Goal: Task Accomplishment & Management: Manage account settings

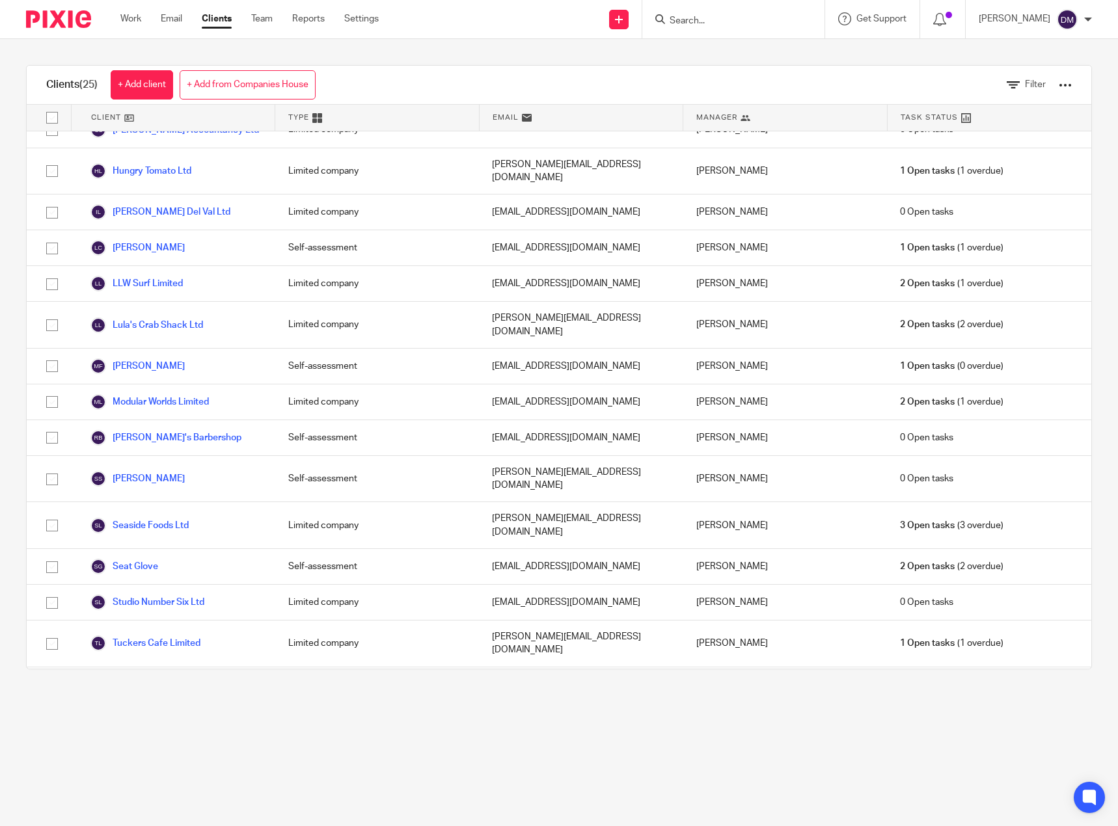
scroll to position [370, 0]
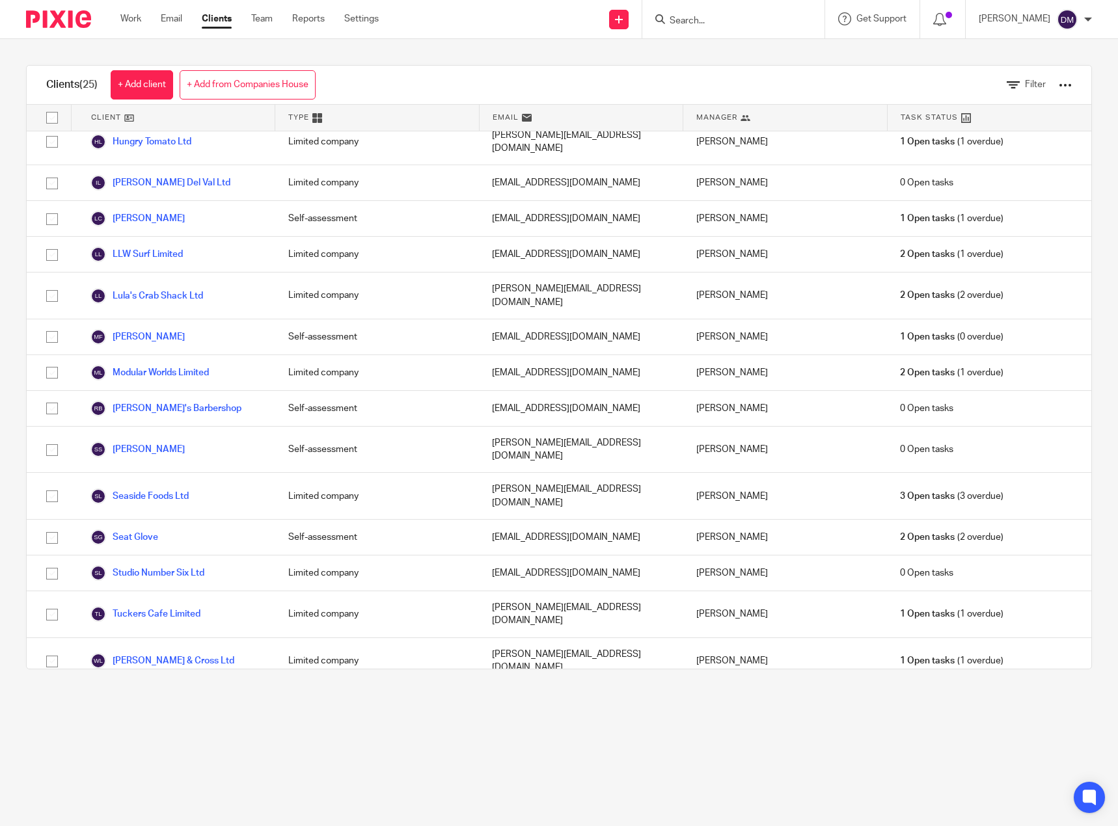
click at [191, 741] on link "WOODY'S PIZZA LTD" at bounding box center [144, 749] width 109 height 16
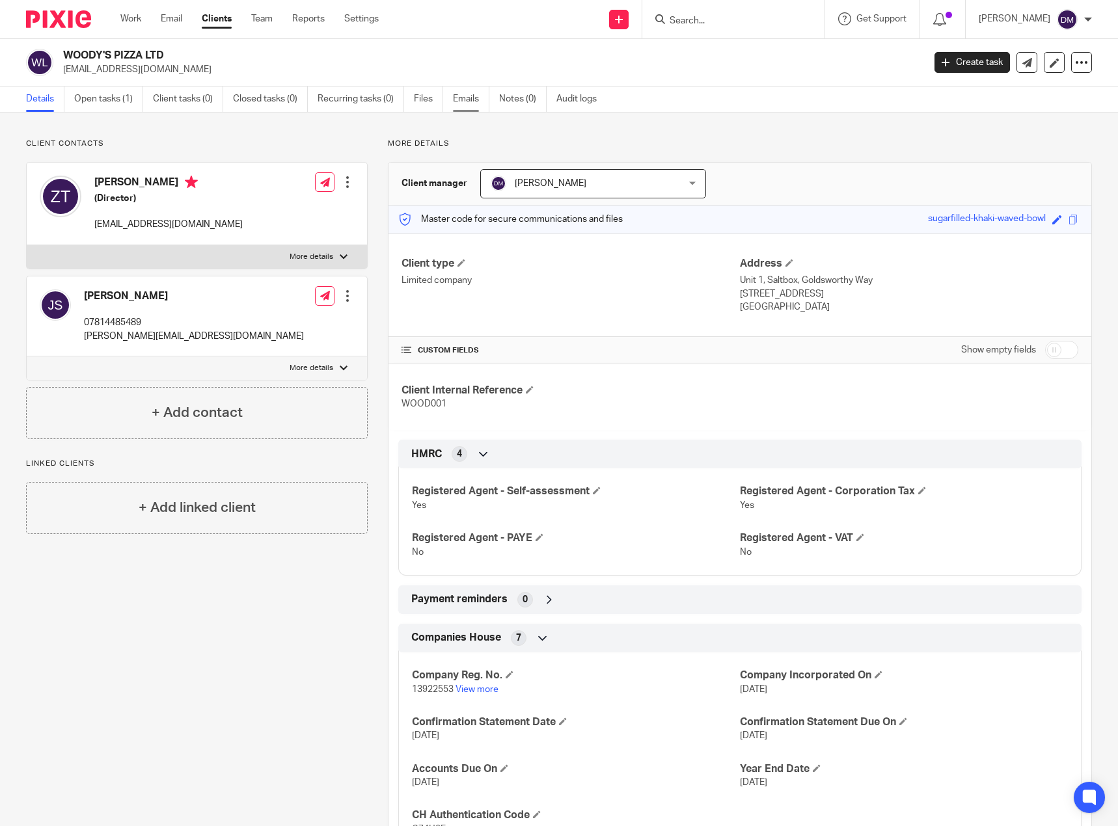
click at [478, 98] on link "Emails" at bounding box center [471, 99] width 36 height 25
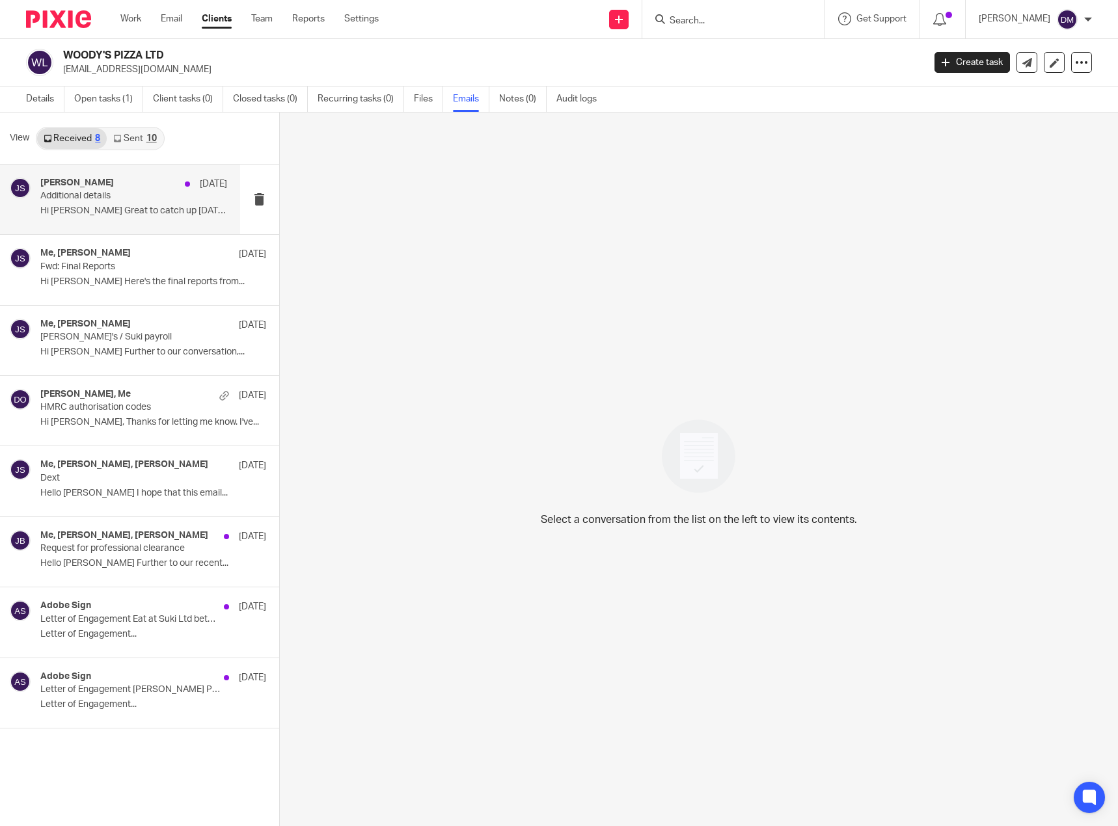
click at [112, 197] on p "Additional details" at bounding box center [114, 196] width 149 height 11
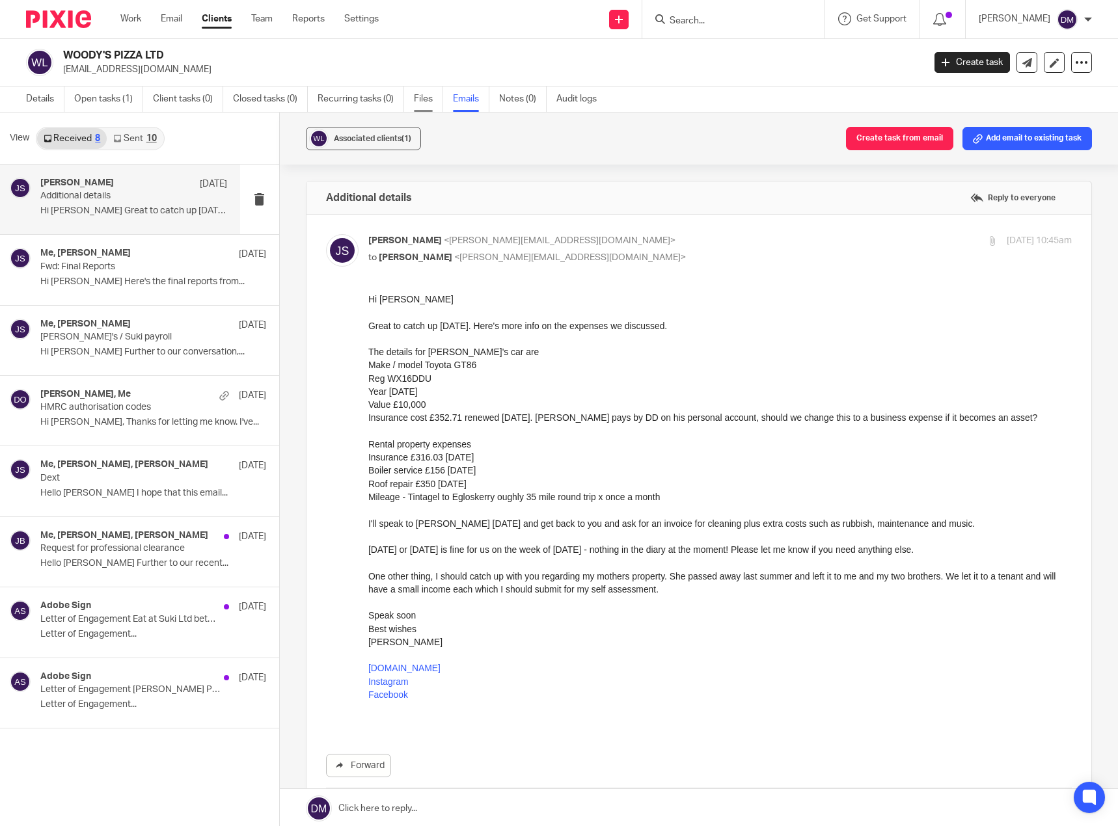
click at [425, 100] on link "Files" at bounding box center [428, 99] width 29 height 25
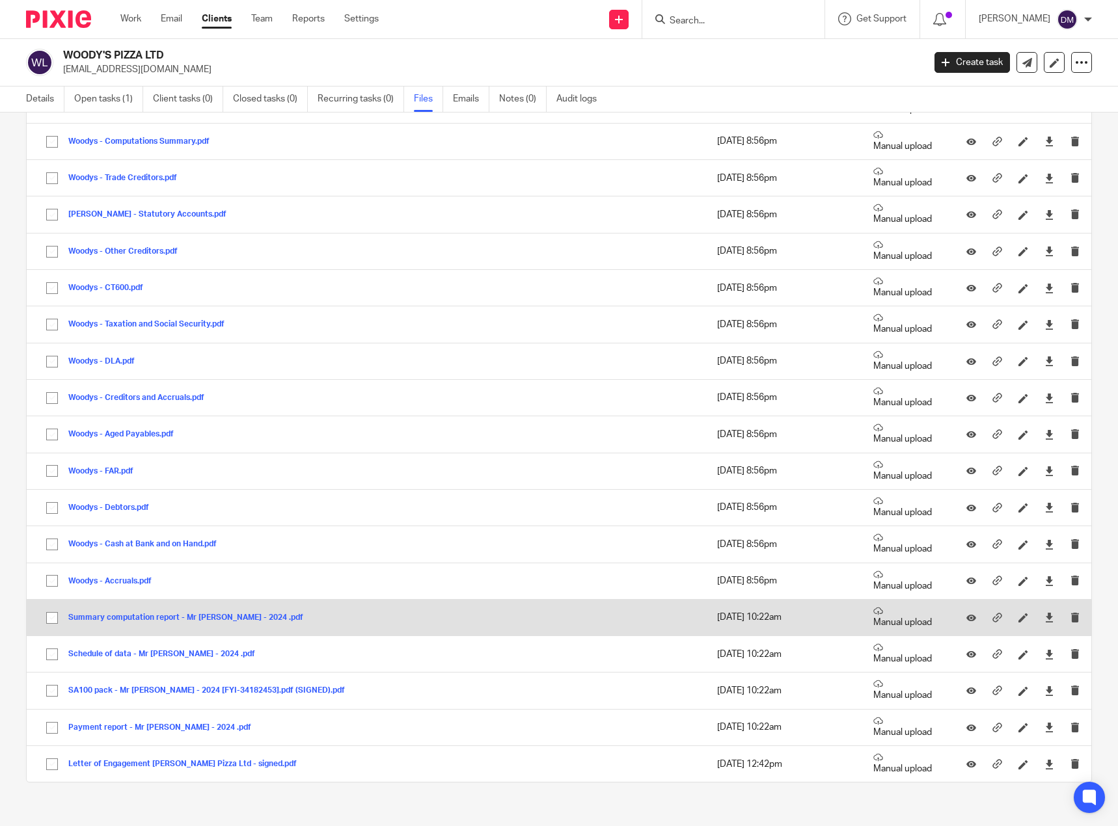
scroll to position [243, 0]
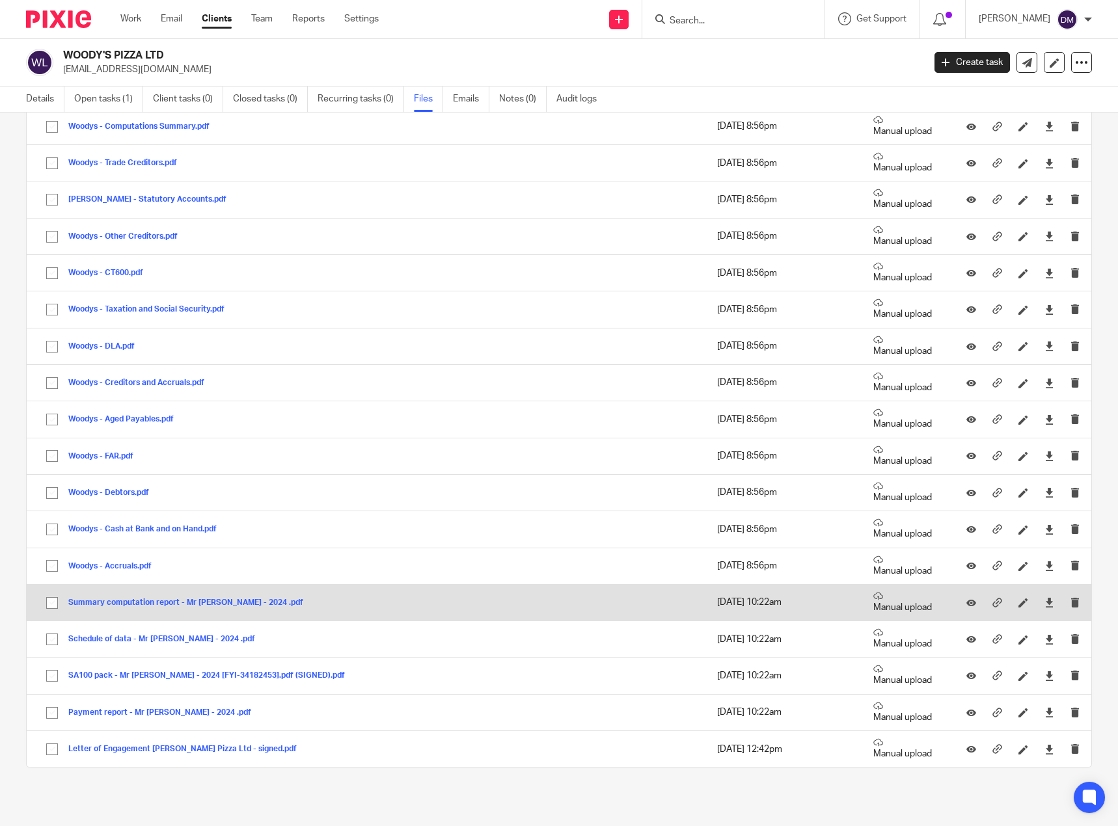
click at [181, 601] on button "Summary computation report - Mr Z Talajic - 2024 .pdf" at bounding box center [190, 603] width 245 height 9
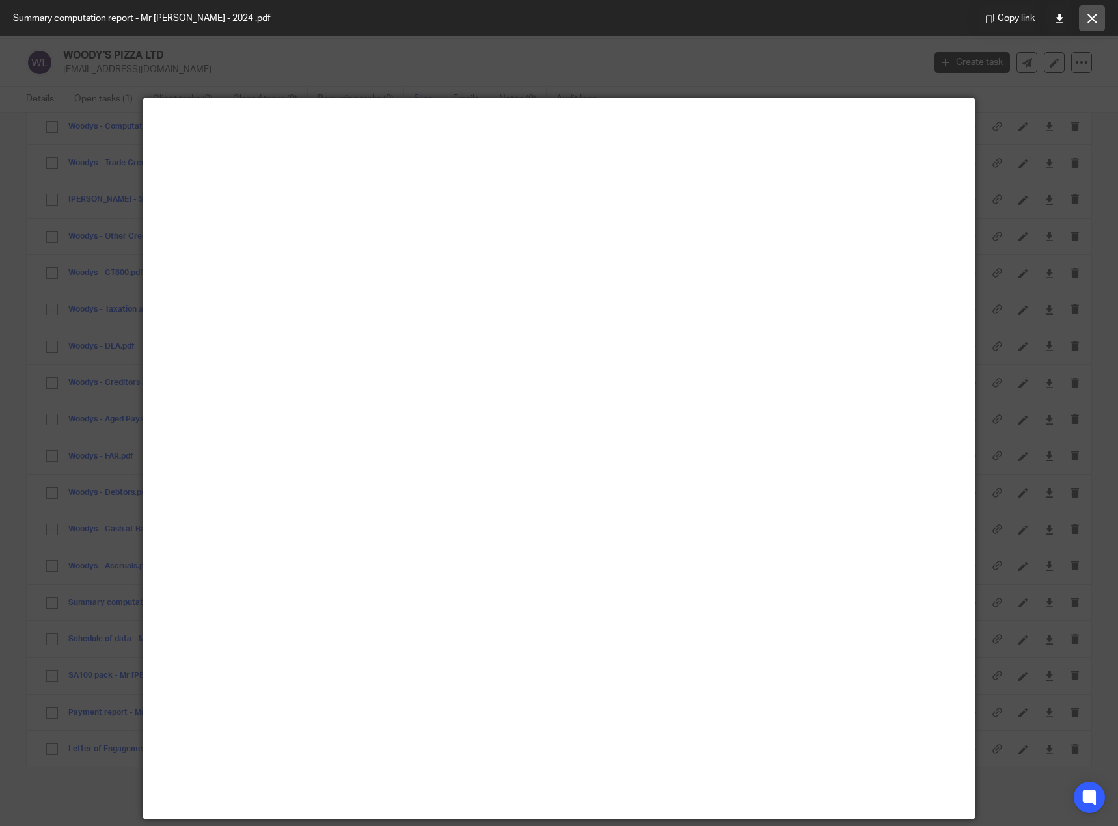
click at [1095, 10] on button at bounding box center [1092, 18] width 26 height 26
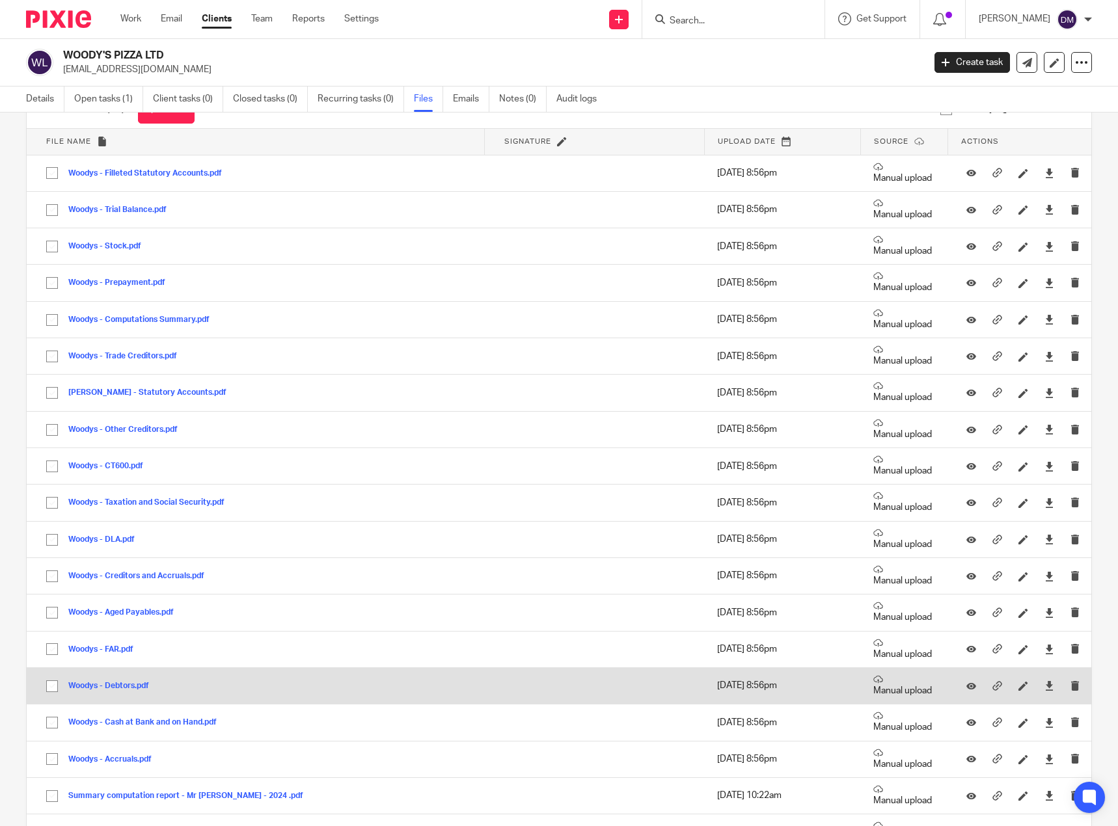
scroll to position [48, 0]
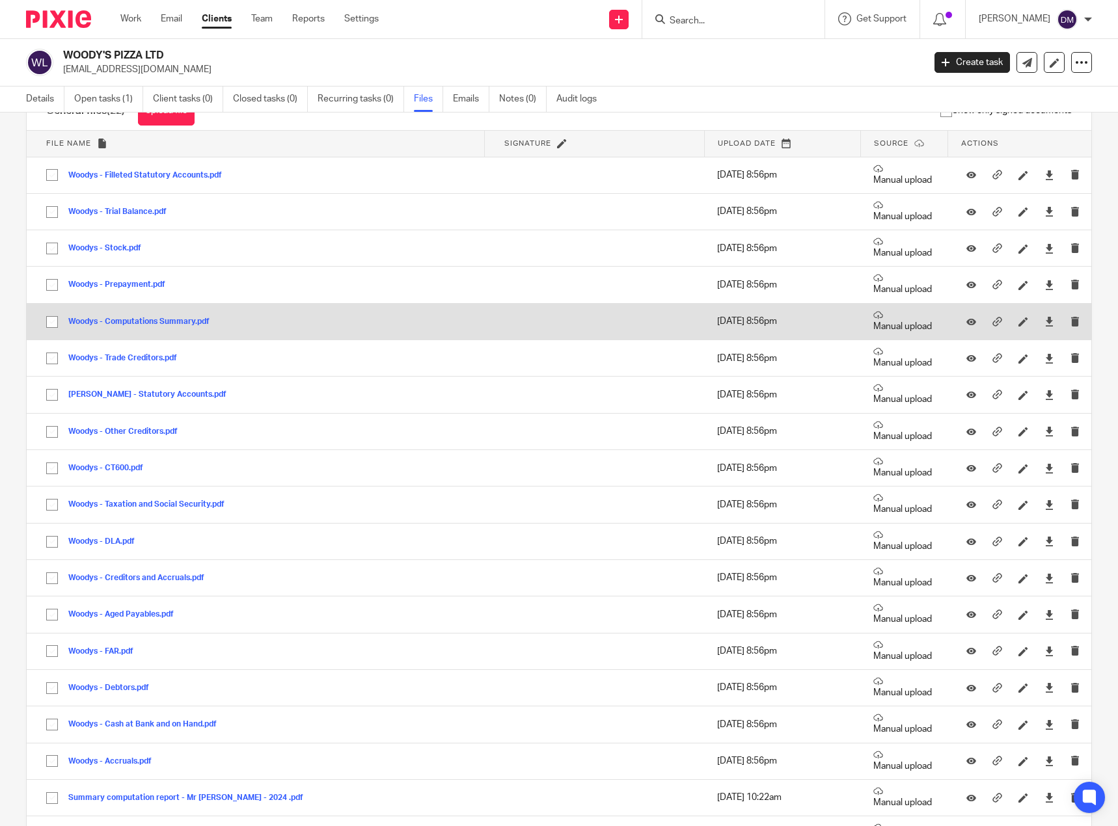
click at [150, 321] on button "Woodys - Computations Summary.pdf" at bounding box center [143, 322] width 151 height 9
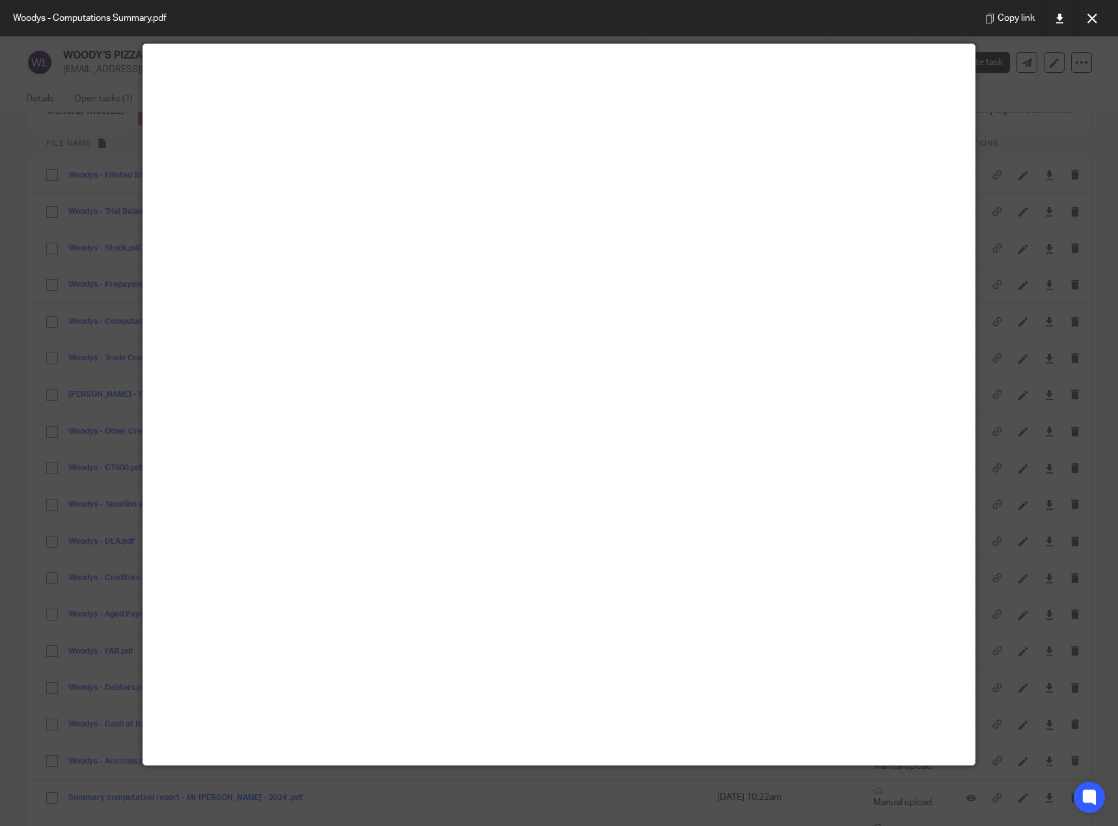
scroll to position [91, 0]
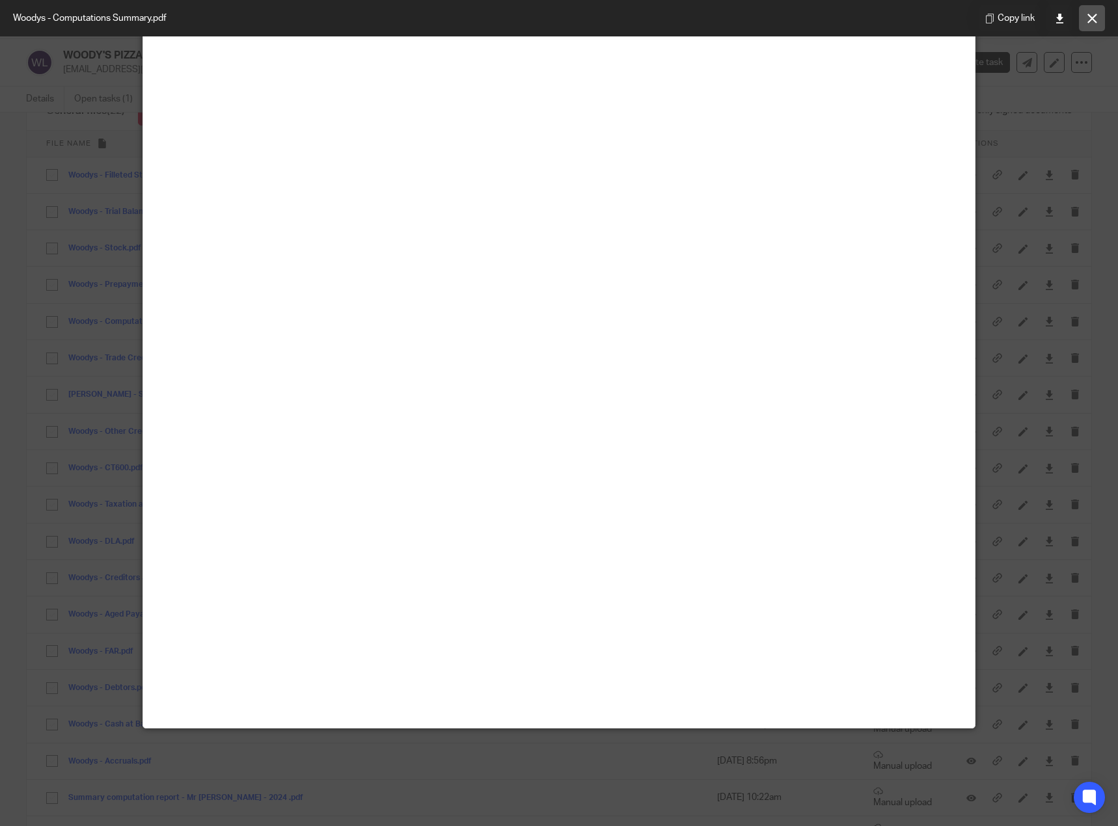
click at [1091, 20] on icon at bounding box center [1092, 19] width 10 height 10
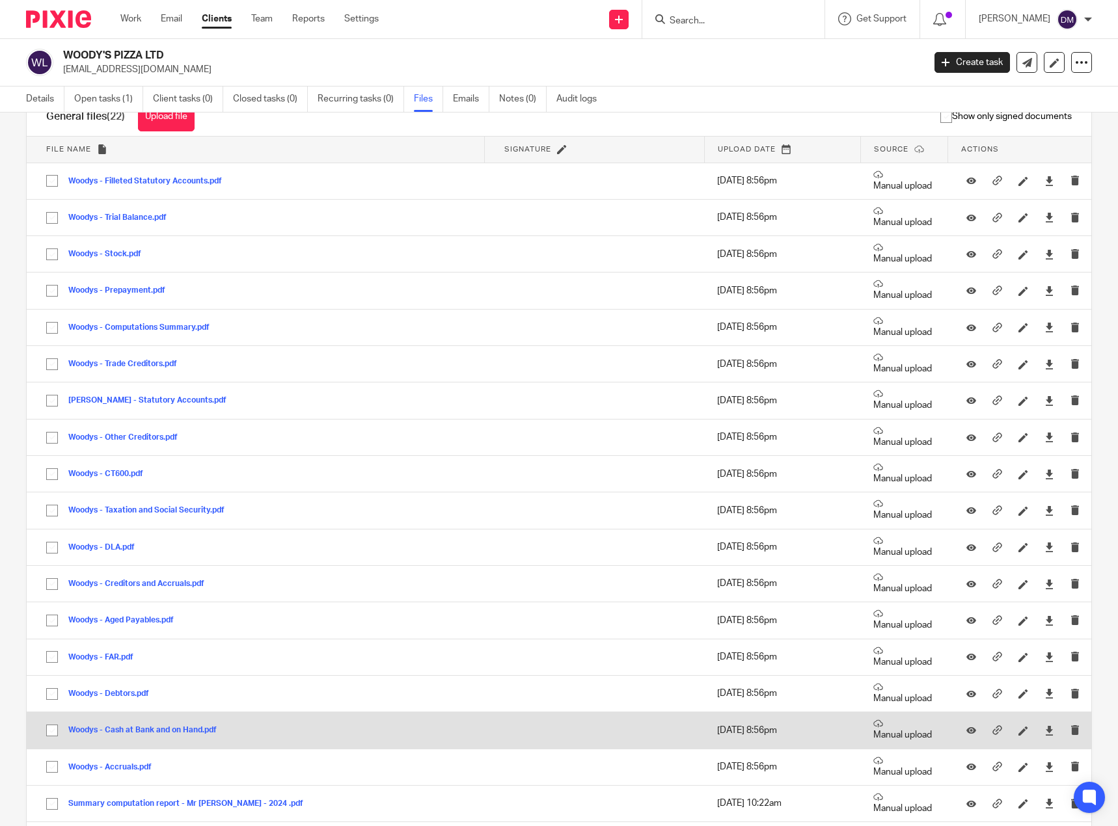
scroll to position [0, 0]
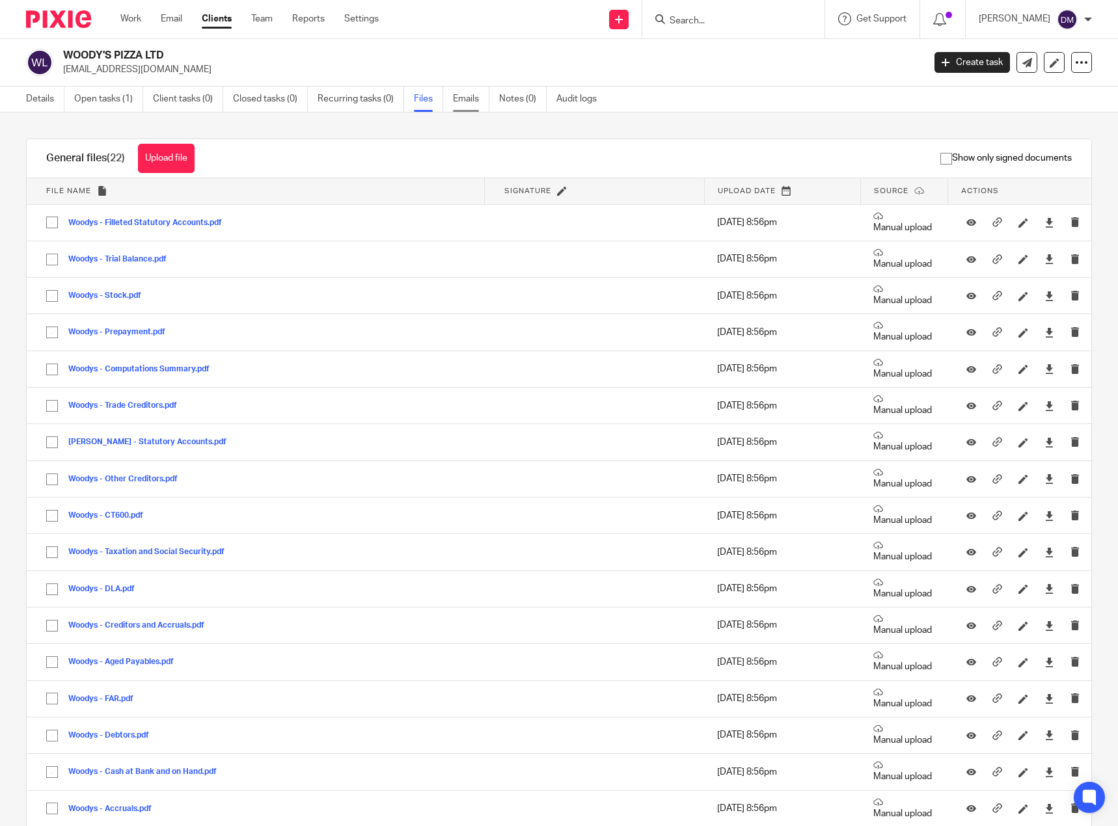
click at [474, 100] on link "Emails" at bounding box center [471, 99] width 36 height 25
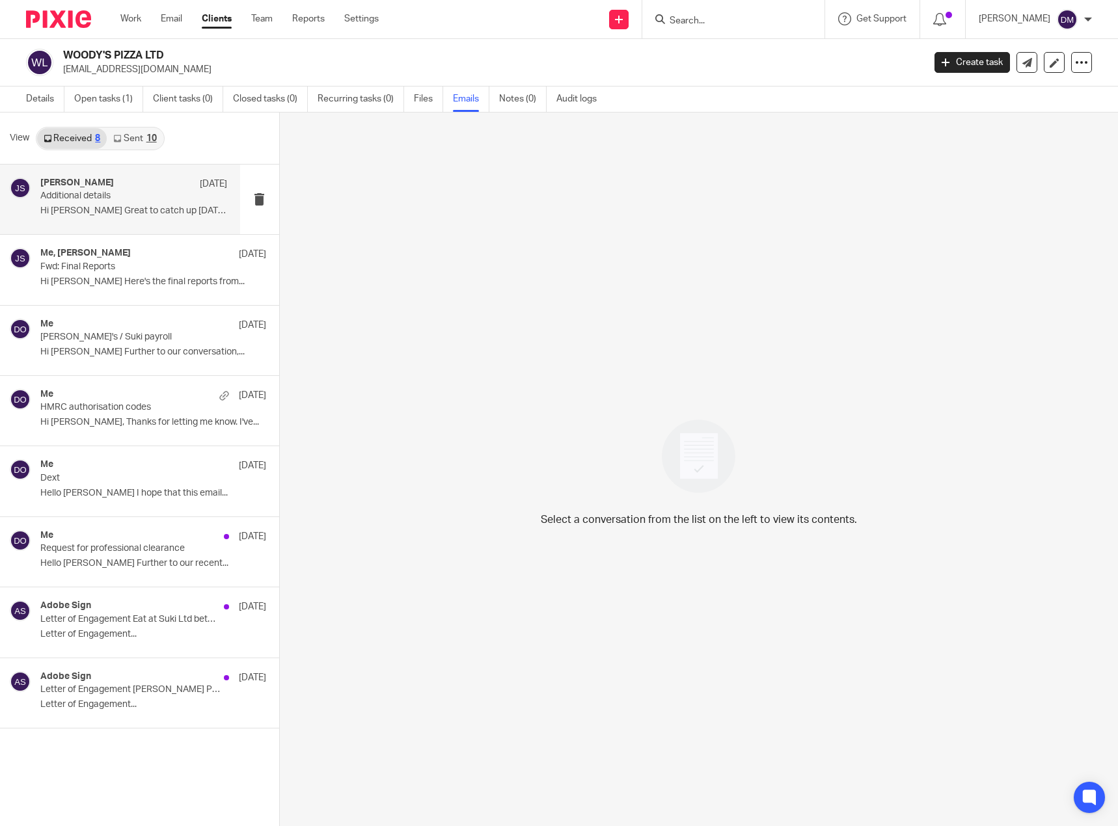
click at [130, 188] on div "[PERSON_NAME] [DATE]" at bounding box center [133, 184] width 187 height 13
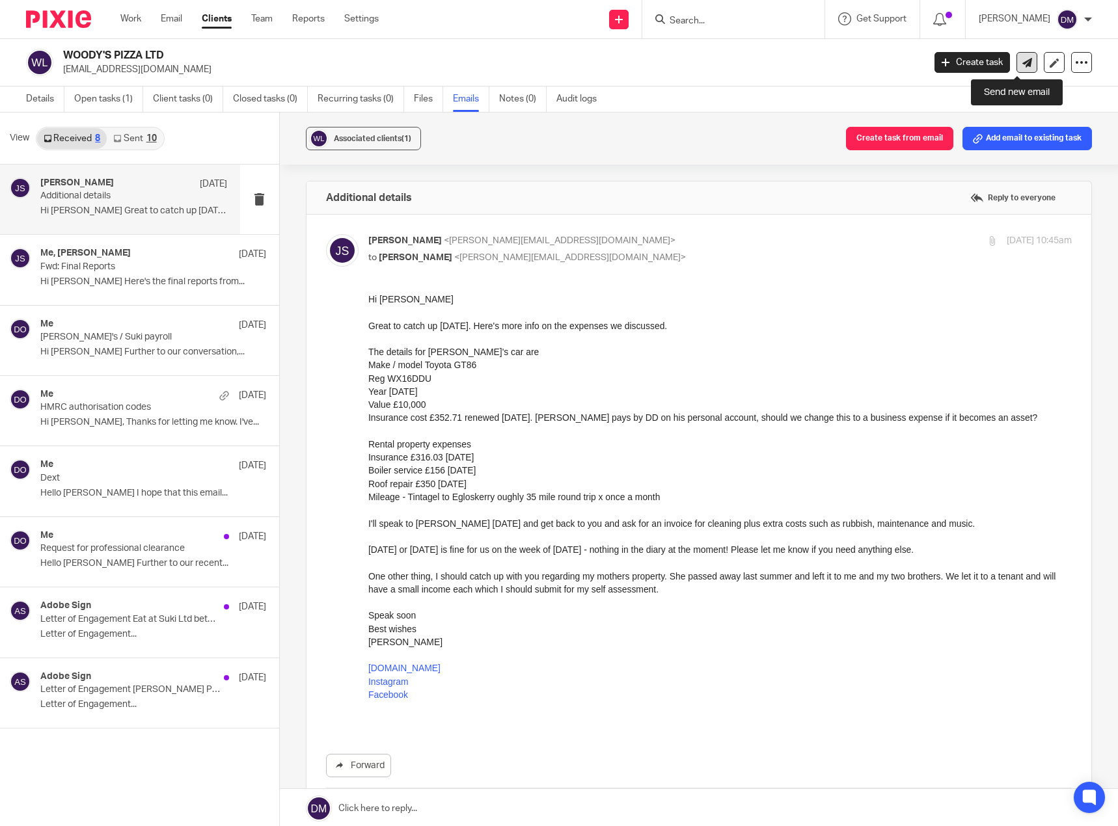
click at [1022, 63] on icon at bounding box center [1027, 63] width 10 height 10
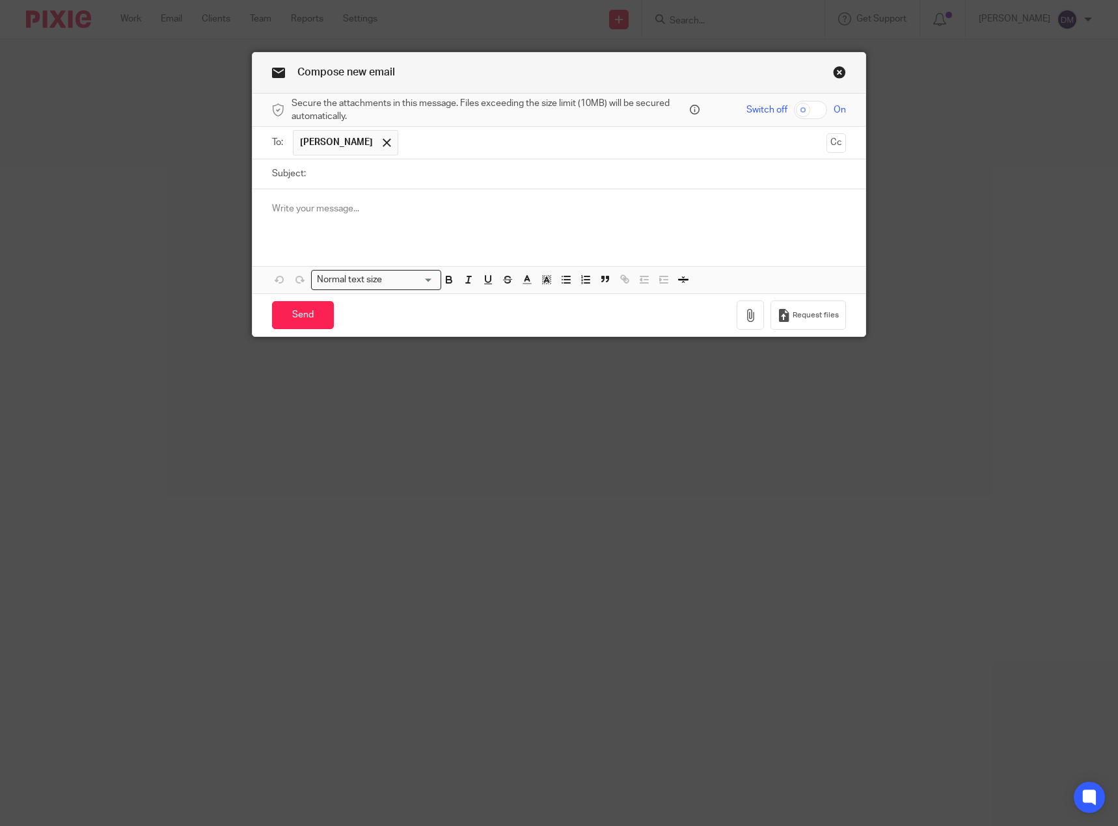
click at [420, 139] on input "text" at bounding box center [613, 142] width 416 height 25
click at [389, 177] on input "Subject:" at bounding box center [579, 173] width 534 height 29
click at [421, 174] on input "Subject:" at bounding box center [579, 173] width 534 height 29
type input "Financial Statements"
click at [833, 67] on link "Close this dialog window" at bounding box center [839, 75] width 13 height 18
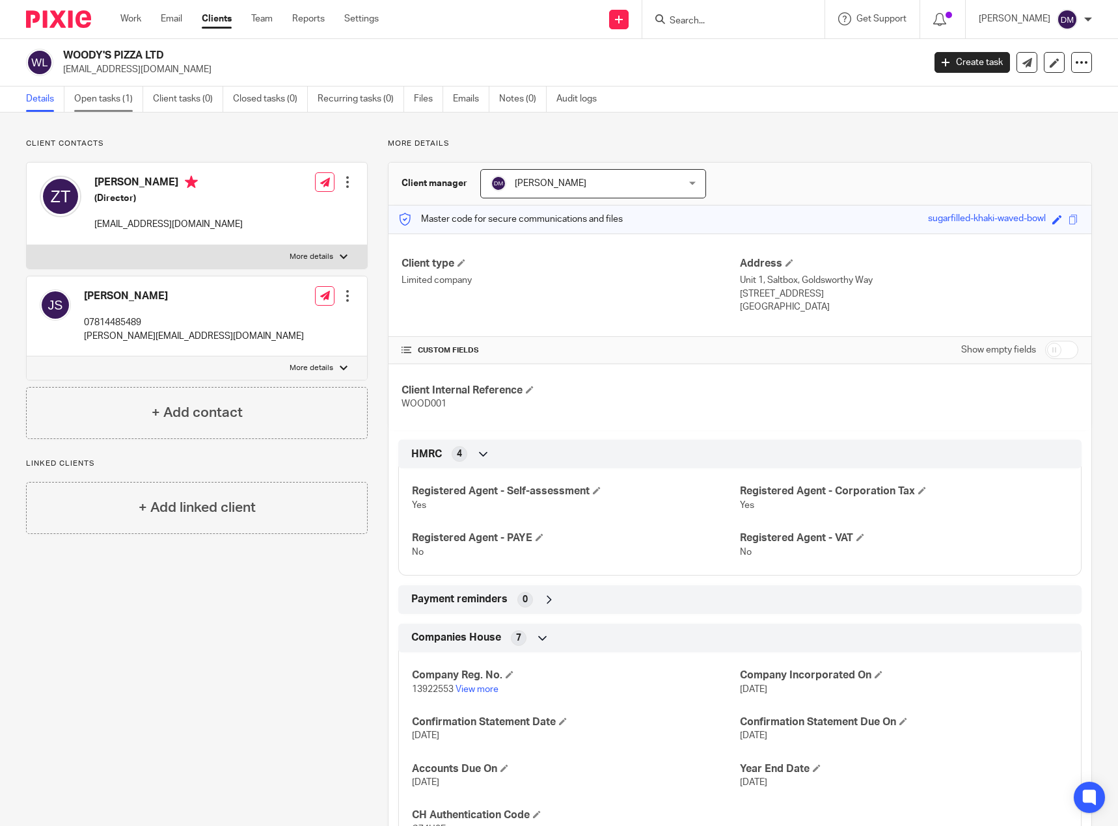
click at [107, 95] on link "Open tasks (1)" at bounding box center [108, 99] width 69 height 25
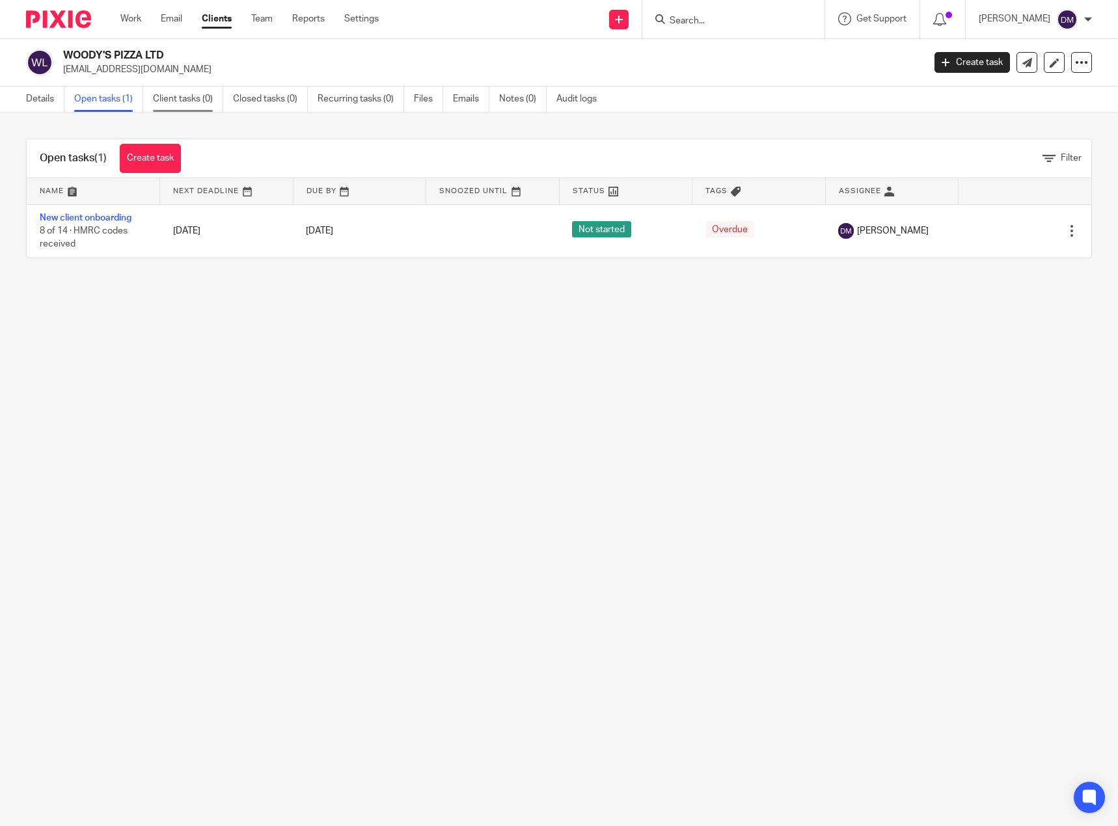
click at [197, 93] on link "Client tasks (0)" at bounding box center [188, 99] width 70 height 25
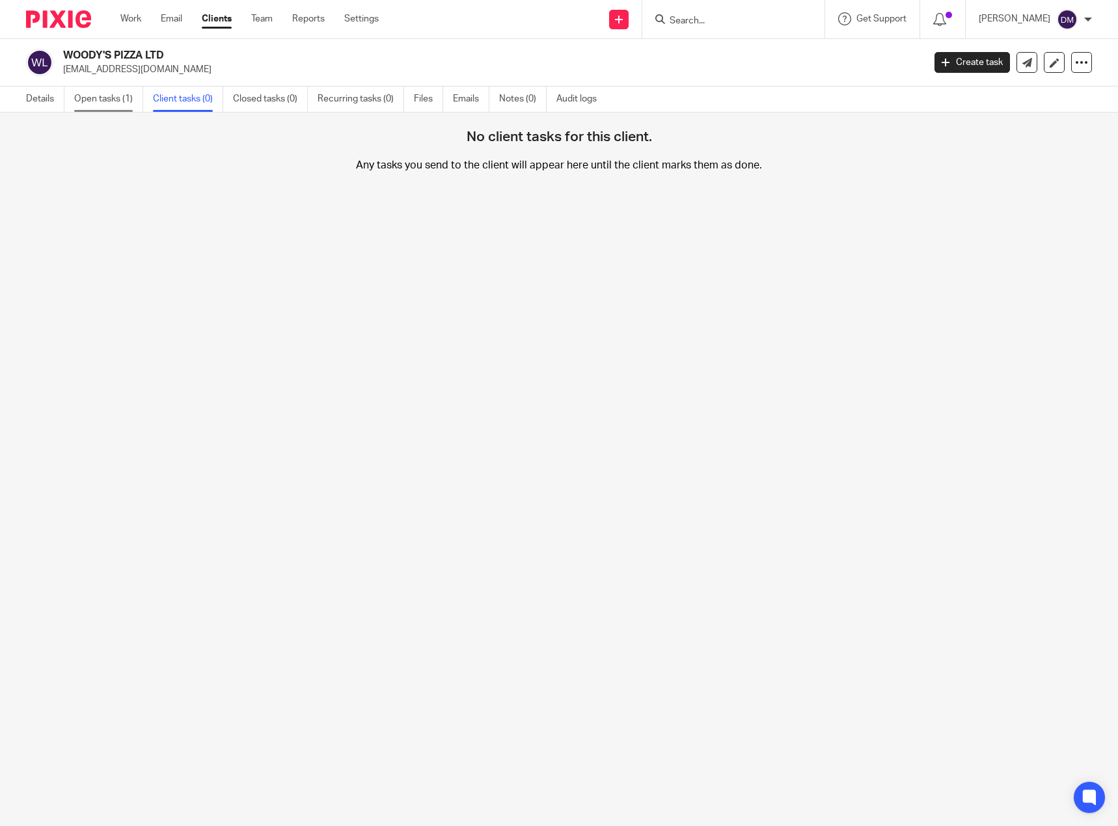
click at [111, 102] on link "Open tasks (1)" at bounding box center [108, 99] width 69 height 25
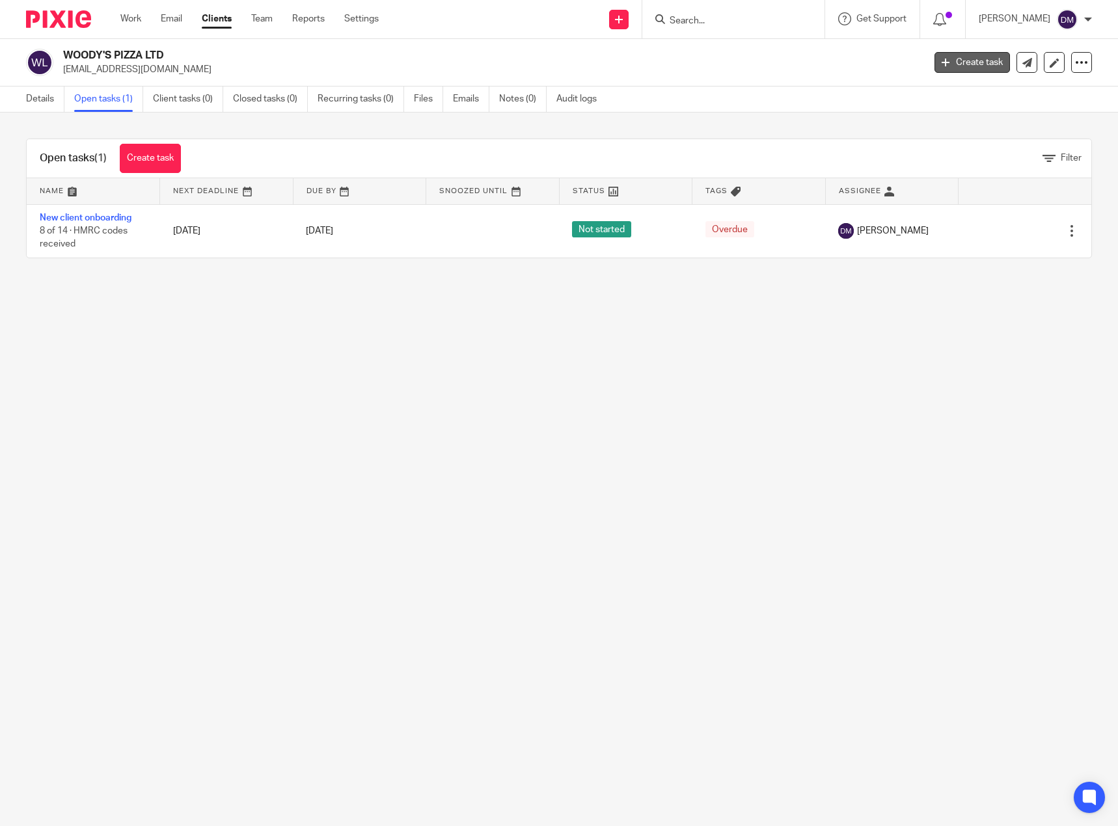
click at [977, 60] on link "Create task" at bounding box center [971, 62] width 75 height 21
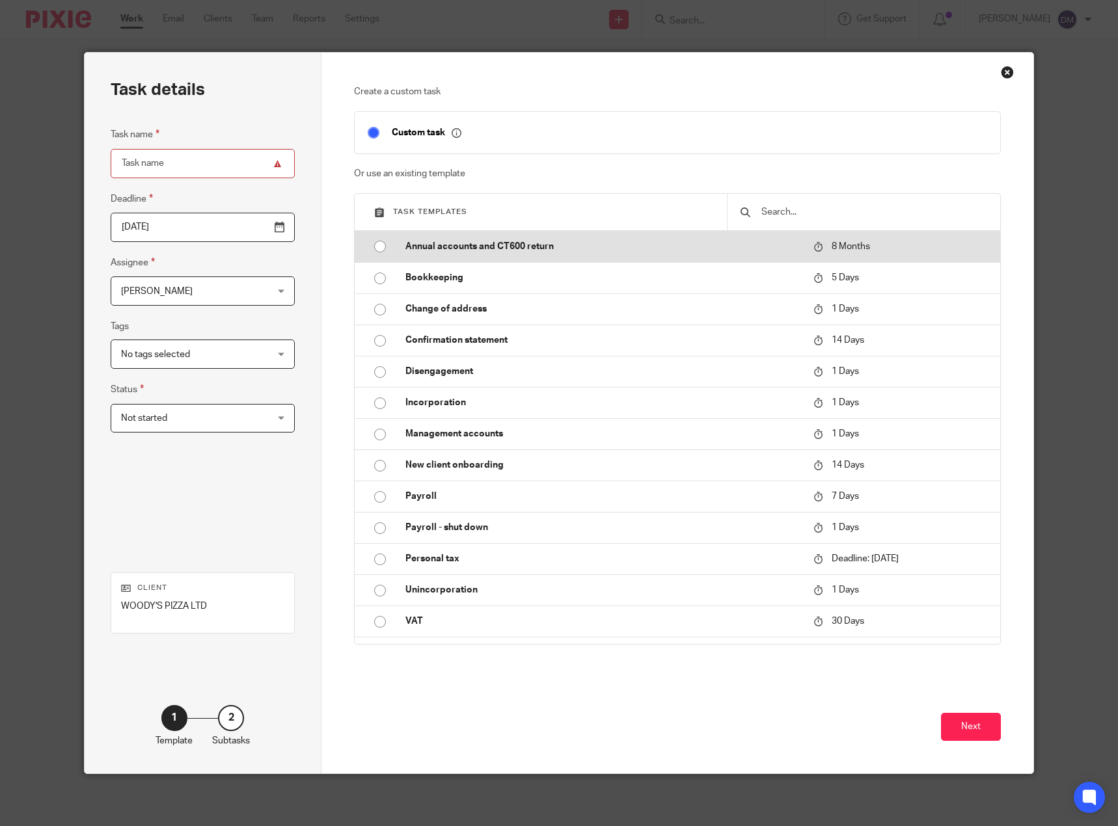
click at [372, 243] on input "radio" at bounding box center [380, 246] width 25 height 25
type input "2026-05-23"
type input "Annual accounts and CT600 return"
checkbox input "false"
radio input "false"
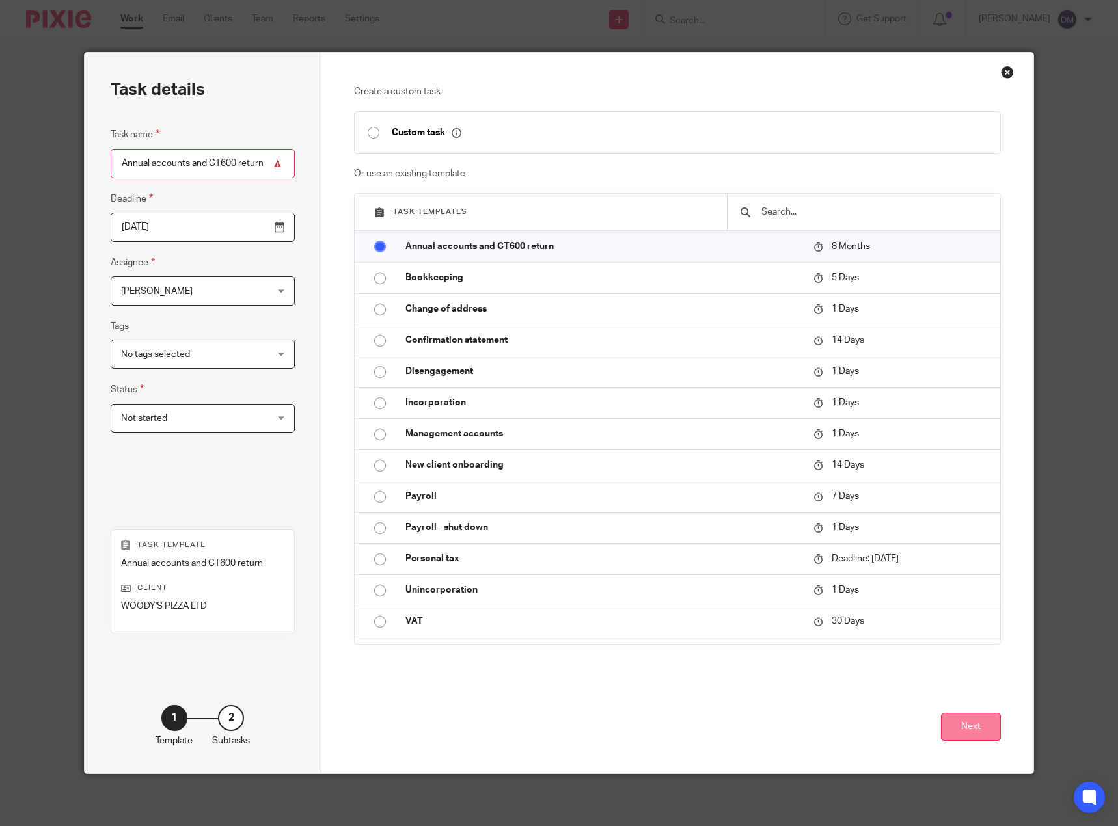
click at [961, 727] on button "Next" at bounding box center [971, 727] width 60 height 28
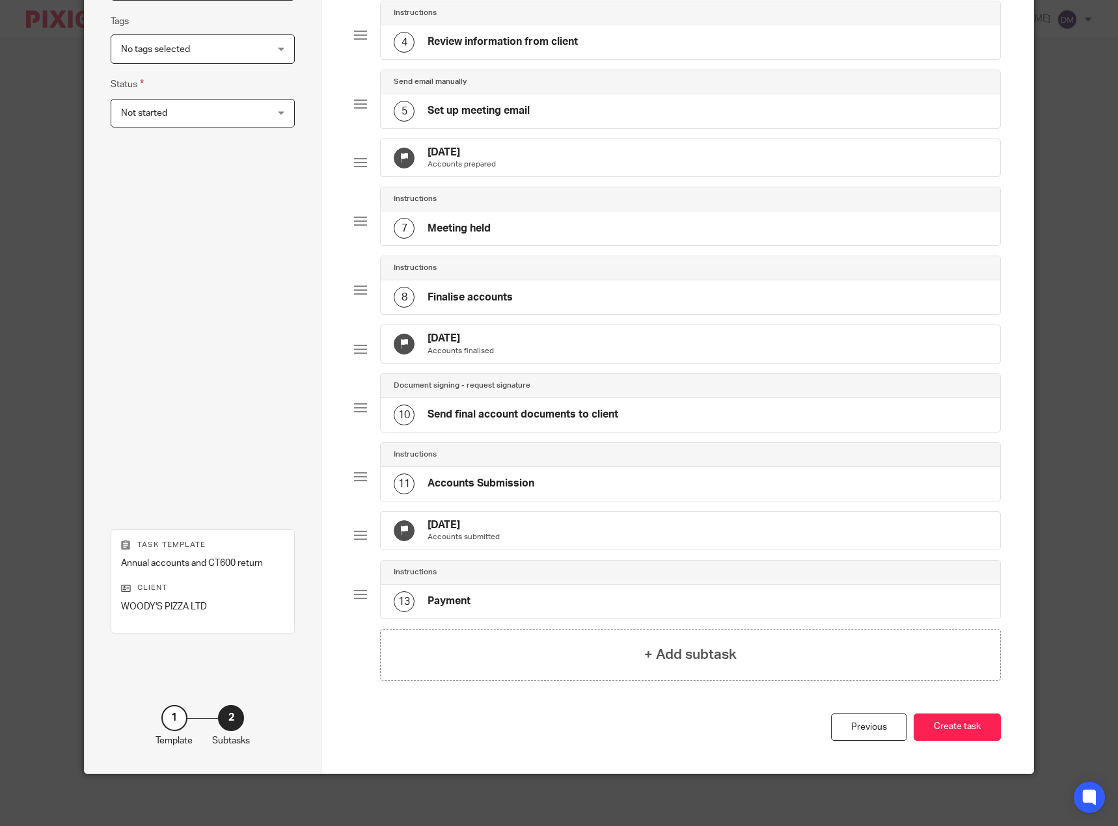
scroll to position [347, 0]
click at [942, 731] on button "Create task" at bounding box center [957, 728] width 87 height 28
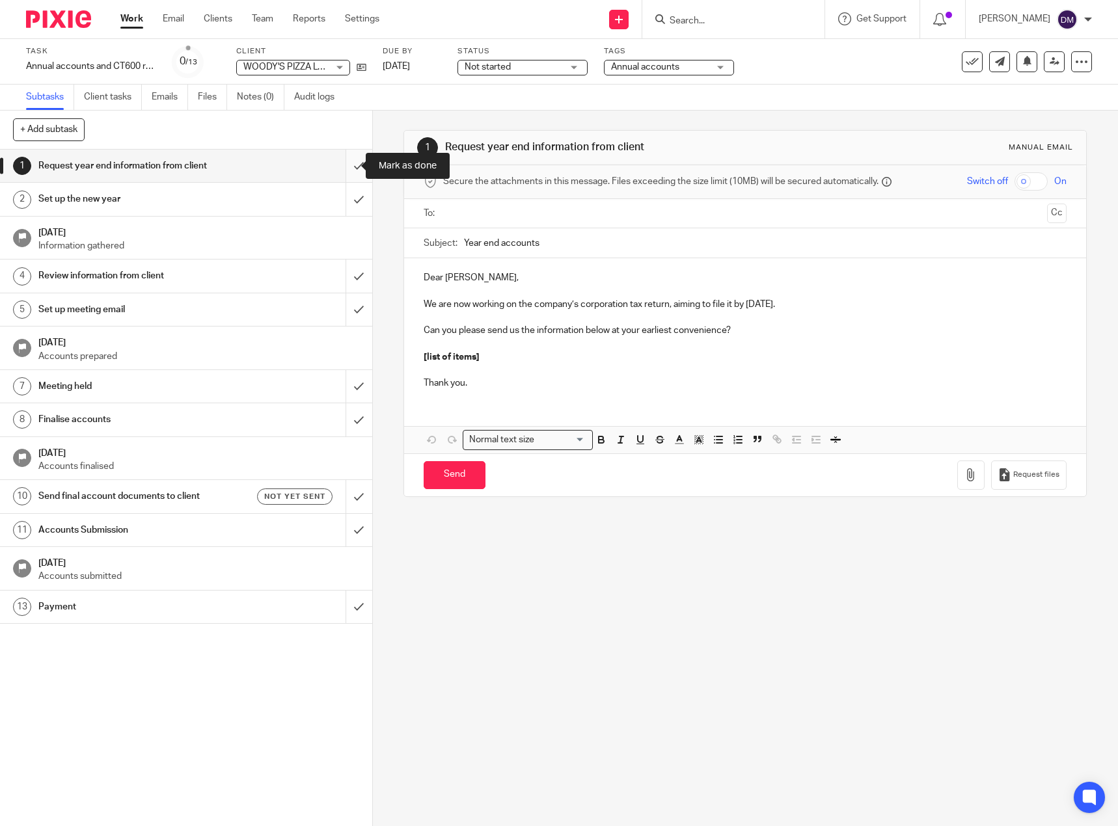
click at [345, 160] on input "submit" at bounding box center [186, 166] width 372 height 33
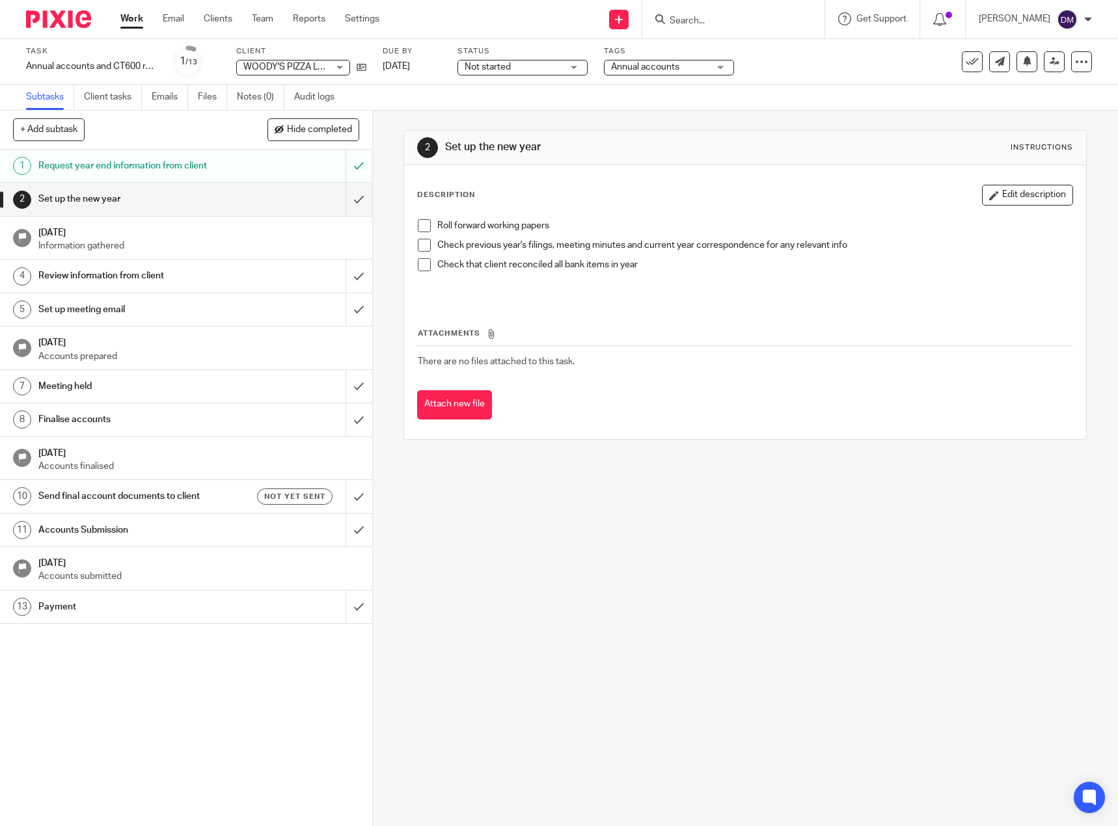
click at [422, 224] on span at bounding box center [424, 225] width 13 height 13
click at [418, 245] on span at bounding box center [424, 245] width 13 height 13
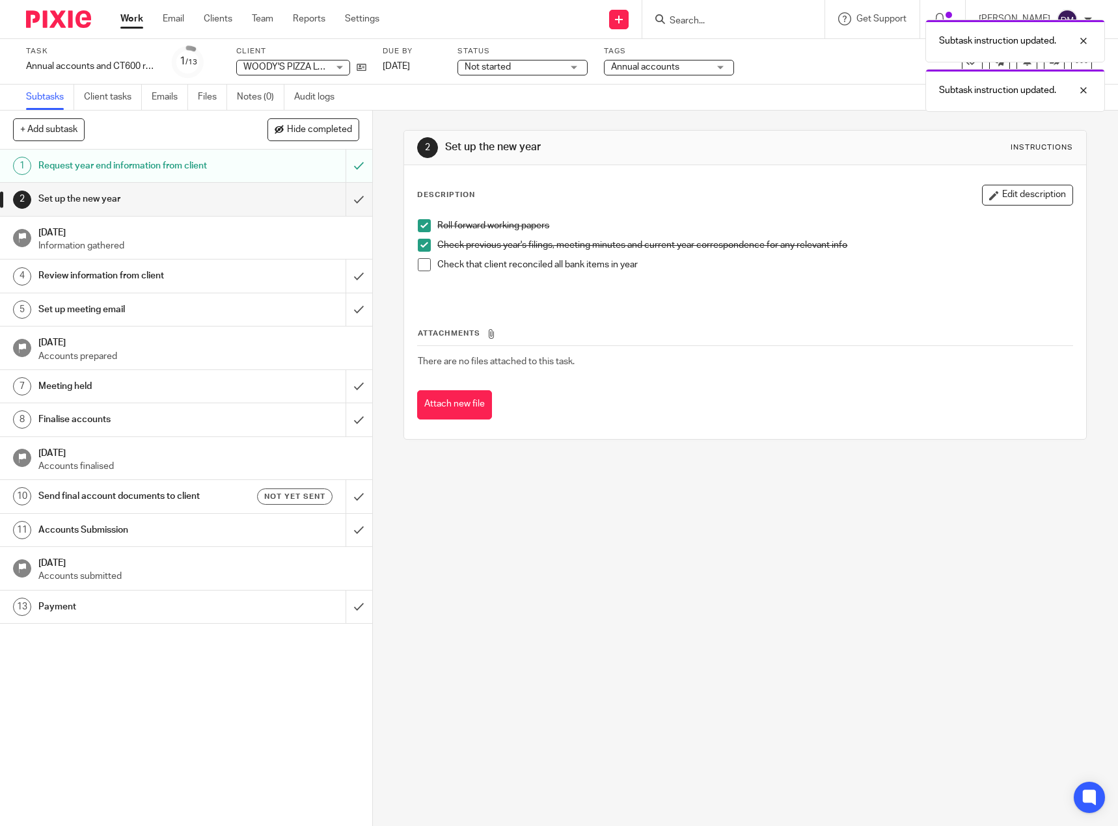
click at [419, 262] on span at bounding box center [424, 264] width 13 height 13
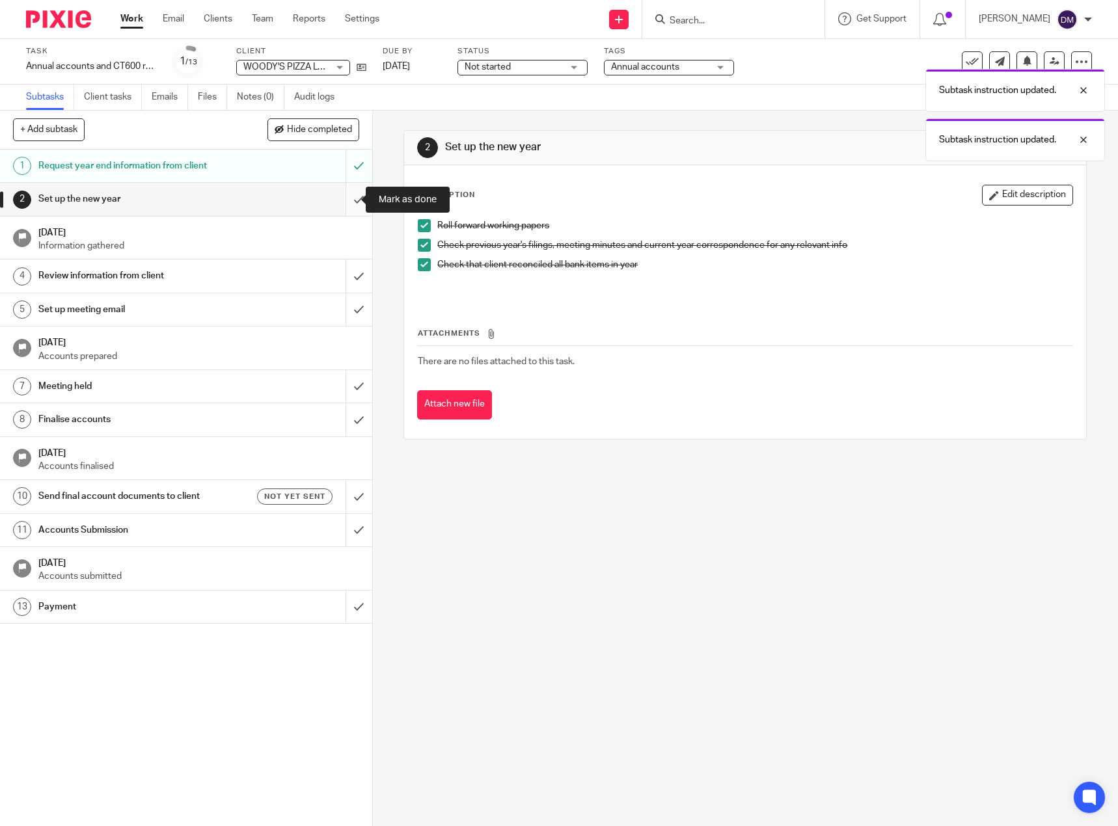
click at [349, 195] on input "submit" at bounding box center [186, 199] width 372 height 33
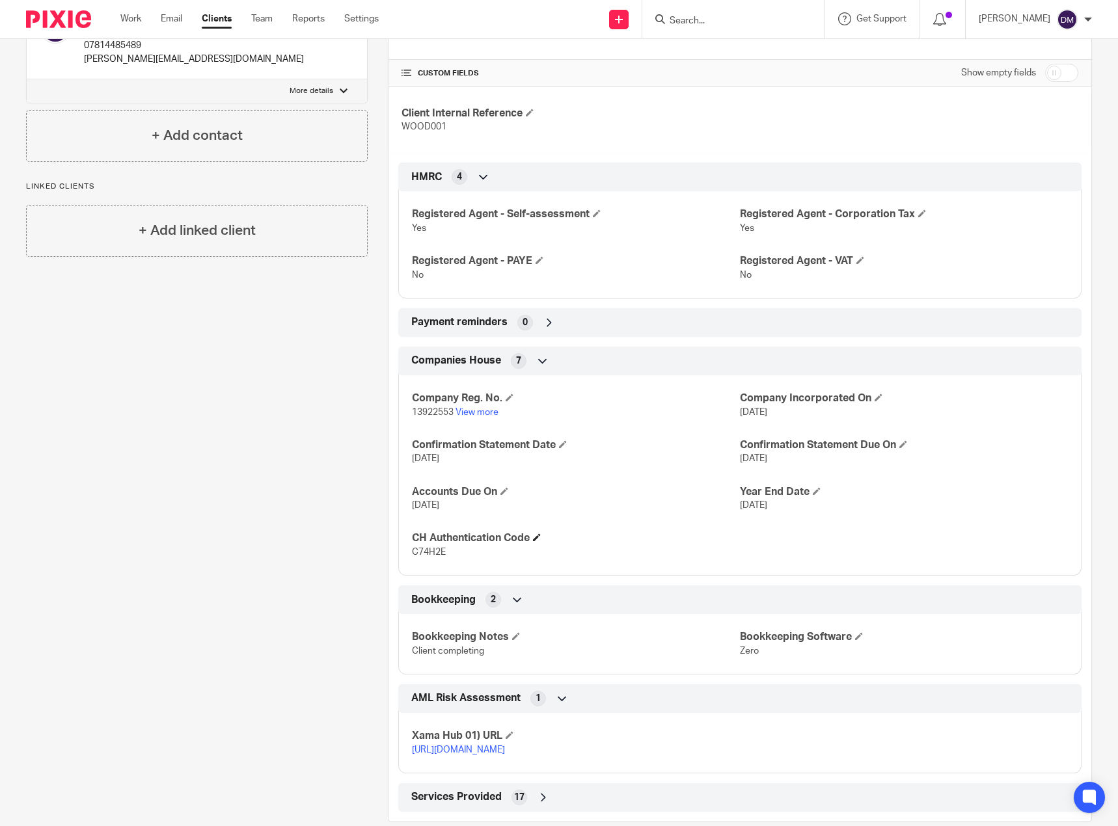
scroll to position [312, 0]
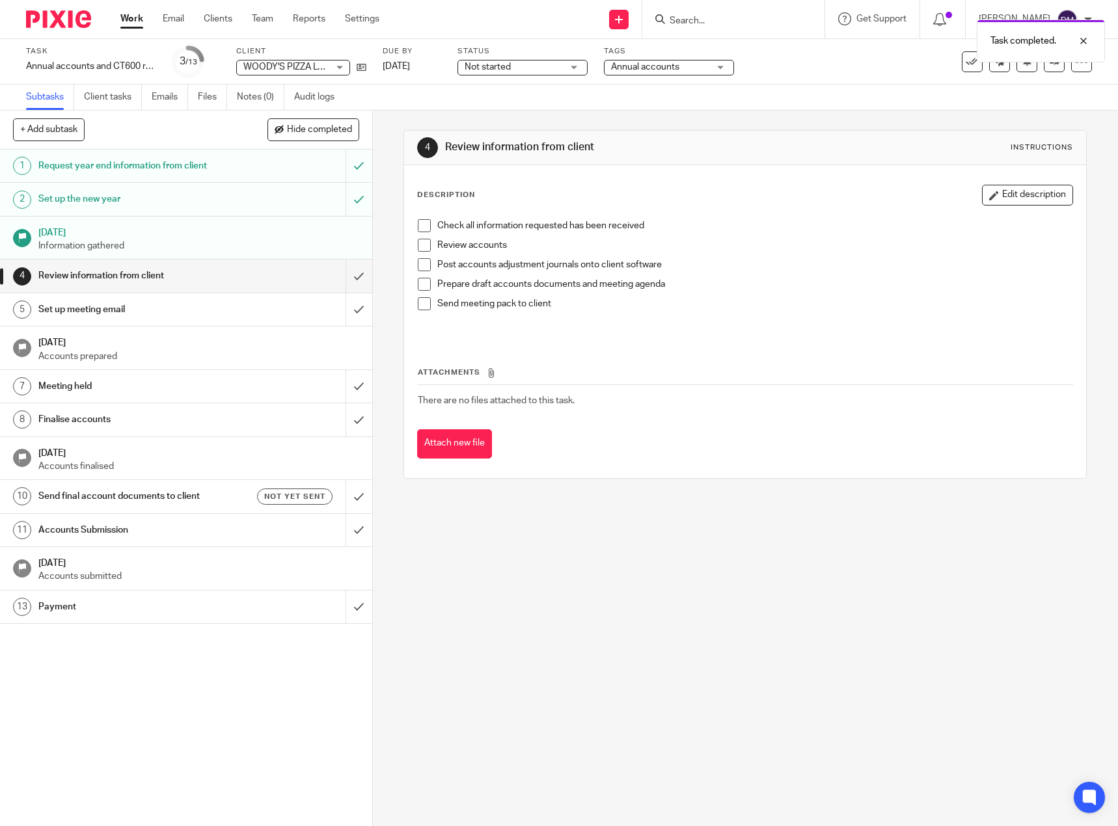
click at [419, 226] on span at bounding box center [424, 225] width 13 height 13
click at [420, 247] on span at bounding box center [424, 245] width 13 height 13
click at [418, 267] on span at bounding box center [424, 264] width 13 height 13
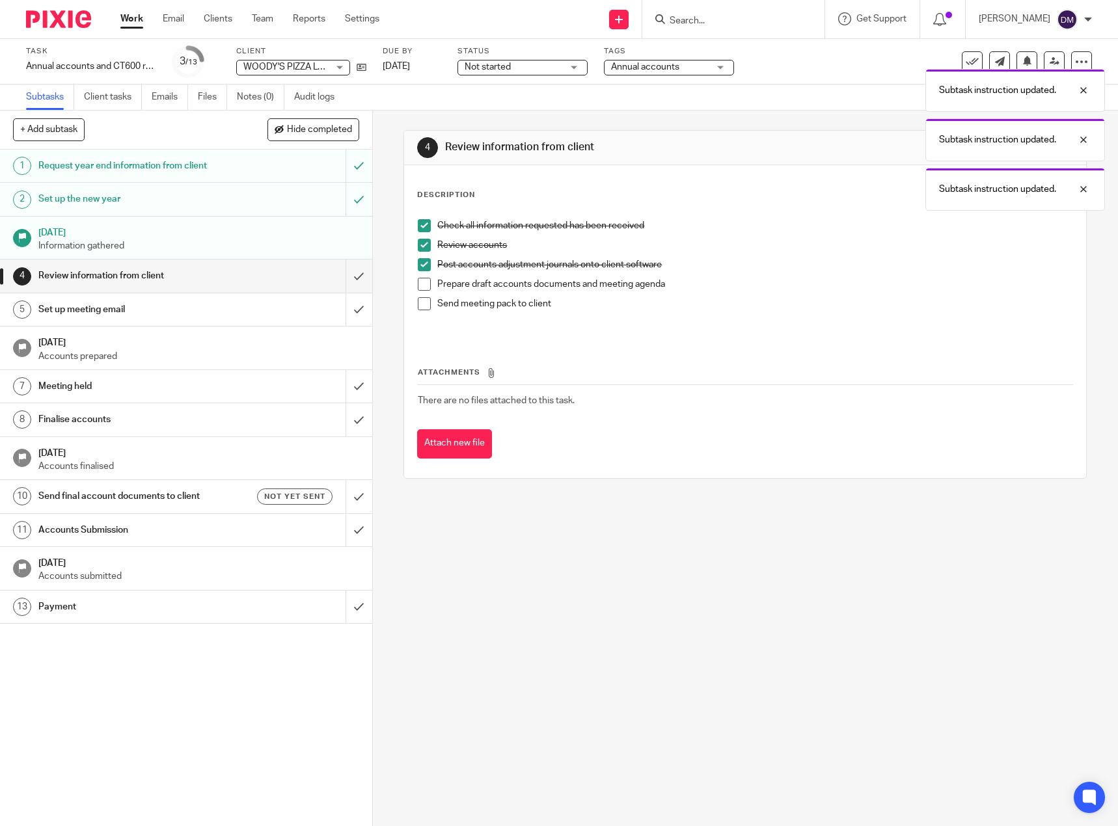
click at [419, 282] on span at bounding box center [424, 284] width 13 height 13
click at [426, 303] on span at bounding box center [424, 303] width 13 height 13
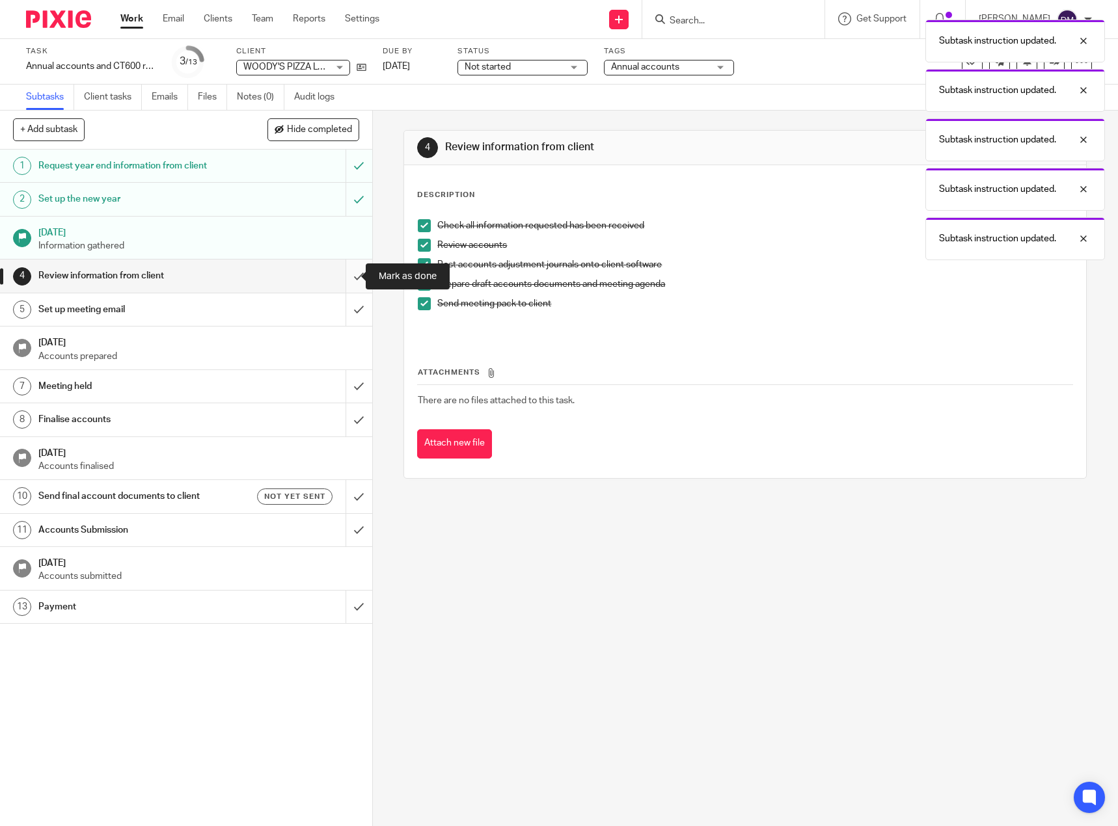
click at [346, 280] on input "submit" at bounding box center [186, 276] width 372 height 33
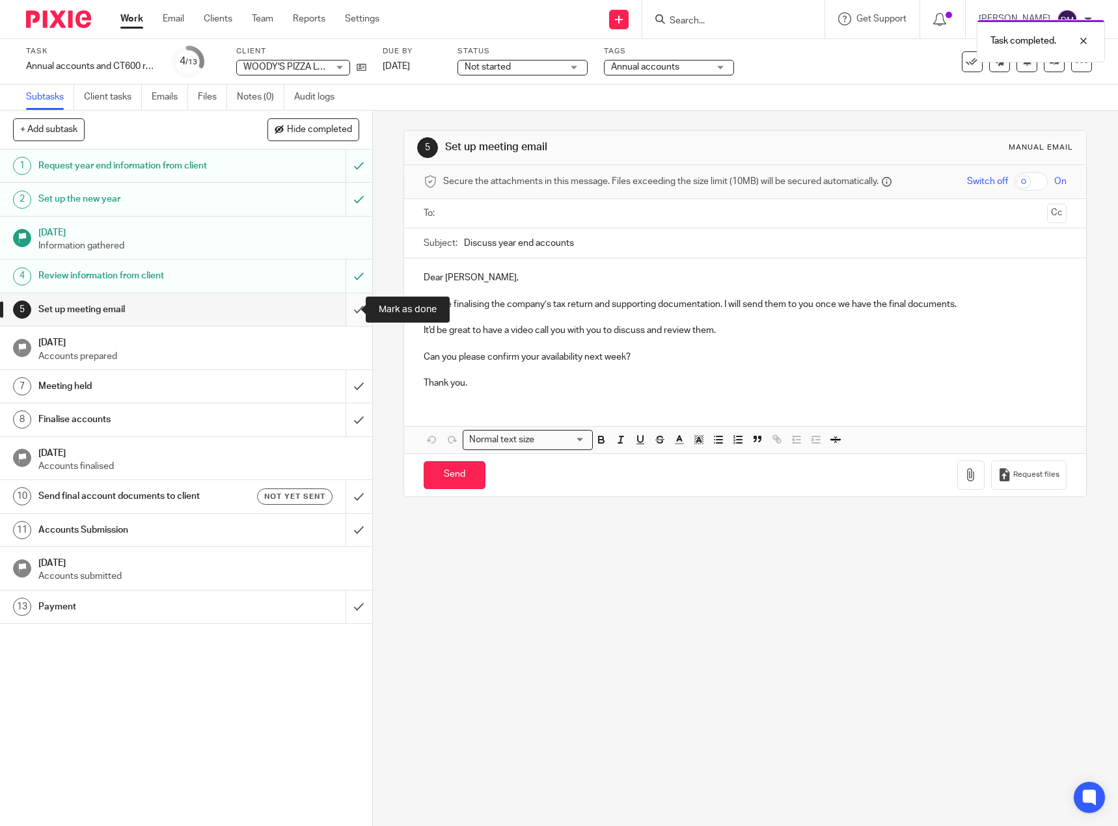
click at [344, 310] on input "submit" at bounding box center [186, 309] width 372 height 33
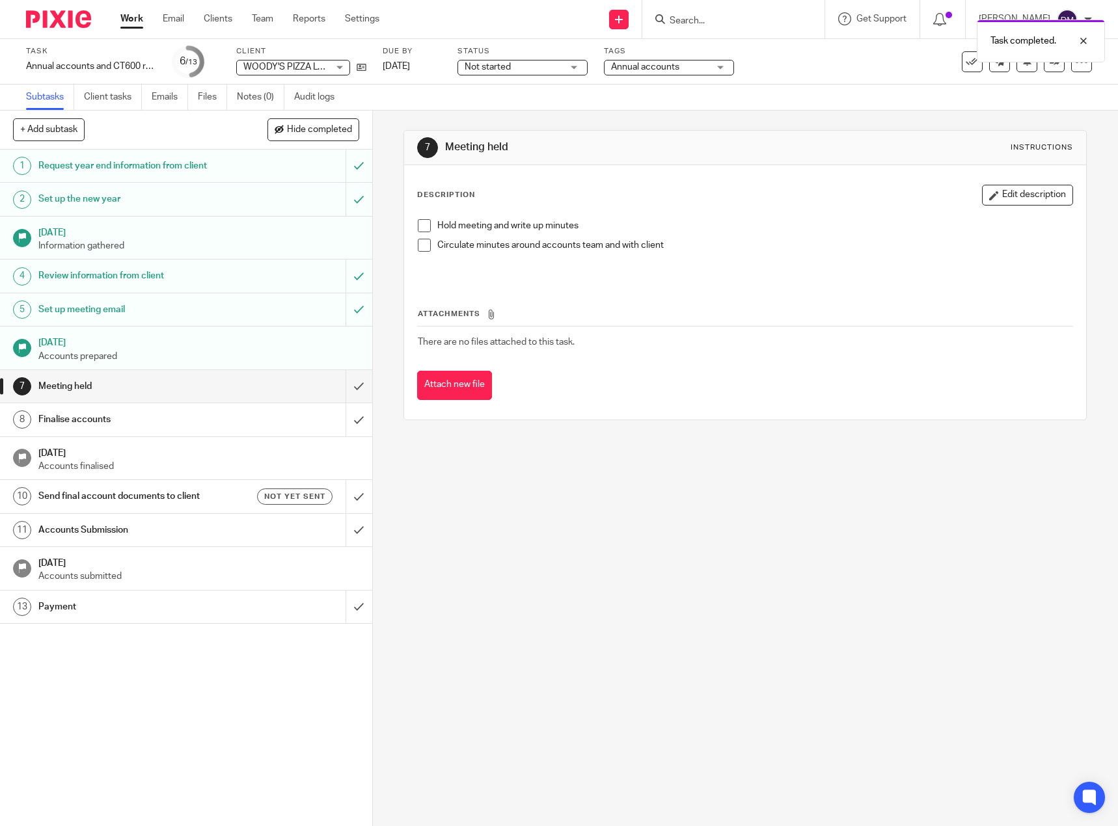
click at [420, 226] on span at bounding box center [424, 225] width 13 height 13
click at [421, 245] on span at bounding box center [424, 245] width 13 height 13
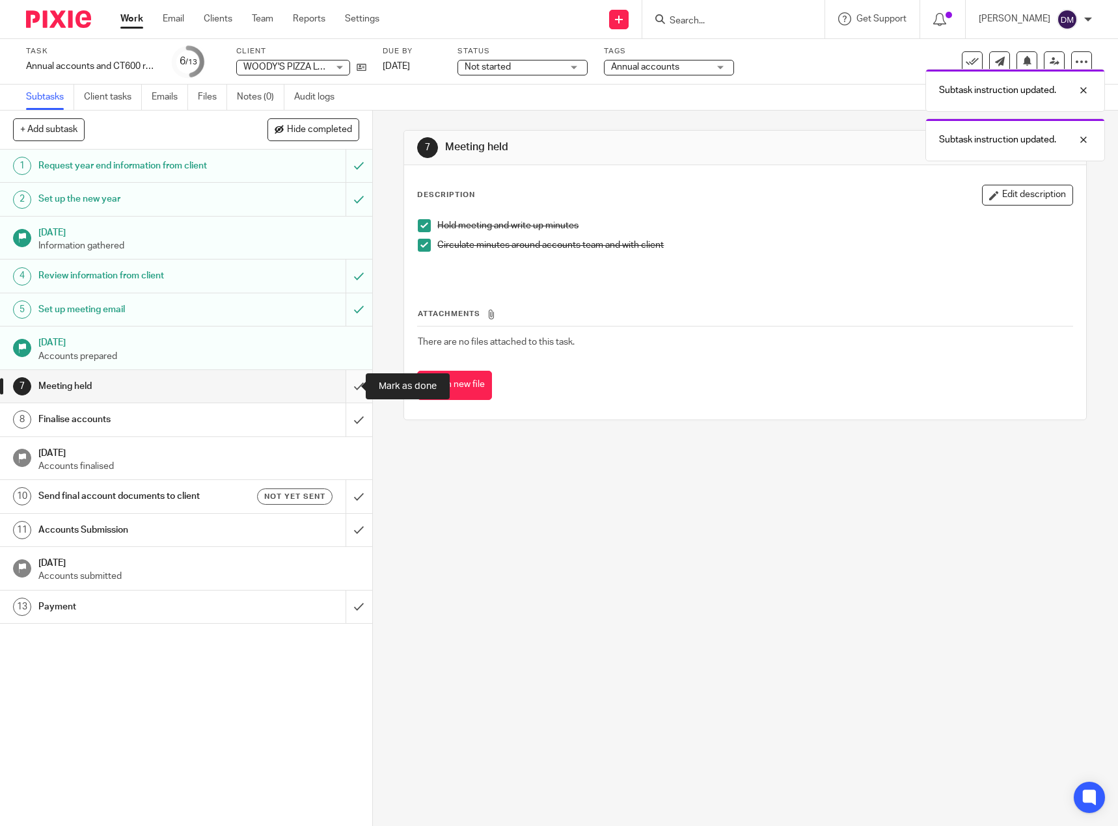
click at [344, 387] on input "submit" at bounding box center [186, 386] width 372 height 33
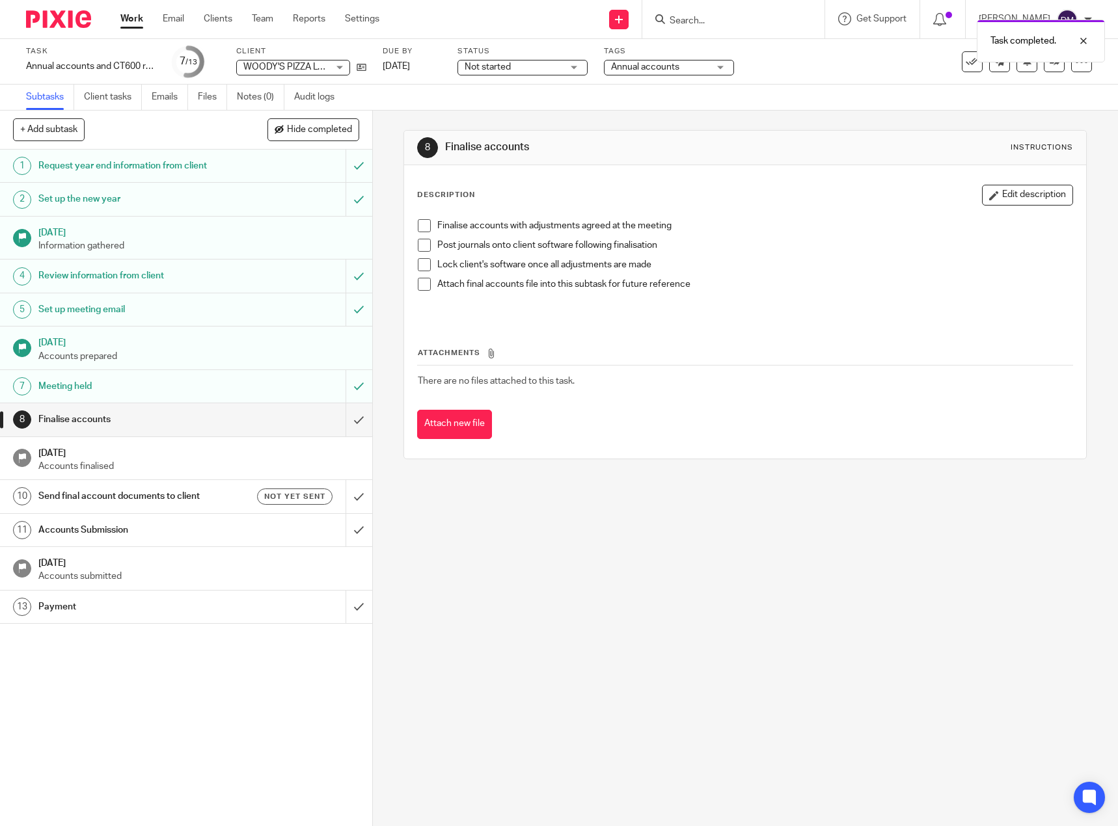
click at [420, 227] on span at bounding box center [424, 225] width 13 height 13
click at [421, 248] on span at bounding box center [424, 245] width 13 height 13
click at [419, 267] on span at bounding box center [424, 264] width 13 height 13
click at [421, 282] on span at bounding box center [424, 284] width 13 height 13
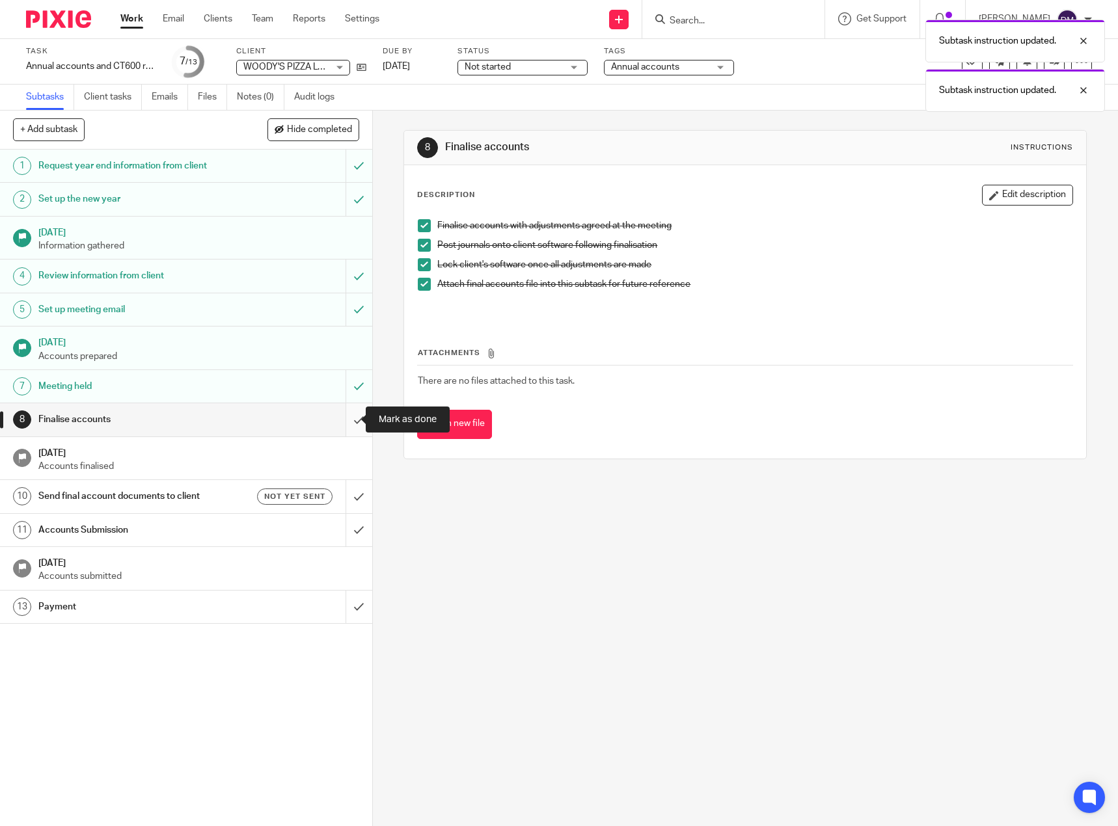
click at [348, 418] on input "submit" at bounding box center [186, 419] width 372 height 33
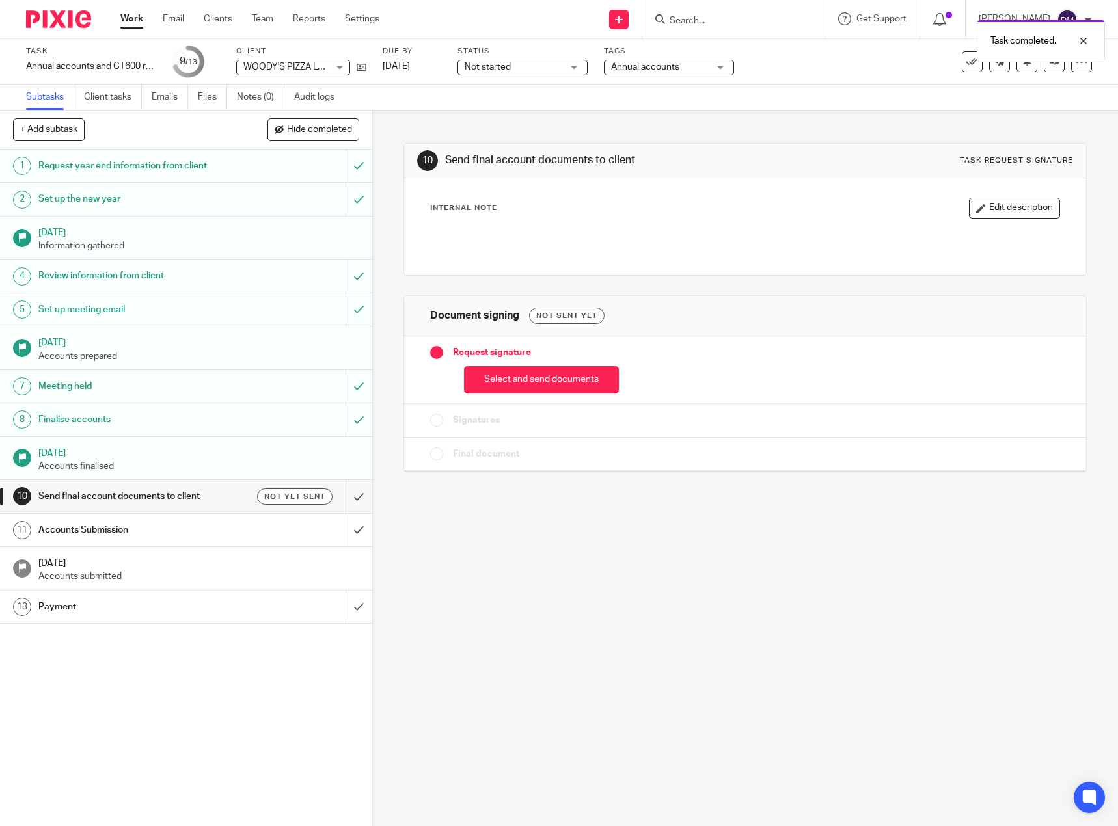
click at [72, 234] on h1 "[DATE]" at bounding box center [198, 231] width 321 height 16
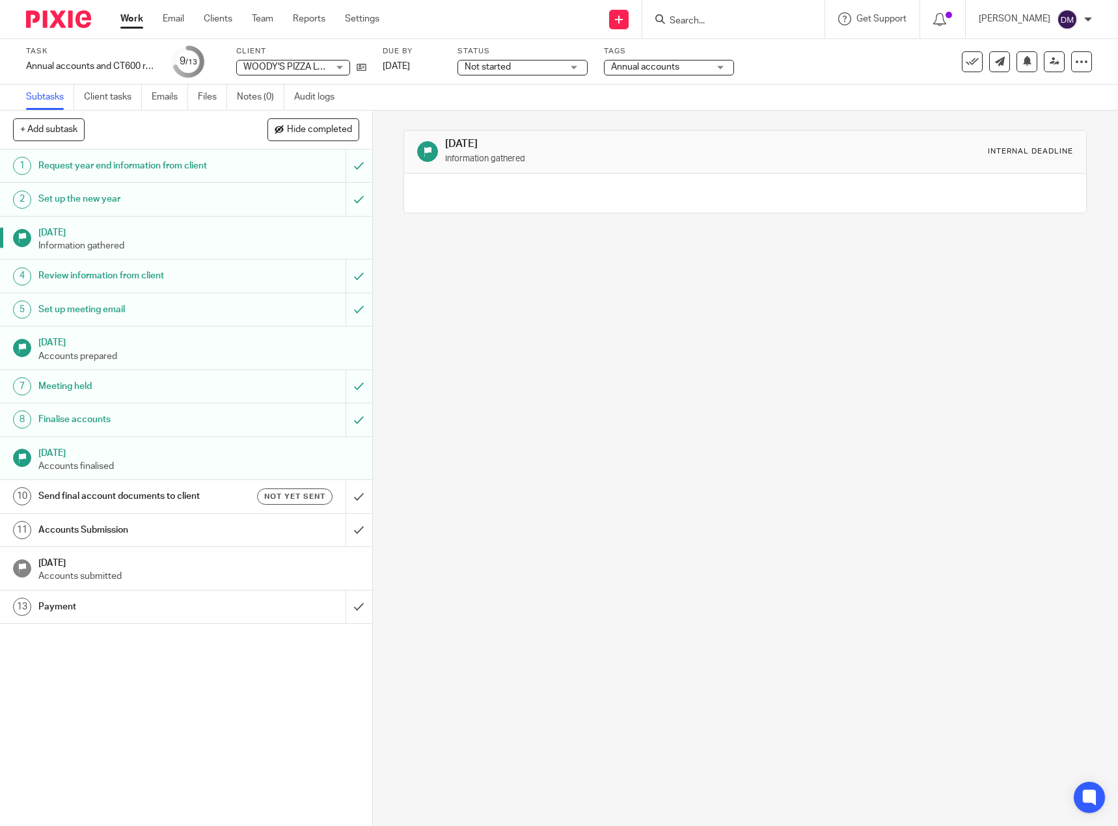
click at [457, 143] on h1 "[DATE]" at bounding box center [609, 144] width 328 height 14
click at [66, 457] on h1 "[DATE]" at bounding box center [198, 452] width 321 height 16
click at [92, 493] on h1 "Send final account documents to client" at bounding box center [136, 497] width 196 height 20
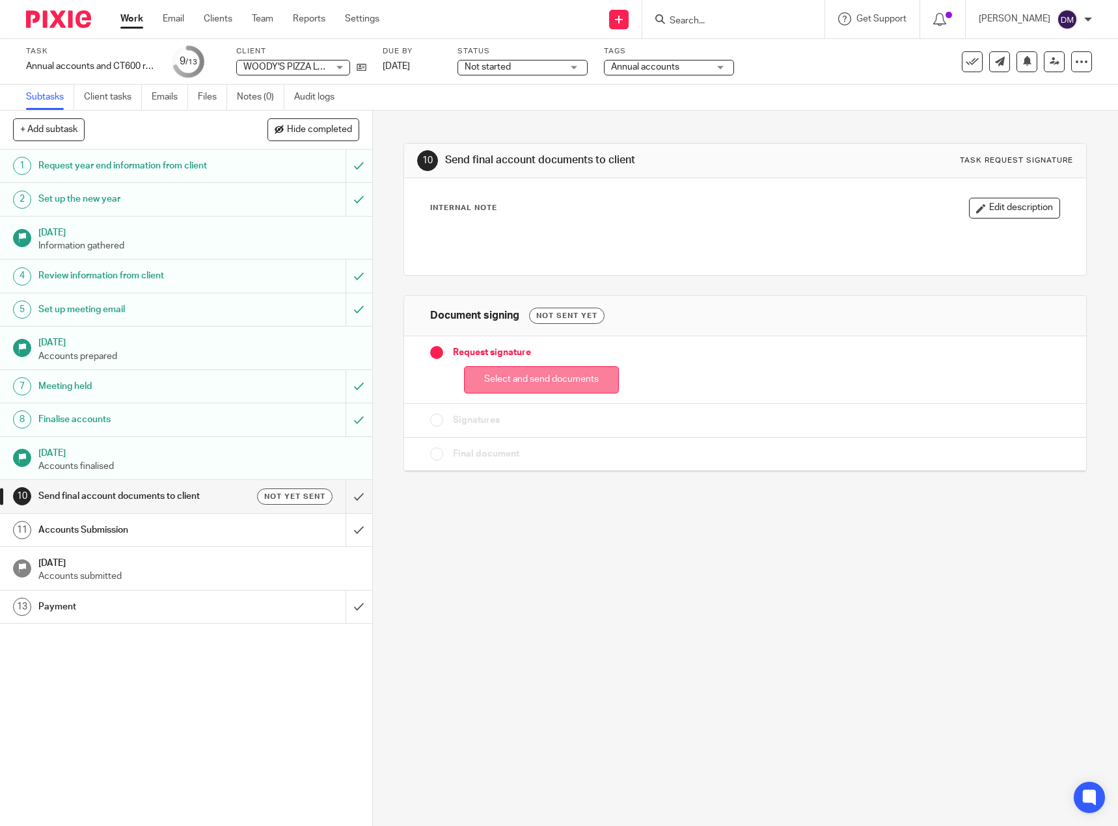
click at [564, 377] on button "Select and send documents" at bounding box center [541, 380] width 155 height 28
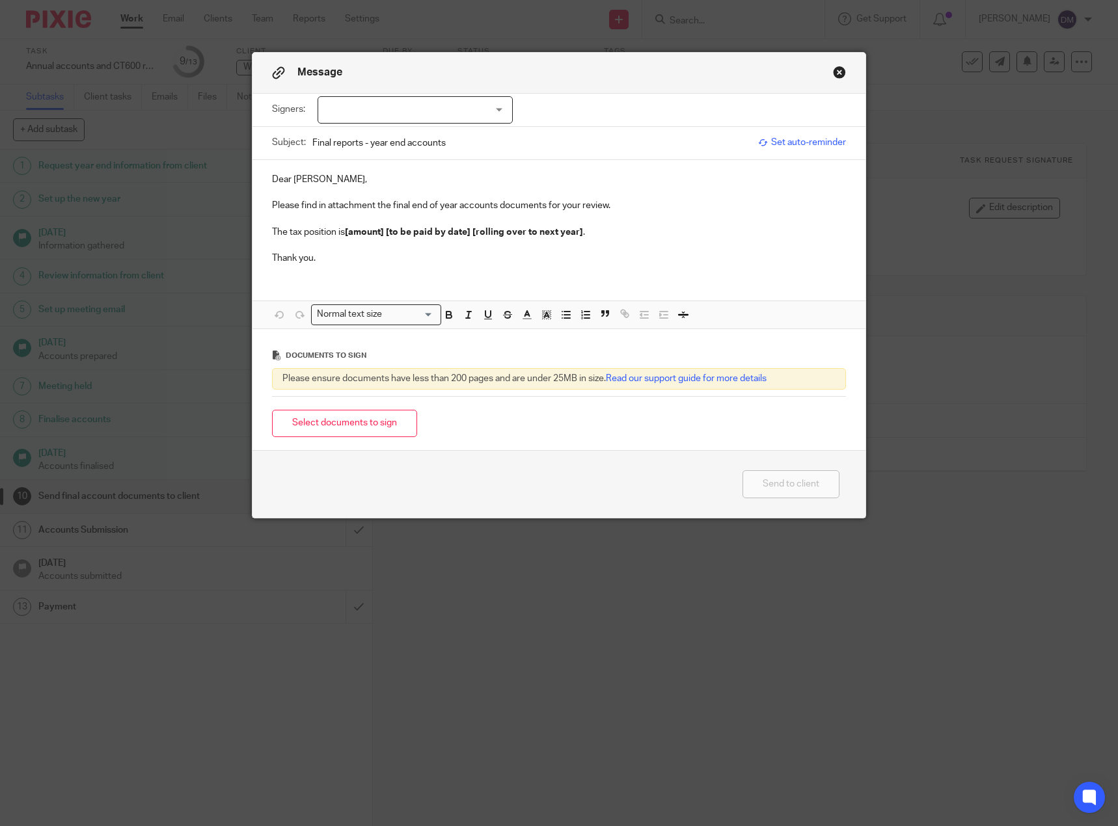
click at [413, 111] on div at bounding box center [415, 109] width 195 height 27
click at [384, 132] on li "[PERSON_NAME]" at bounding box center [410, 137] width 194 height 27
checkbox input "true"
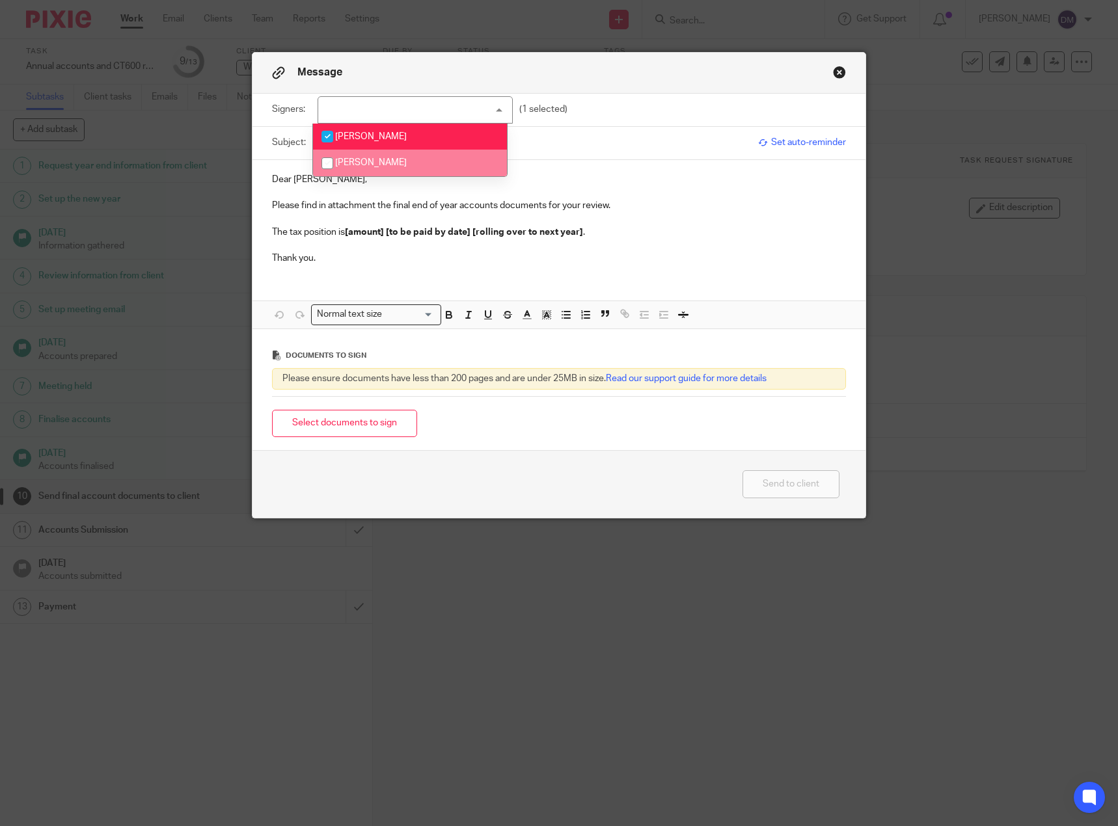
click at [362, 163] on span "[PERSON_NAME]" at bounding box center [371, 162] width 72 height 9
checkbox input "true"
click at [625, 240] on p at bounding box center [559, 245] width 575 height 13
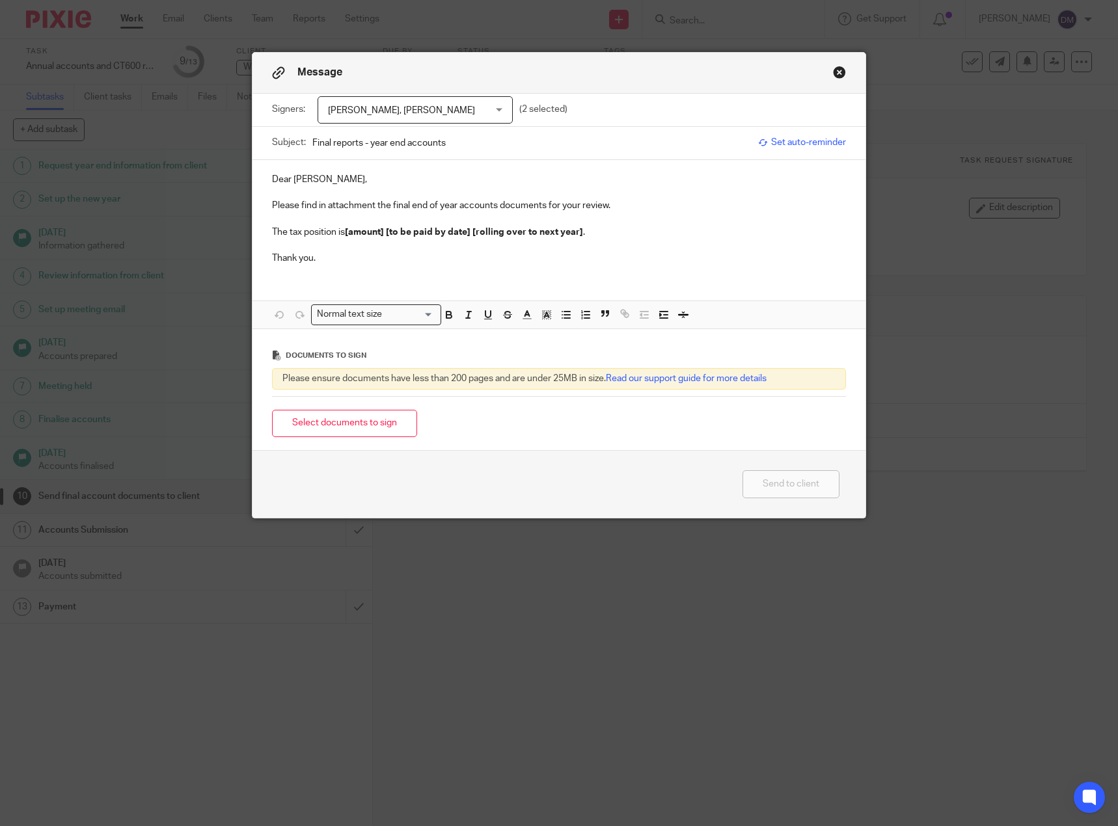
click at [428, 229] on strong "[amount] [to be paid by date] [rolling over to next year]" at bounding box center [464, 232] width 238 height 9
click at [381, 230] on strong "[amount] [to be paid by date] [rolling over to next year]" at bounding box center [464, 232] width 238 height 9
drag, startPoint x: 578, startPoint y: 232, endPoint x: 387, endPoint y: 233, distance: 191.3
click at [387, 233] on p "The tax position is £6,646.77 [to be paid by date] [rolling over to next year] ." at bounding box center [559, 232] width 575 height 13
click at [544, 228] on p "The tax position is £6,646.77 to be paid by [DATE] ." at bounding box center [559, 232] width 575 height 13
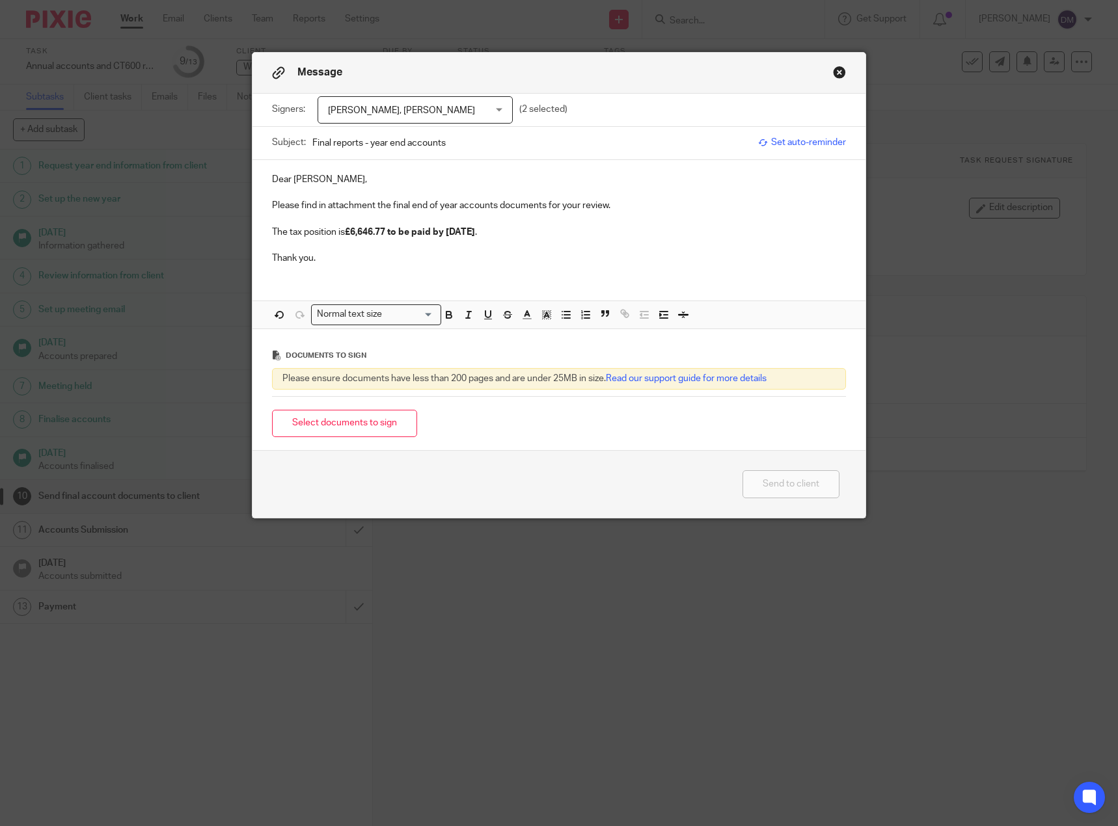
click at [620, 204] on p "Please find in attachment the final end of year accounts documents for your rev…" at bounding box center [559, 205] width 575 height 13
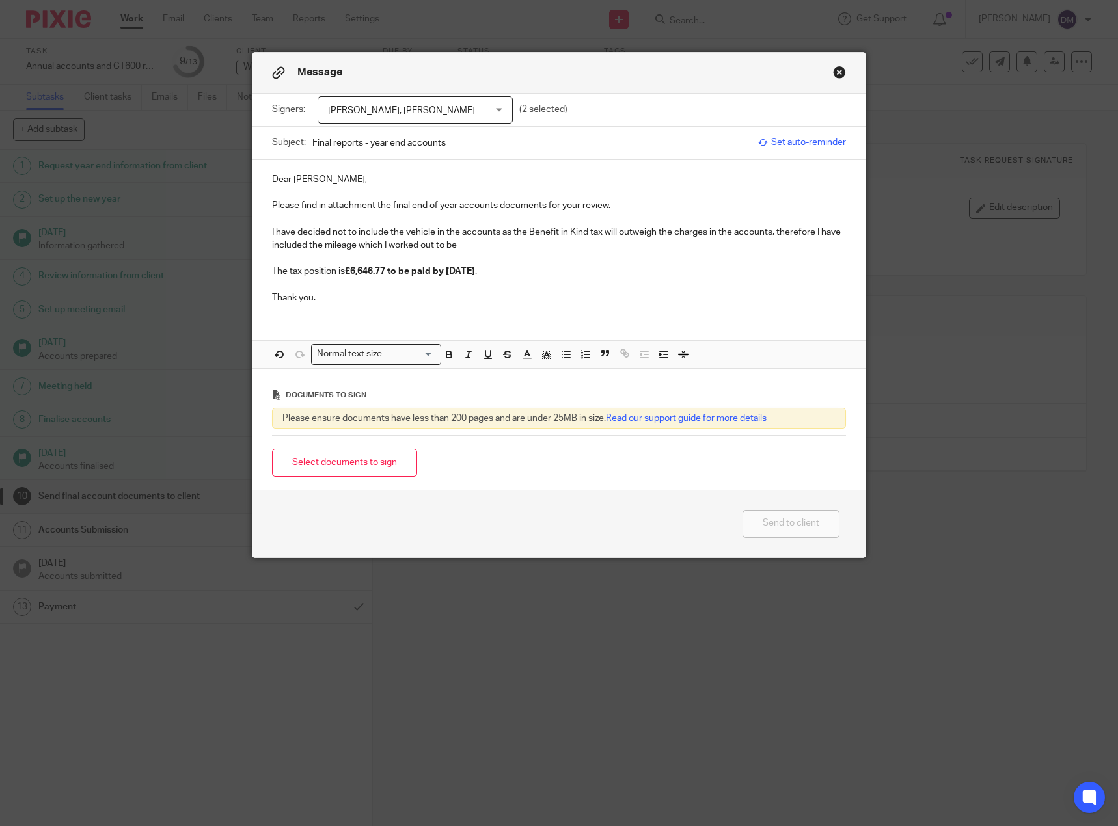
click at [472, 251] on p "I have decided not to include the vehicle in the accounts as the Benefit in Kin…" at bounding box center [559, 239] width 575 height 27
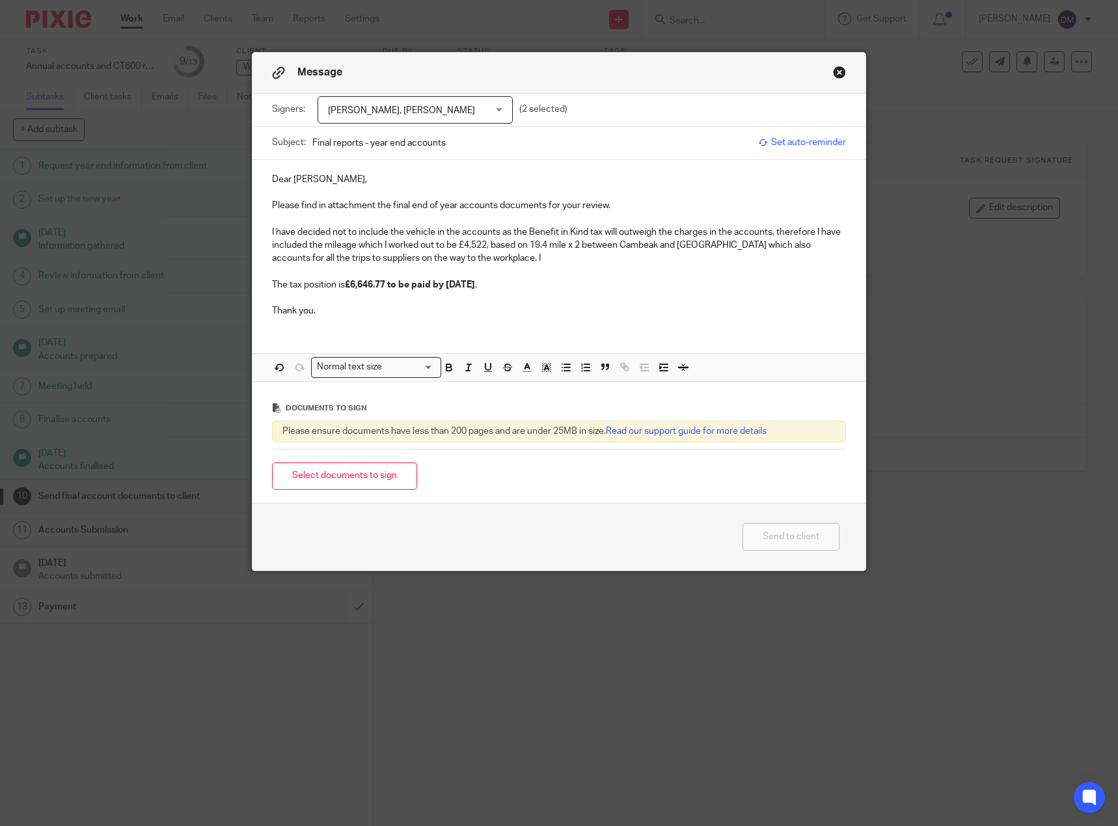
click at [510, 256] on p "I have decided not to include the vehicle in the accounts as the Benefit in Kin…" at bounding box center [559, 246] width 575 height 40
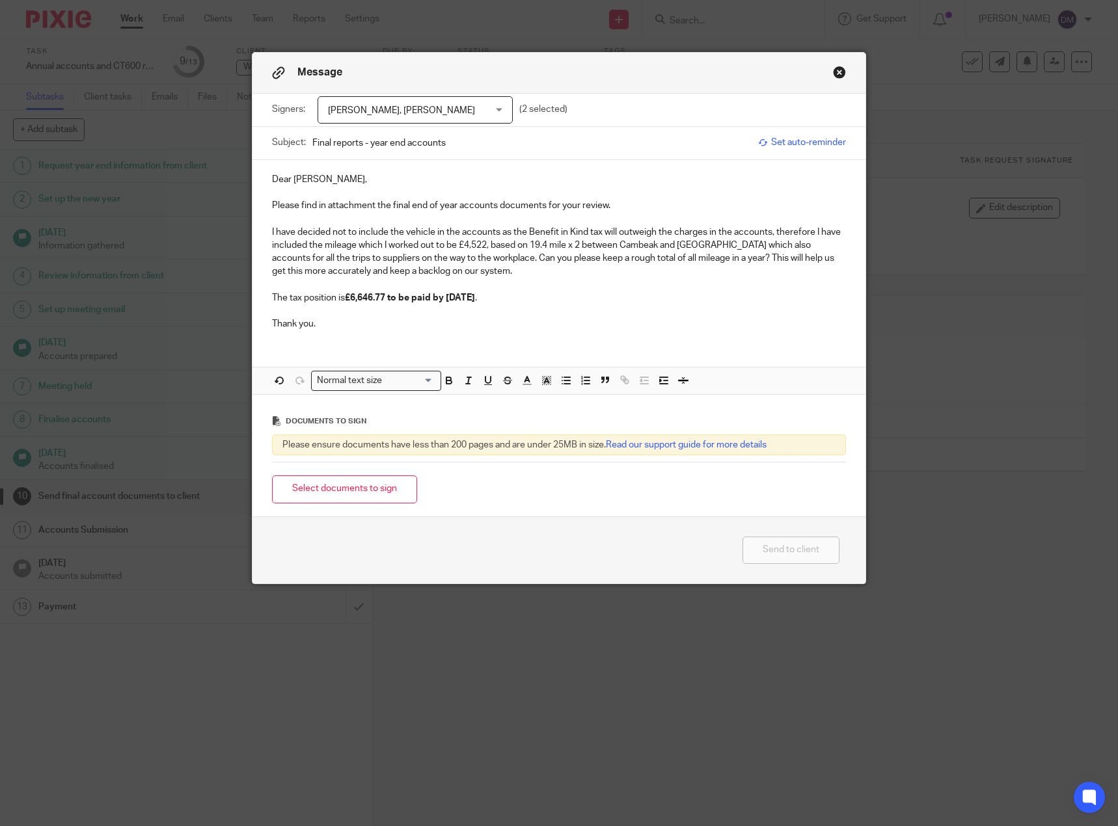
click at [397, 270] on p "I have decided not to include the vehicle in the accounts as the Benefit in Kin…" at bounding box center [559, 252] width 575 height 53
click at [509, 270] on p "I have decided not to include the vehicle in the accounts as the Benefit in Kin…" at bounding box center [559, 252] width 575 height 53
click at [551, 292] on p "The tax position is £6,646.77 to be paid by [DATE] ." at bounding box center [559, 298] width 575 height 13
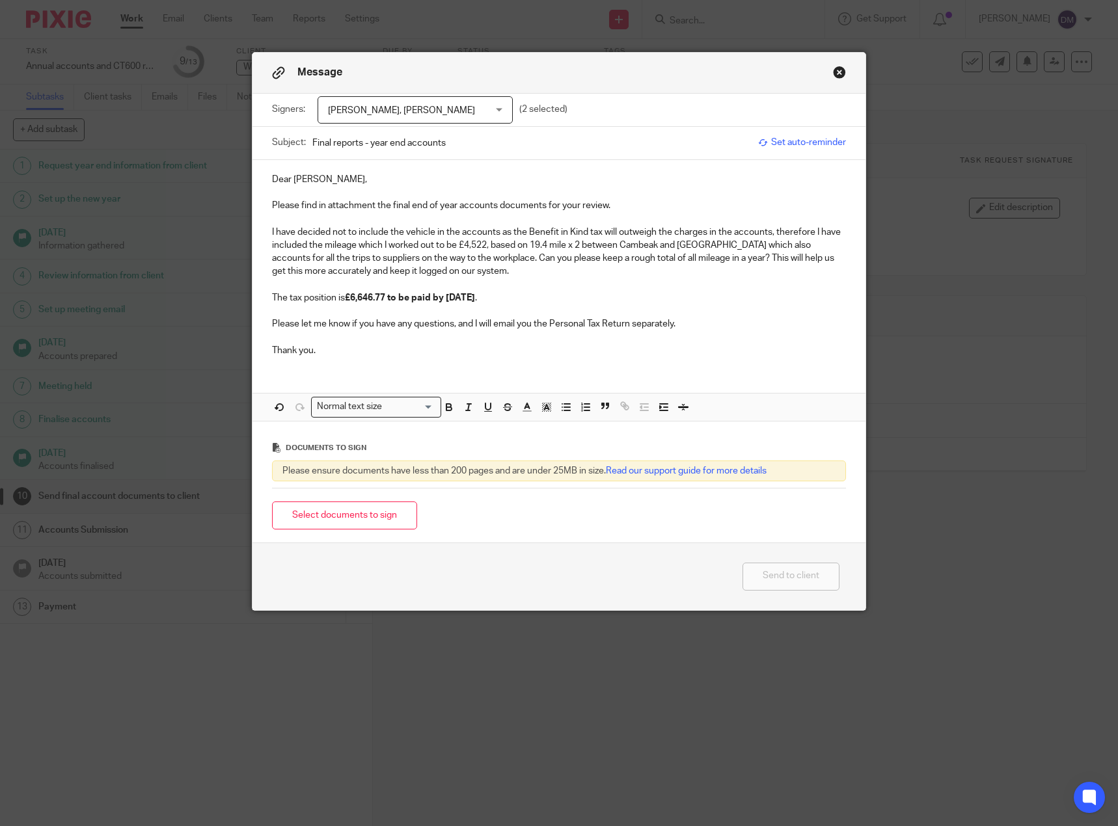
click at [353, 245] on p "I have decided not to include the vehicle in the accounts as the Benefit in Kin…" at bounding box center [559, 252] width 575 height 53
click at [569, 271] on p "I have decided not to include the vehicle in the accounts as the Benefit in Kin…" at bounding box center [559, 252] width 575 height 53
click at [381, 515] on button "Select documents to sign" at bounding box center [344, 516] width 145 height 28
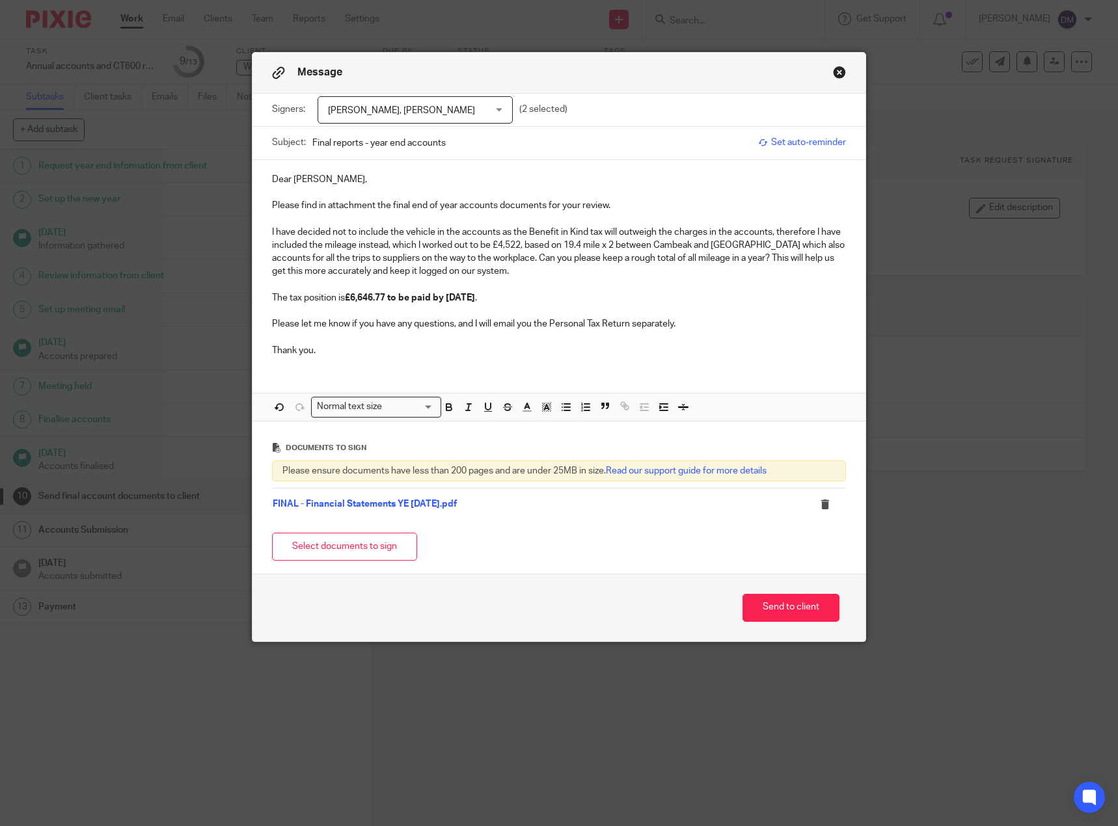
drag, startPoint x: 378, startPoint y: 547, endPoint x: 439, endPoint y: 528, distance: 63.6
click at [378, 547] on button "Select documents to sign" at bounding box center [344, 547] width 145 height 28
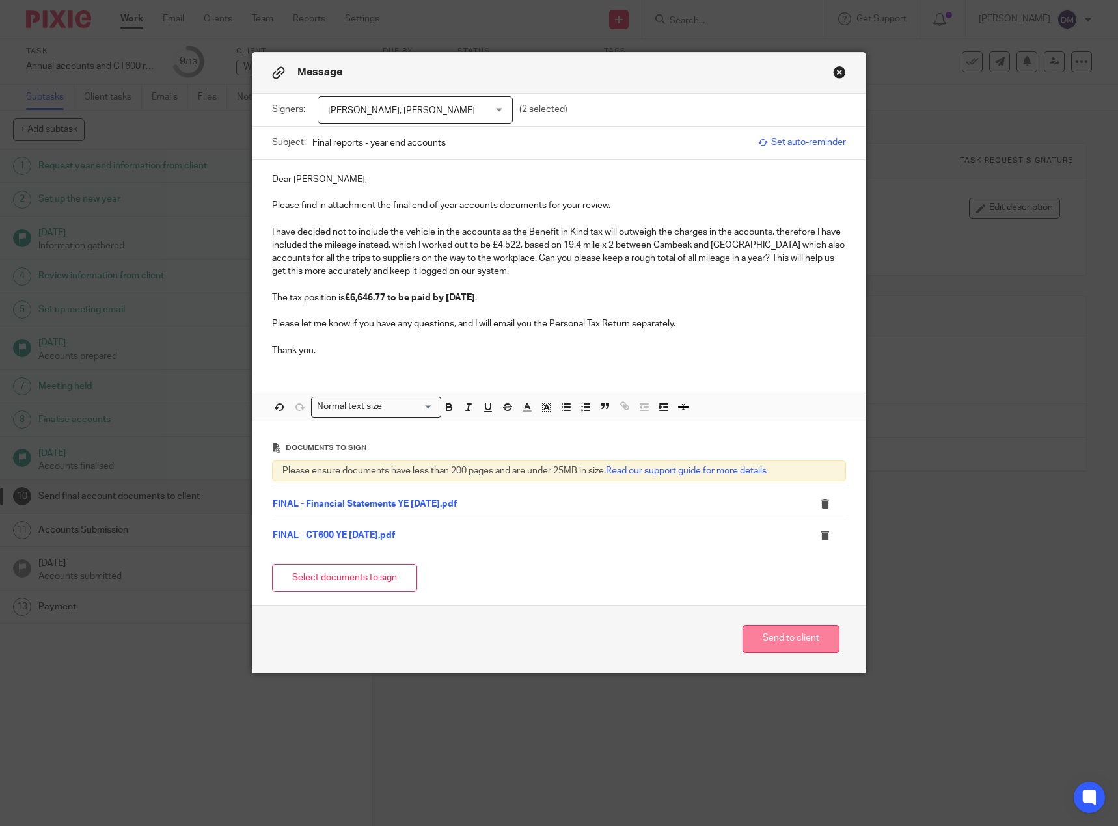
click at [791, 646] on button "Send to client" at bounding box center [791, 639] width 97 height 28
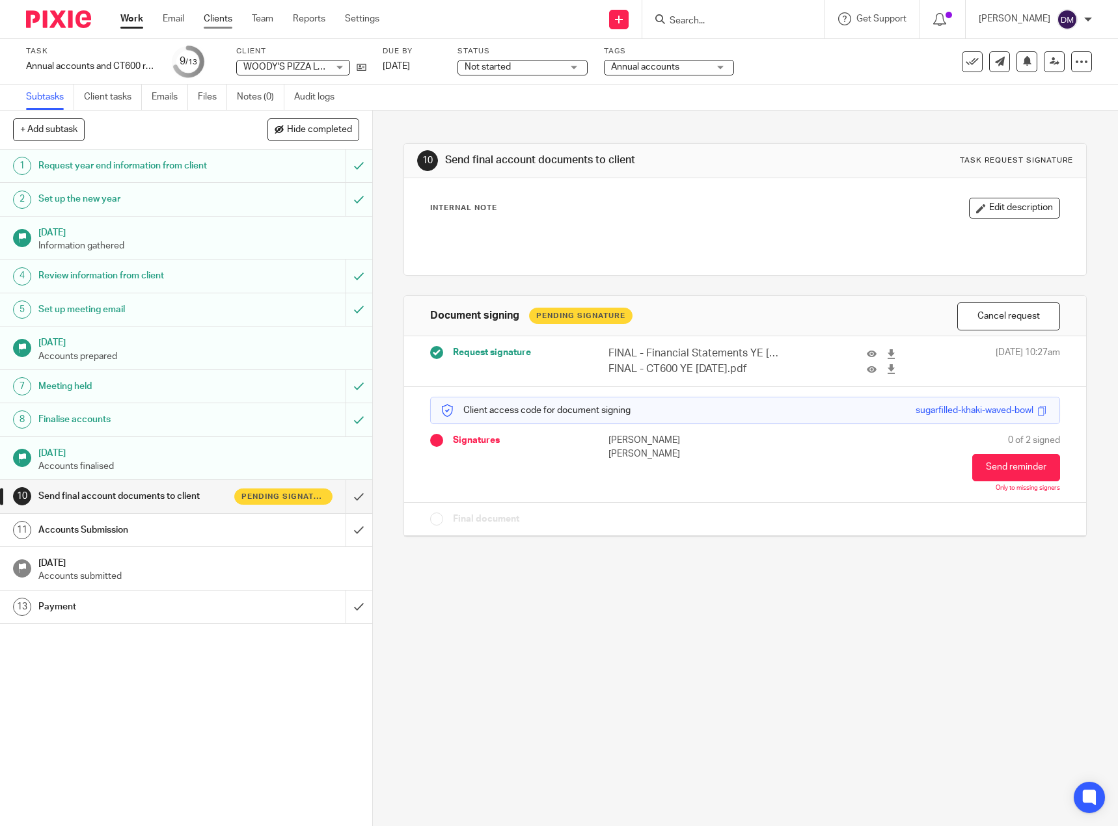
click at [222, 20] on link "Clients" at bounding box center [218, 18] width 29 height 13
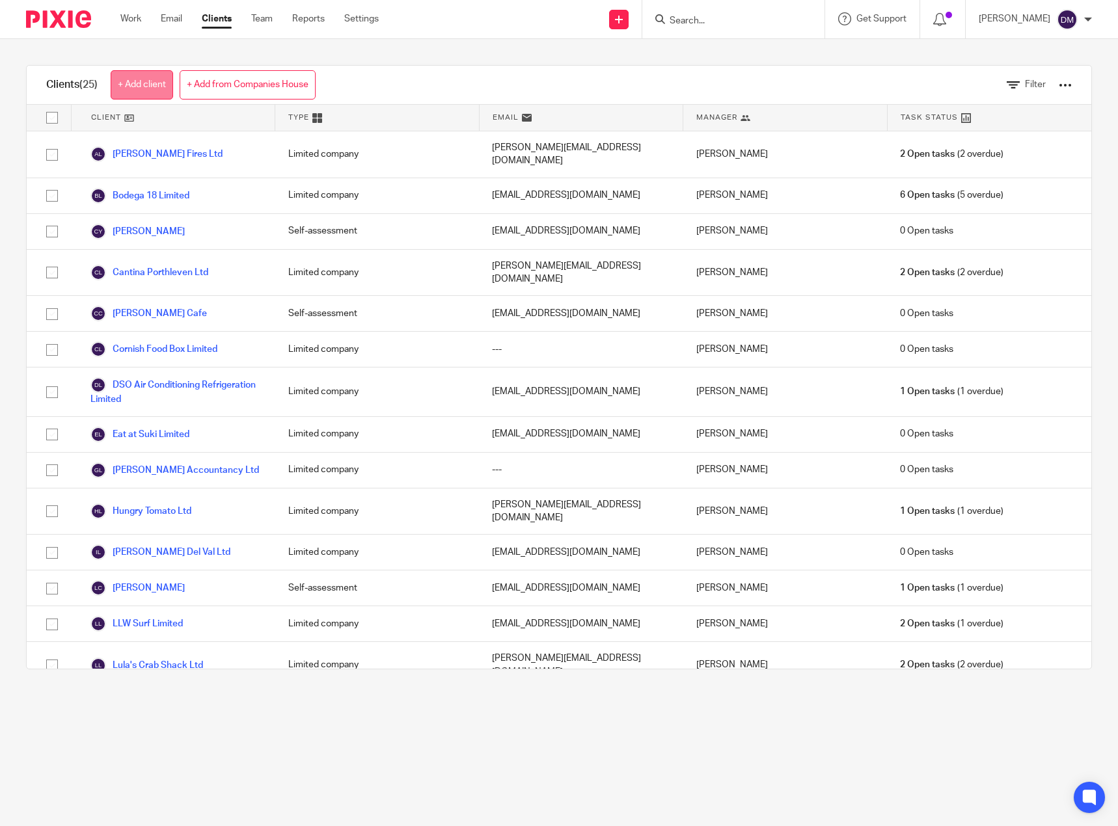
click at [158, 87] on link "+ Add client" at bounding box center [142, 84] width 62 height 29
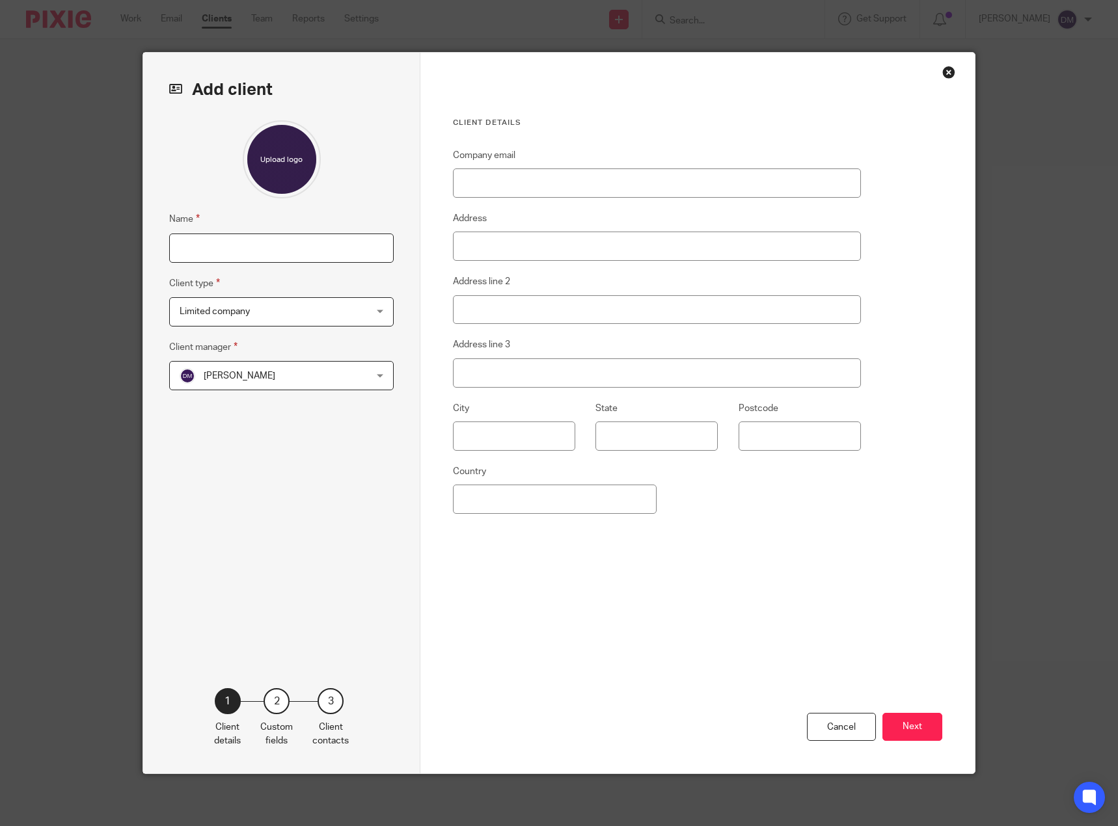
click at [238, 252] on input "Name" at bounding box center [281, 248] width 225 height 29
click at [301, 248] on input "Name" at bounding box center [281, 248] width 225 height 29
type input "[PERSON_NAME]"
click at [249, 321] on span "Limited company" at bounding box center [265, 311] width 170 height 27
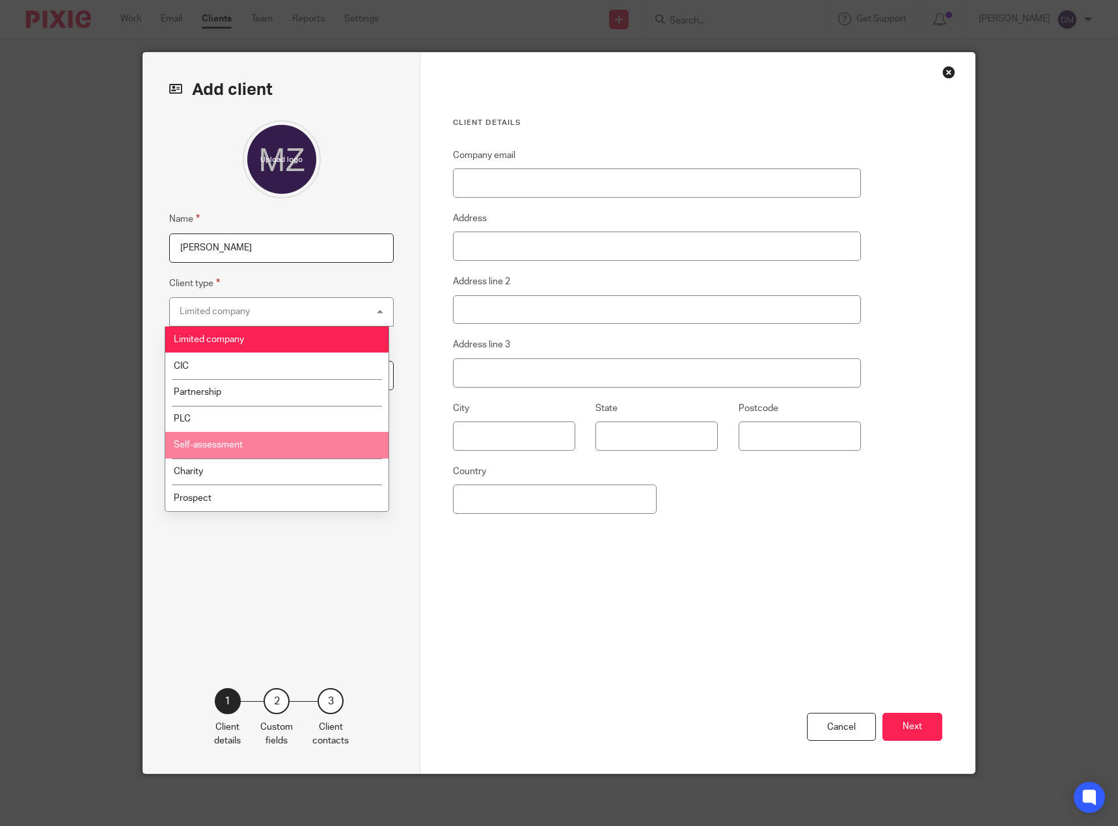
click at [251, 447] on li "Self-assessment" at bounding box center [276, 445] width 223 height 27
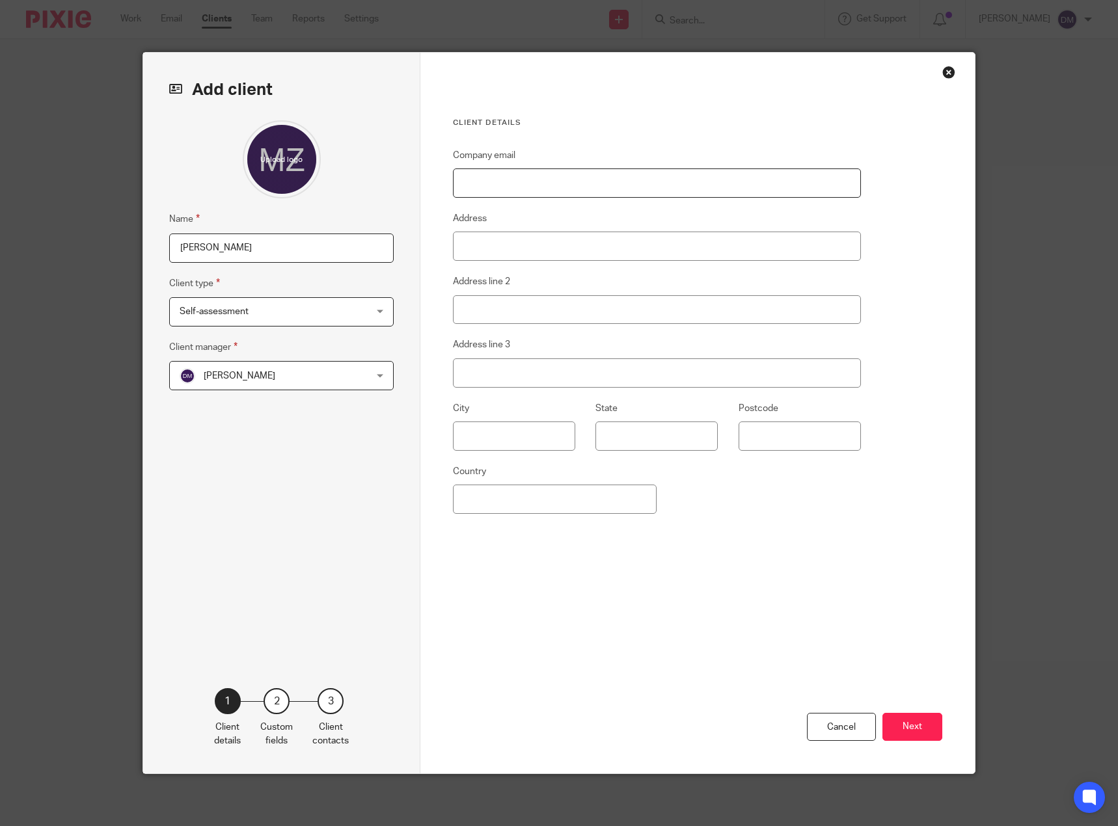
click at [502, 181] on input "Company email" at bounding box center [657, 183] width 408 height 29
paste input "[EMAIL_ADDRESS][DOMAIN_NAME]"
type input "[EMAIL_ADDRESS][DOMAIN_NAME]"
click at [525, 248] on input "Address" at bounding box center [657, 246] width 408 height 29
drag, startPoint x: 616, startPoint y: 183, endPoint x: 379, endPoint y: 186, distance: 236.2
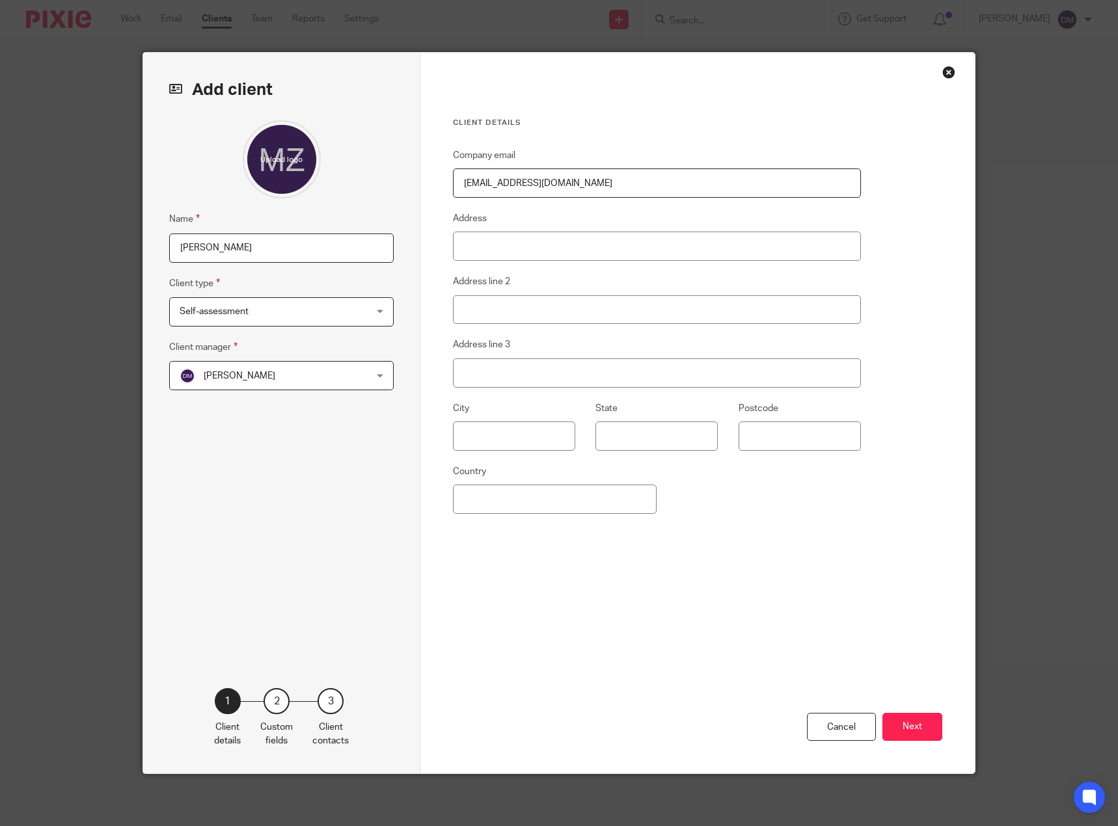
click at [379, 186] on div "Add client Name Mr Zdenko Talajic Client type Self-assessment Self-assessment L…" at bounding box center [559, 413] width 832 height 721
paste input "[EMAIL_ADDRESS][DOMAIN_NAME]"
type input "[EMAIL_ADDRESS][DOMAIN_NAME]"
click at [504, 239] on input "Address" at bounding box center [657, 246] width 408 height 29
paste input "Cambeak, [GEOGRAPHIC_DATA]"
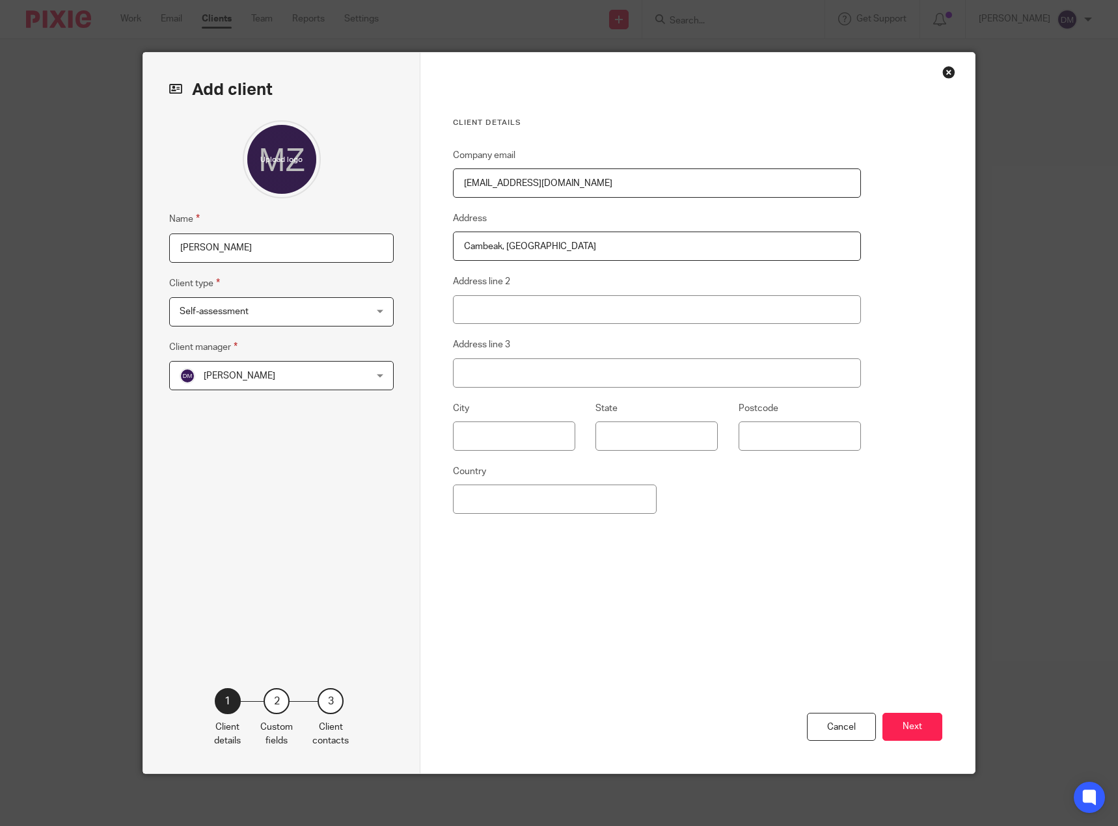
type input "Cambeak, [GEOGRAPHIC_DATA]"
click at [510, 308] on input "Address line 2" at bounding box center [657, 309] width 408 height 29
click at [479, 432] on input "text" at bounding box center [514, 436] width 122 height 29
type input "Tintagel"
paste input "PL34 0AB"
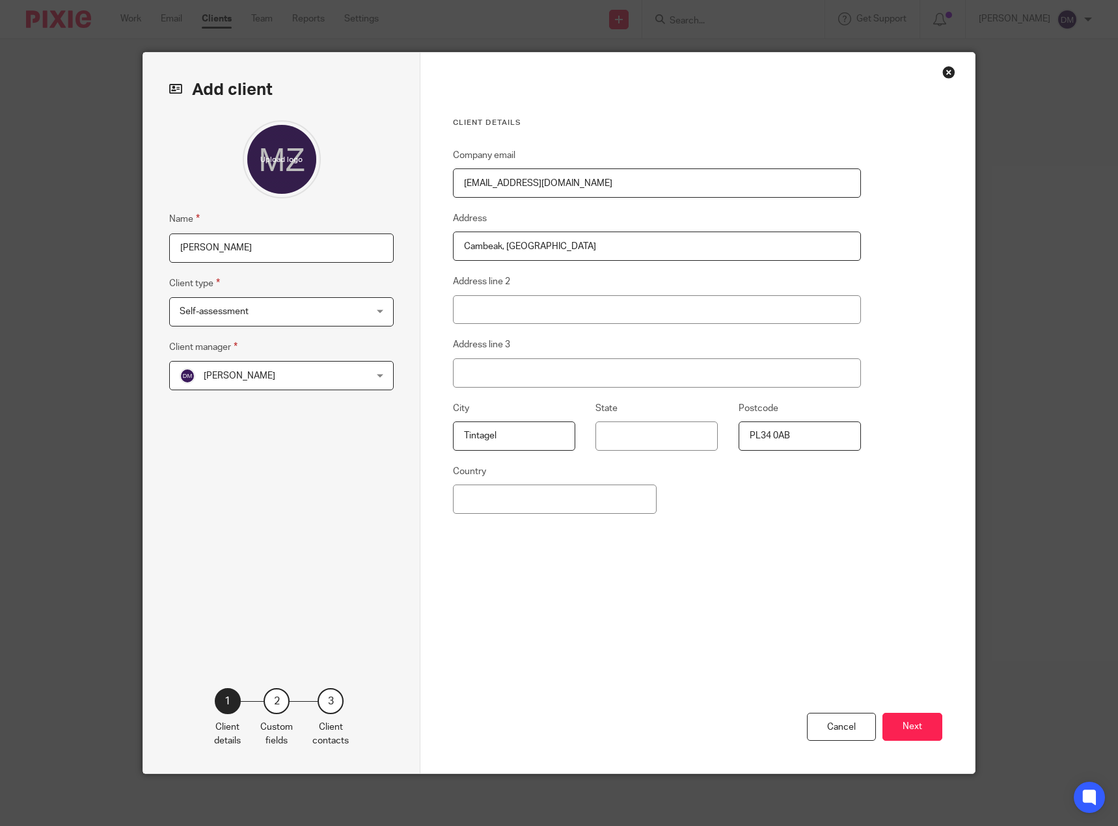
type input "PL34 0AB"
click at [845, 582] on div "Company email accounts@woodyspizza.co.uk Address Cambeak, Bossiney Road Address…" at bounding box center [657, 392] width 408 height 489
click at [920, 737] on button "Next" at bounding box center [912, 727] width 60 height 28
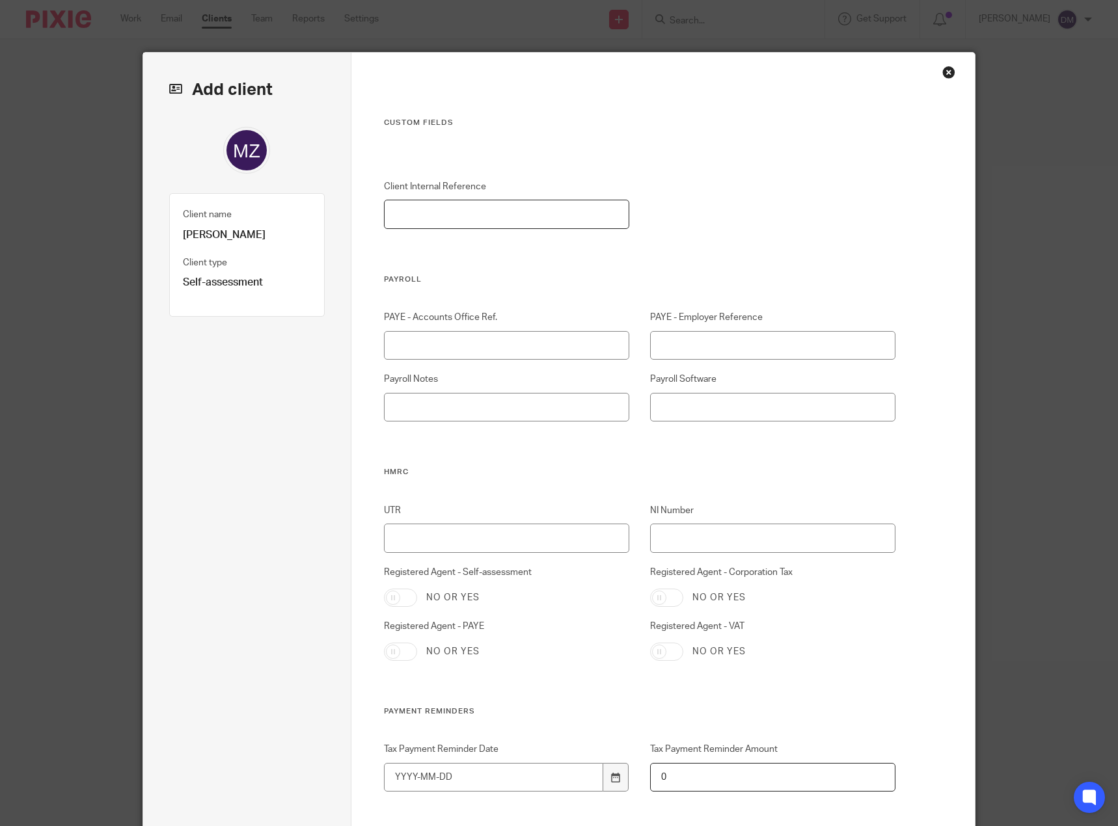
click at [465, 213] on input "Client Internal Reference" at bounding box center [507, 214] width 246 height 29
type input "ZDE001"
click at [687, 264] on div "Client Internal Reference ZDE001" at bounding box center [629, 227] width 532 height 94
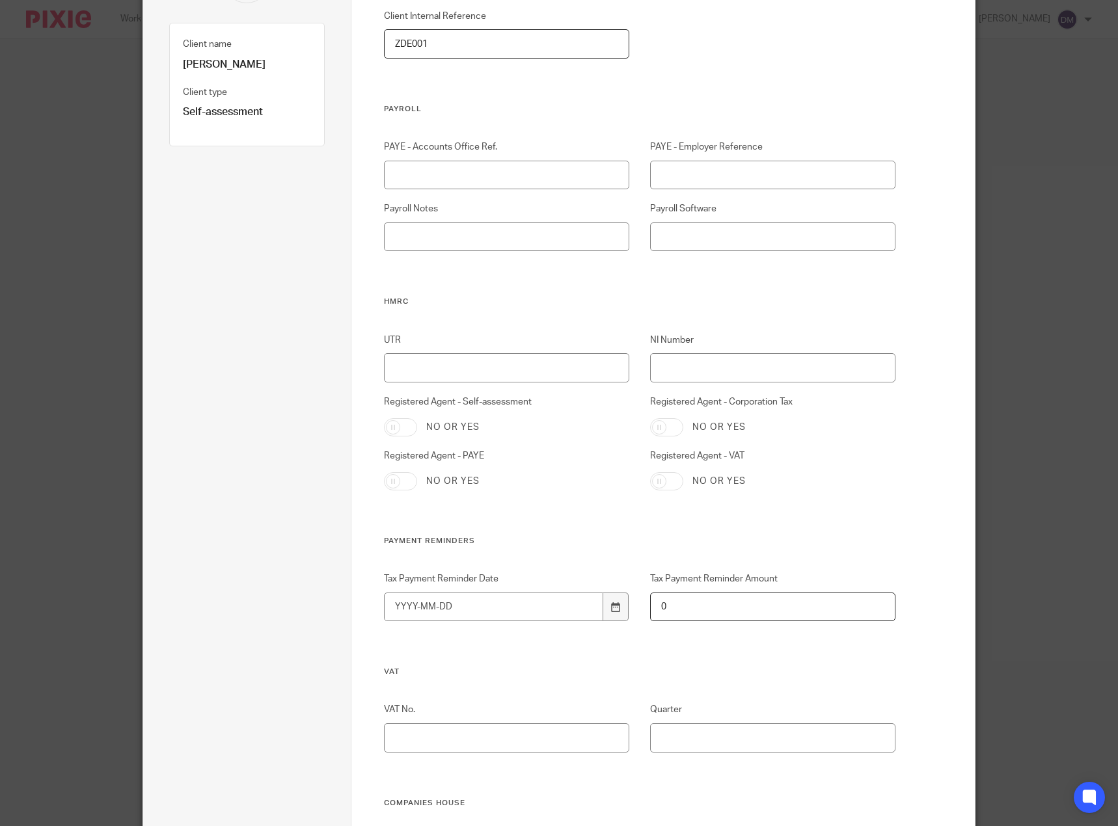
scroll to position [325, 0]
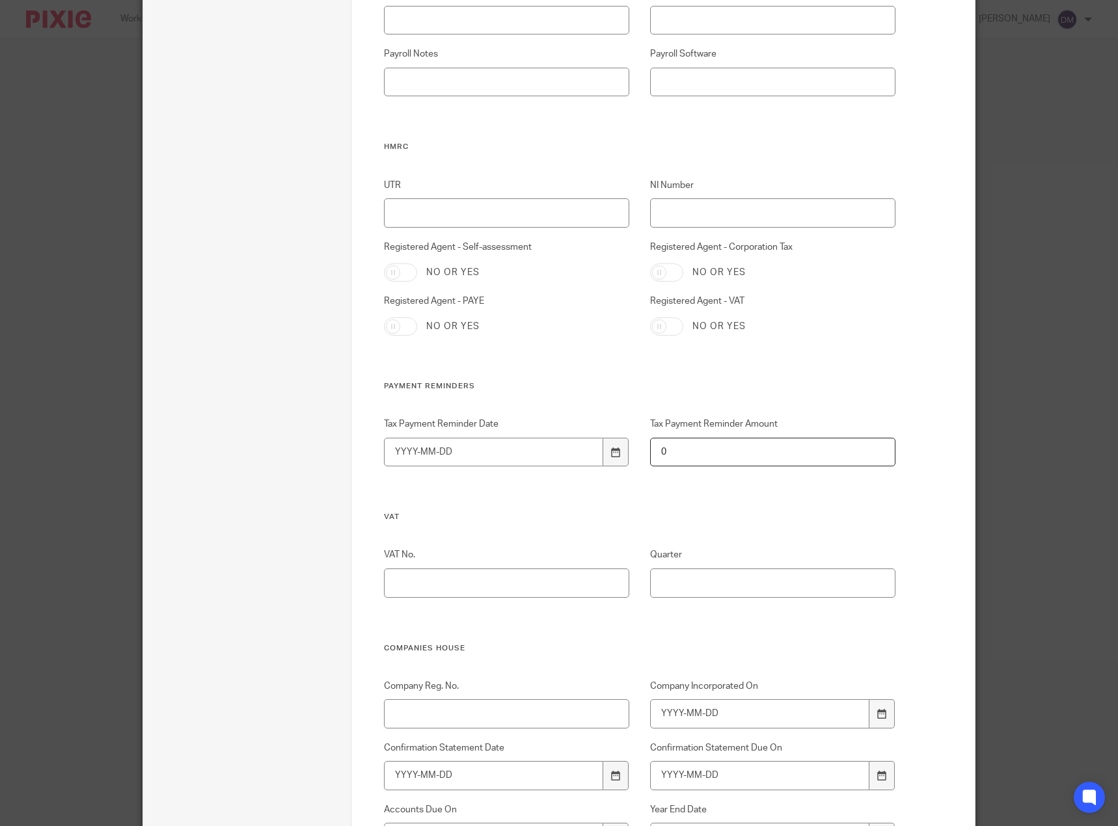
click at [406, 275] on input "Registered Agent - Self-assessment" at bounding box center [400, 273] width 33 height 18
checkbox input "true"
click at [441, 220] on input "UTR" at bounding box center [507, 212] width 246 height 29
paste input "2955148028"
type input "2955148028"
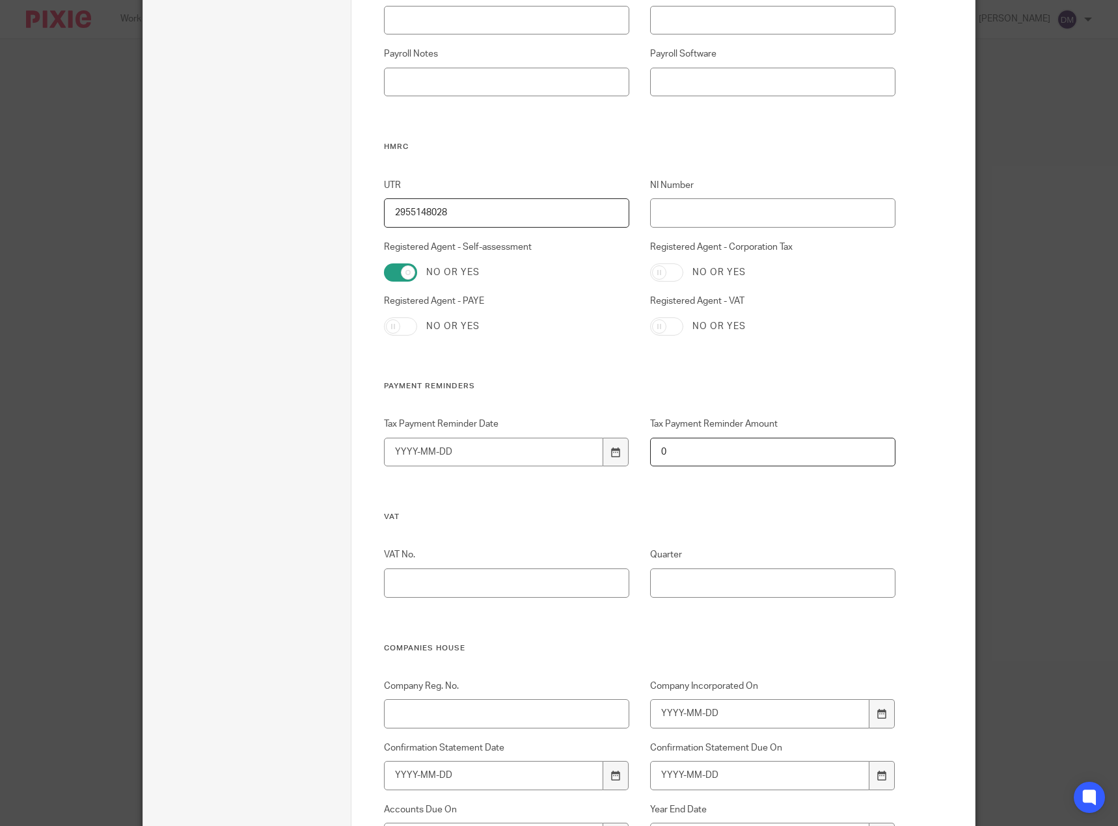
click at [830, 351] on div "UTR 2955148028 NI Number Registered Agent - Self-assessment No or yes Registere…" at bounding box center [629, 280] width 532 height 203
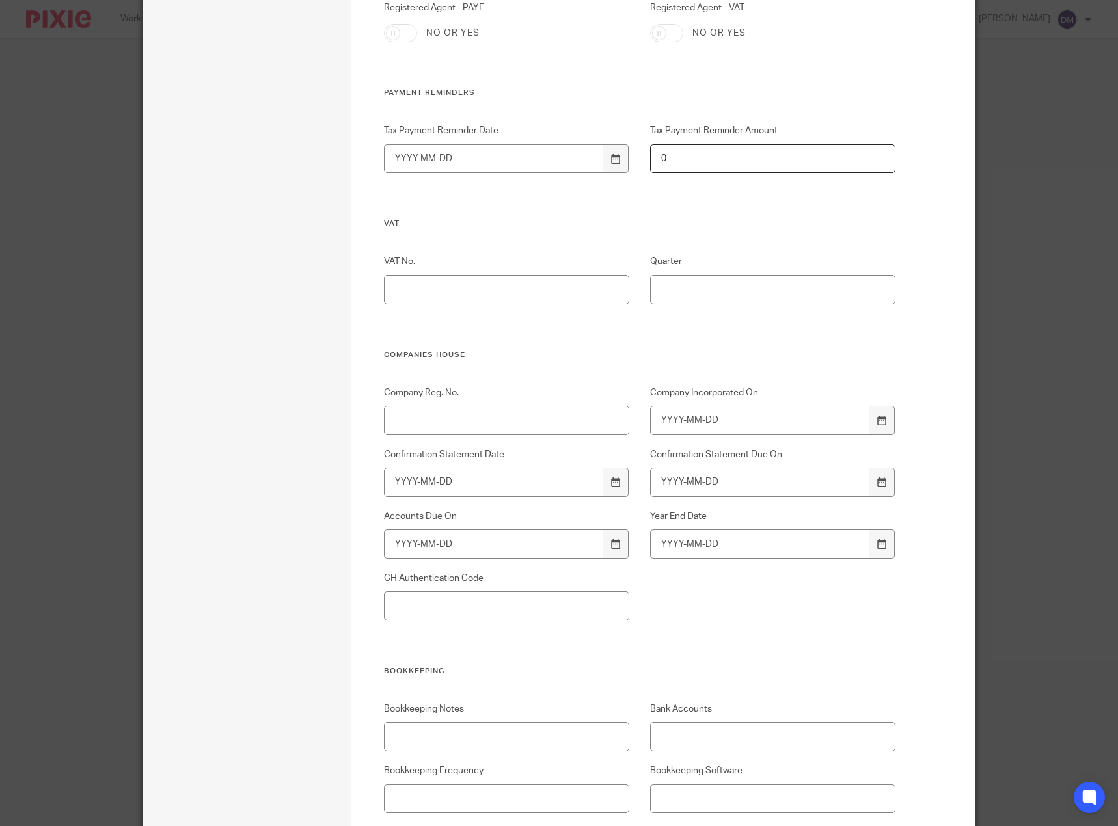
scroll to position [651, 0]
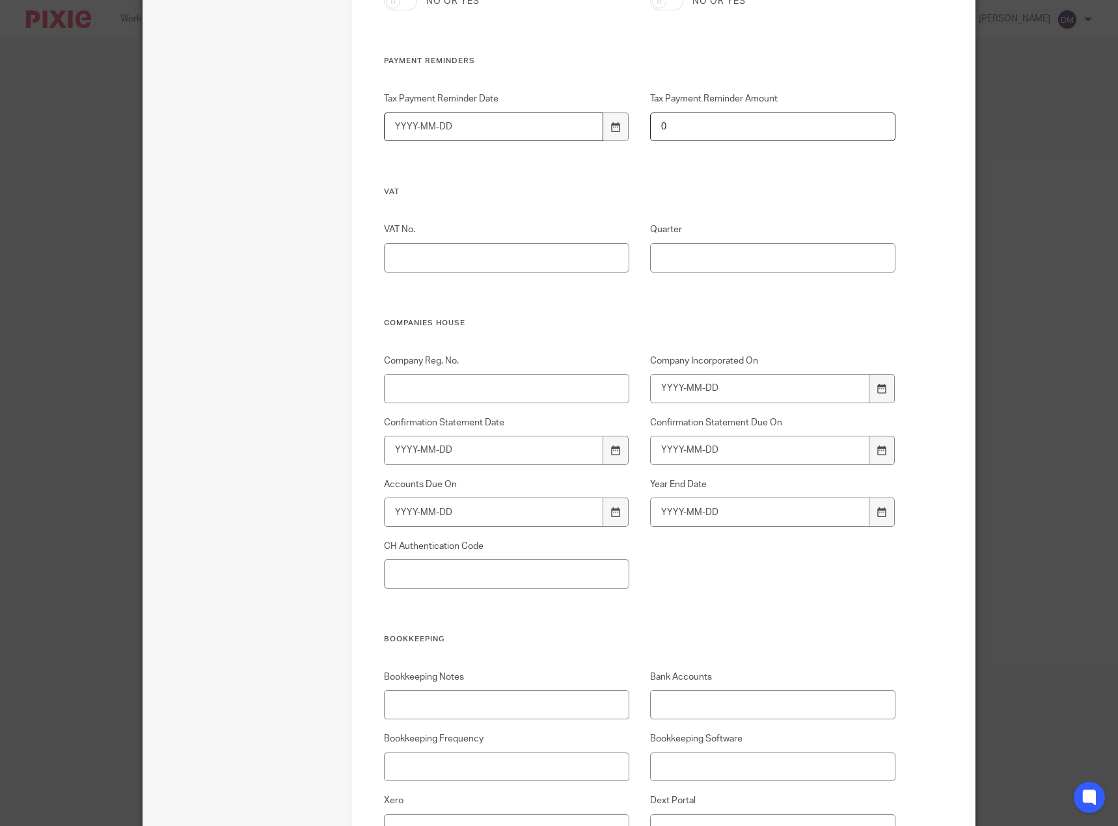
click at [402, 126] on input "Tax Payment Reminder Date" at bounding box center [494, 127] width 220 height 29
type input "2"
type input "2025-01-31"
click at [700, 127] on input "0" at bounding box center [773, 127] width 246 height 29
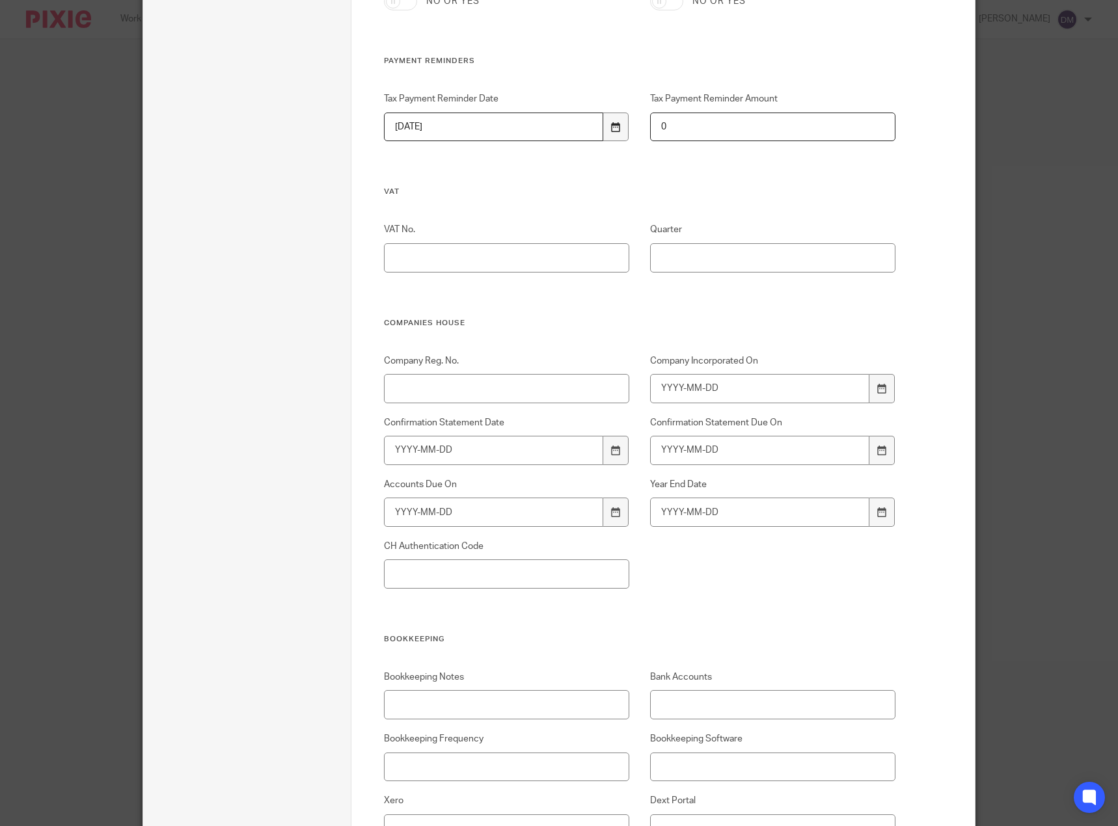
drag, startPoint x: 662, startPoint y: 126, endPoint x: 614, endPoint y: 136, distance: 49.3
click at [610, 136] on div "Tax Payment Reminder Date 2025-01-31 Tax Payment Reminder Amount 0" at bounding box center [629, 139] width 532 height 94
click at [785, 191] on h3 "VAT" at bounding box center [640, 192] width 512 height 10
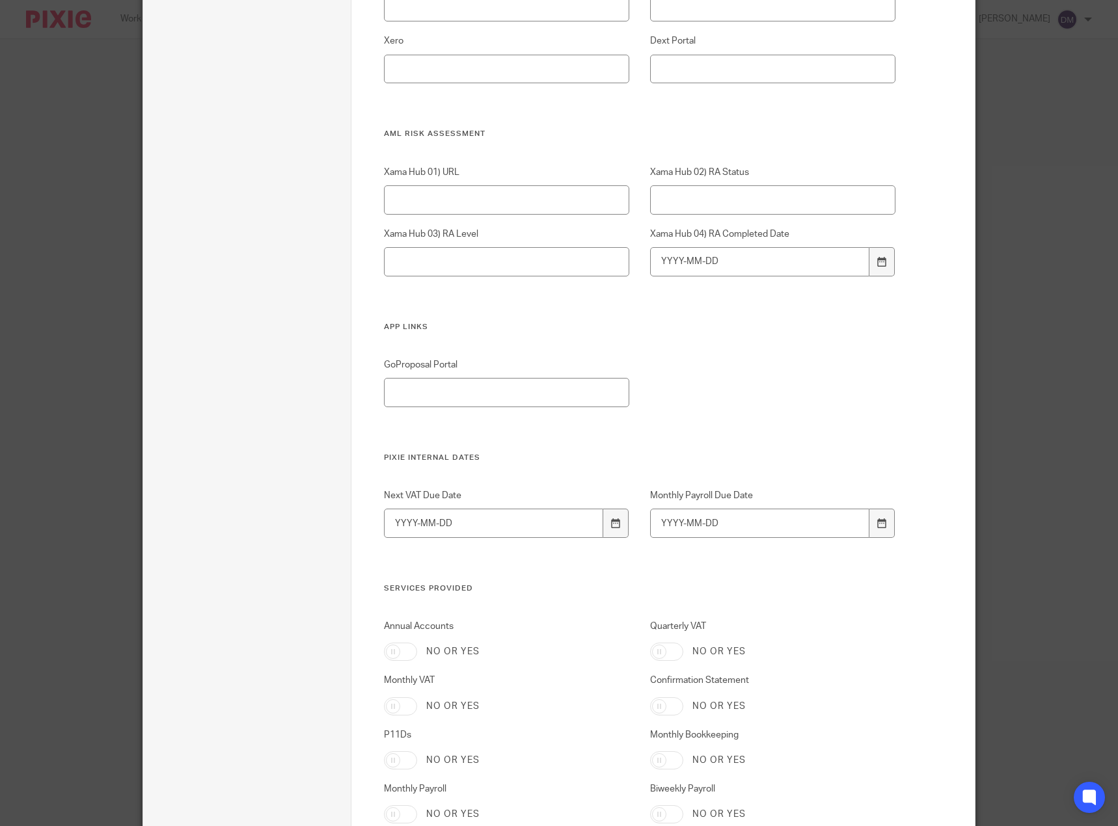
scroll to position [1367, 0]
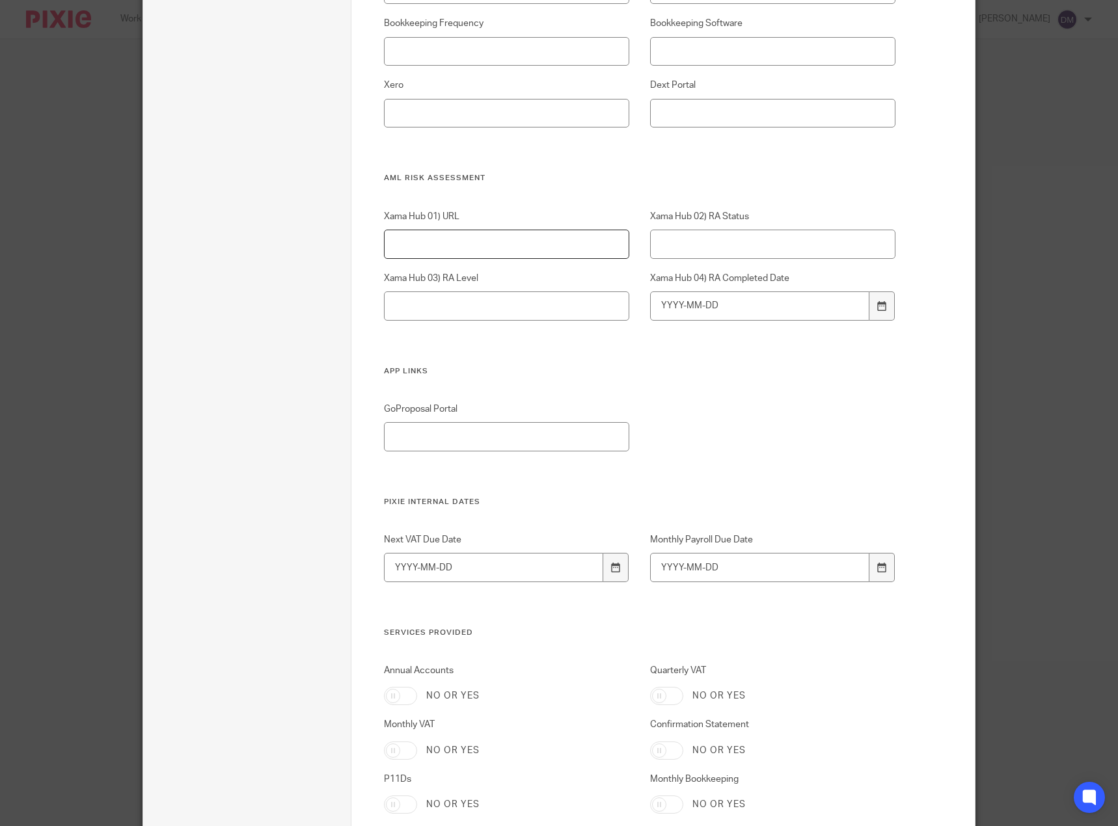
click at [466, 241] on input "Xama Hub 01) URL" at bounding box center [507, 244] width 246 height 29
paste input "https://platform.xamatech.com/portal/hub/clients/7f561db0-66d6-11f0-a88a-9db626…"
type input "https://platform.xamatech.com/portal/hub/clients/7f561db0-66d6-11f0-a88a-9db626…"
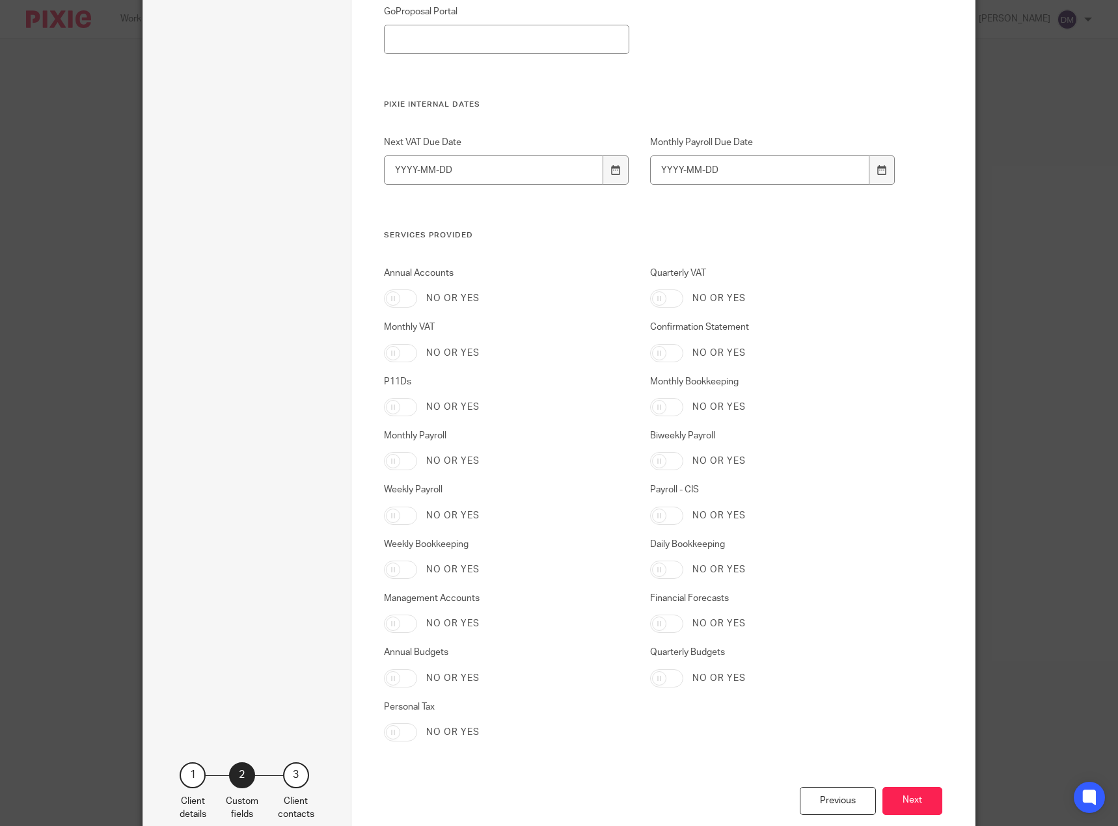
scroll to position [1822, 0]
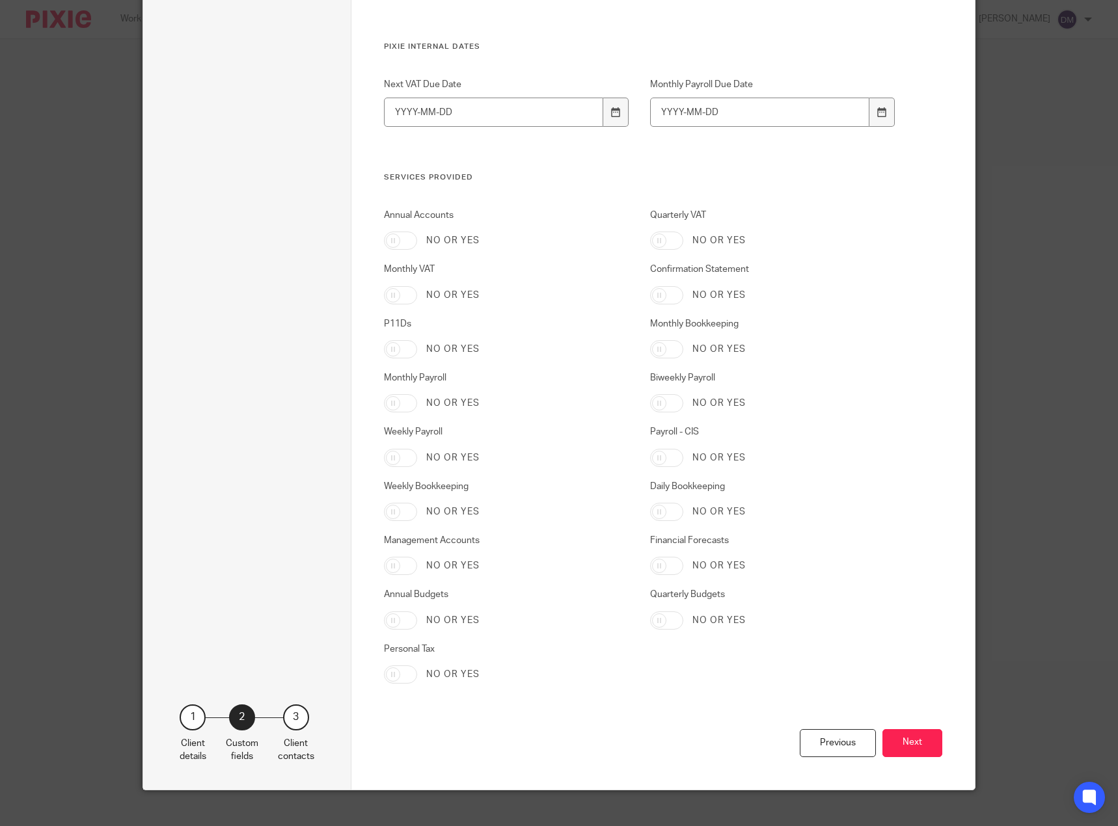
click at [404, 675] on input "Personal Tax" at bounding box center [400, 675] width 33 height 18
checkbox input "true"
click at [918, 743] on button "Next" at bounding box center [912, 743] width 60 height 28
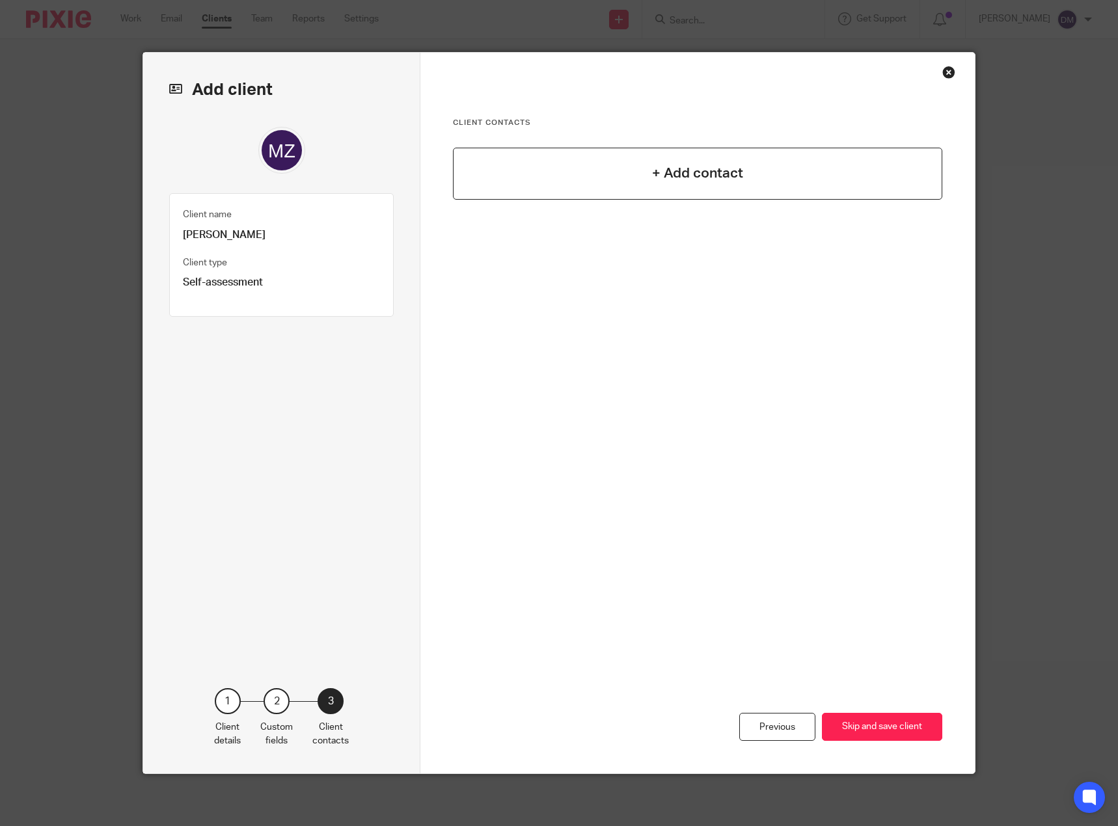
click at [657, 165] on h4 "+ Add contact" at bounding box center [697, 173] width 91 height 20
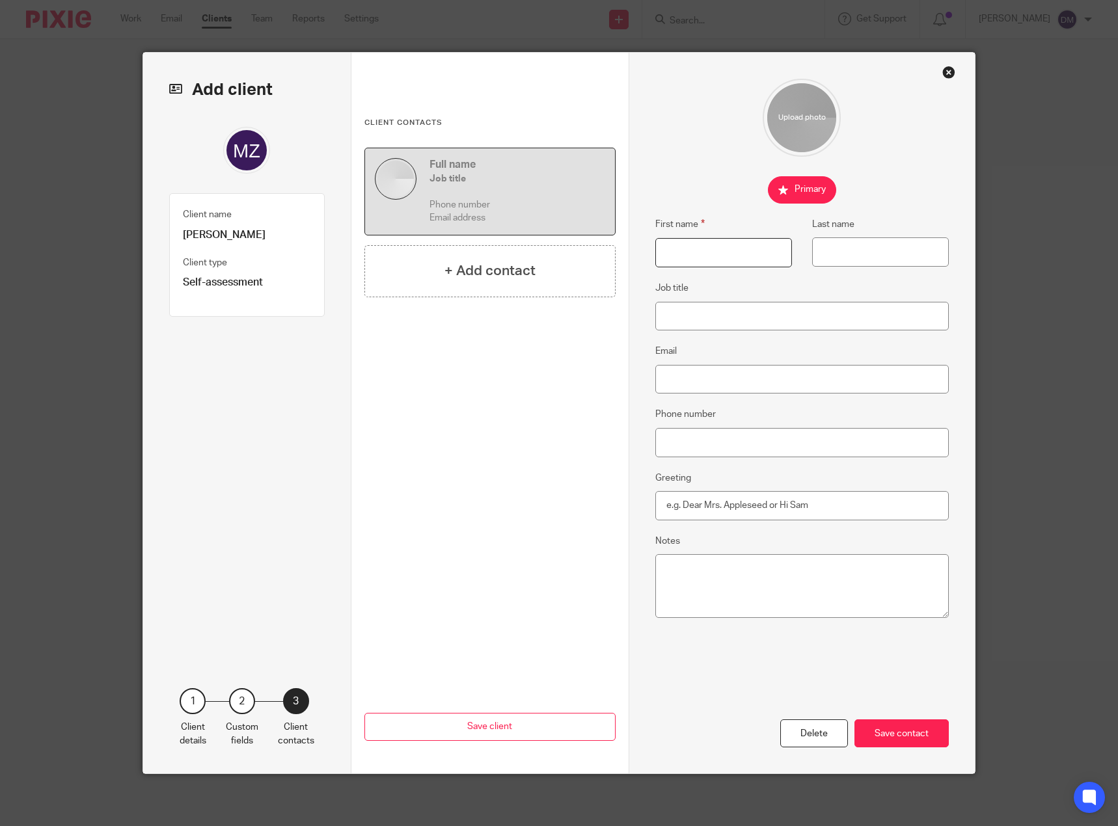
click at [766, 258] on input "First name" at bounding box center [723, 252] width 137 height 29
click at [766, 258] on input "Mr" at bounding box center [723, 252] width 137 height 29
type input "Zdenko"
type input "Talajic"
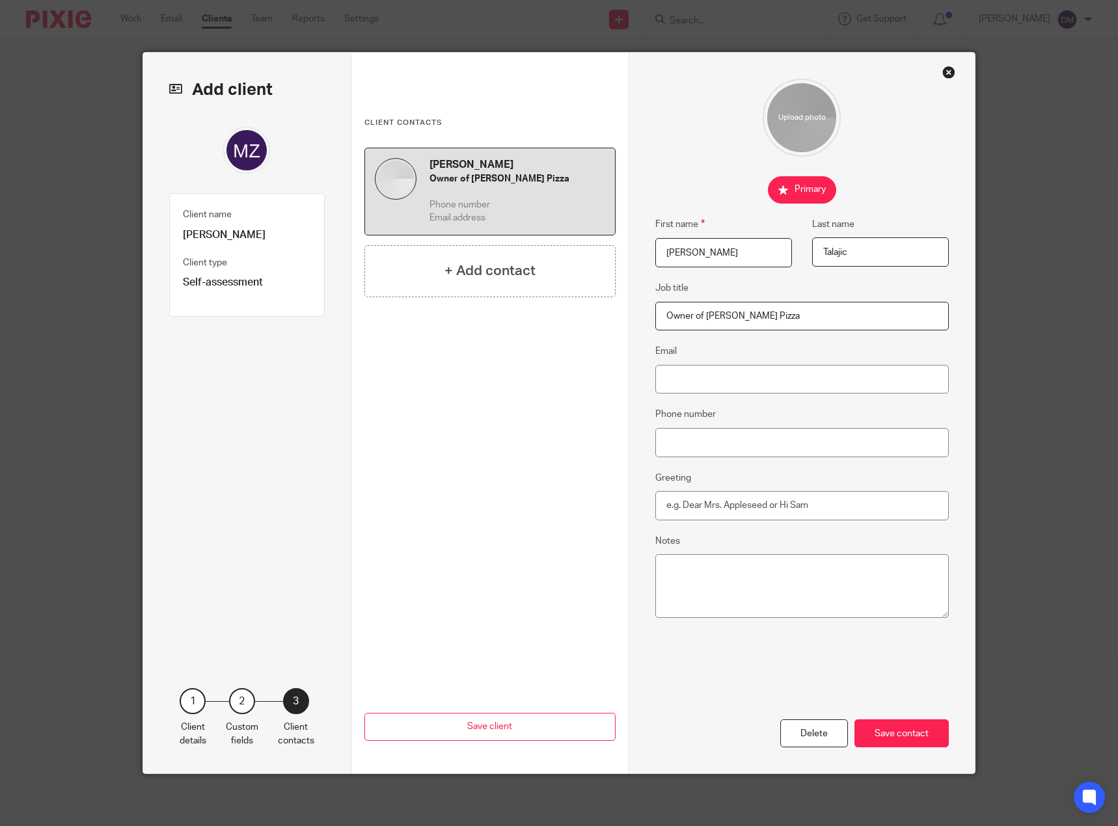
type input "Owner of Woody's Pizza"
click at [757, 378] on input "Email" at bounding box center [802, 379] width 294 height 29
type input "[EMAIL_ADDRESS][DOMAIN_NAME]"
click at [779, 443] on input "Phone number" at bounding box center [802, 442] width 294 height 29
click at [745, 506] on input "Greeting" at bounding box center [802, 505] width 294 height 29
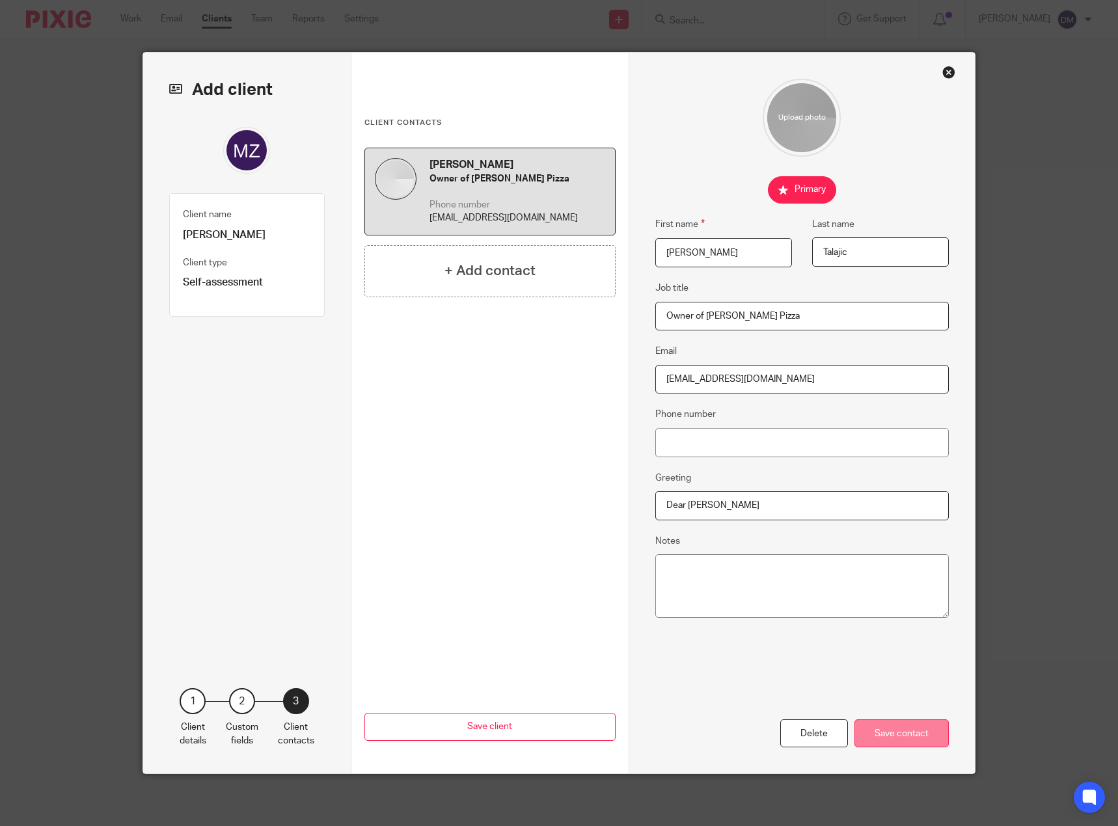
type input "Dear Zdenko"
click at [916, 725] on div "Save contact" at bounding box center [901, 734] width 94 height 28
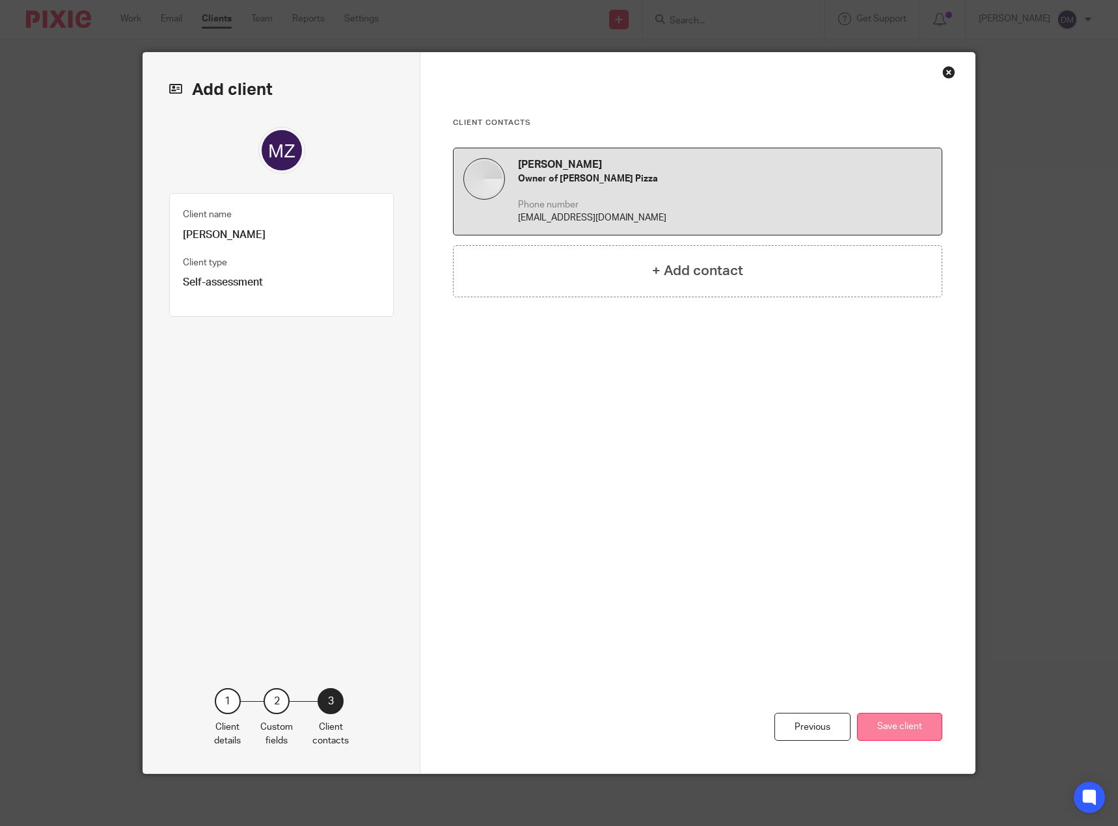
click at [905, 730] on button "Save client" at bounding box center [899, 727] width 85 height 28
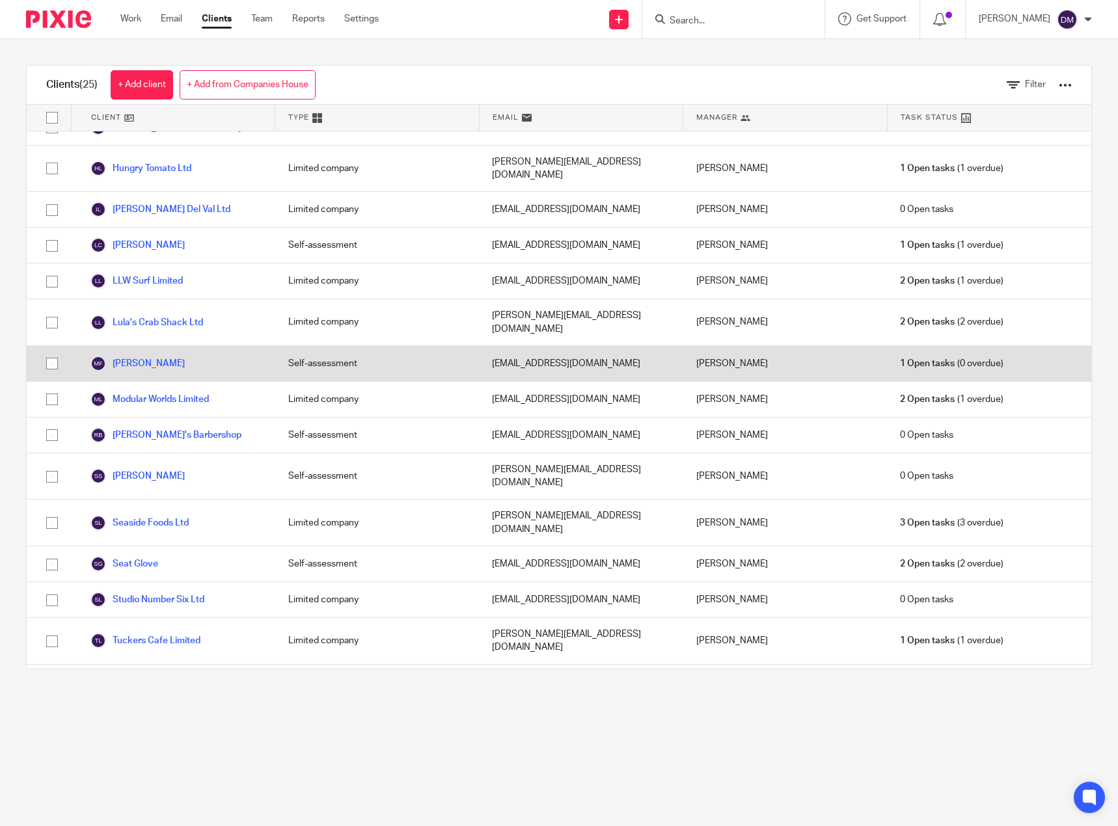
scroll to position [370, 0]
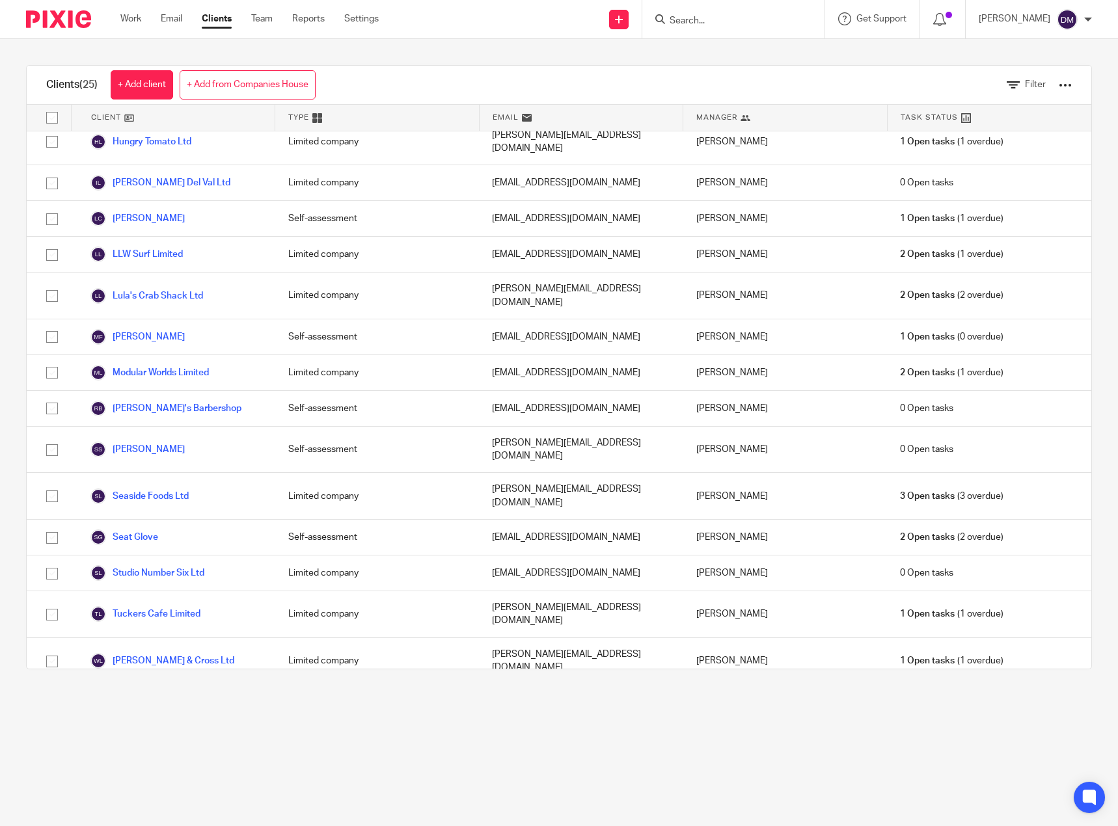
drag, startPoint x: 171, startPoint y: 646, endPoint x: 182, endPoint y: 647, distance: 10.4
click at [171, 741] on link "WOODY'S PIZZA LTD" at bounding box center [144, 749] width 109 height 16
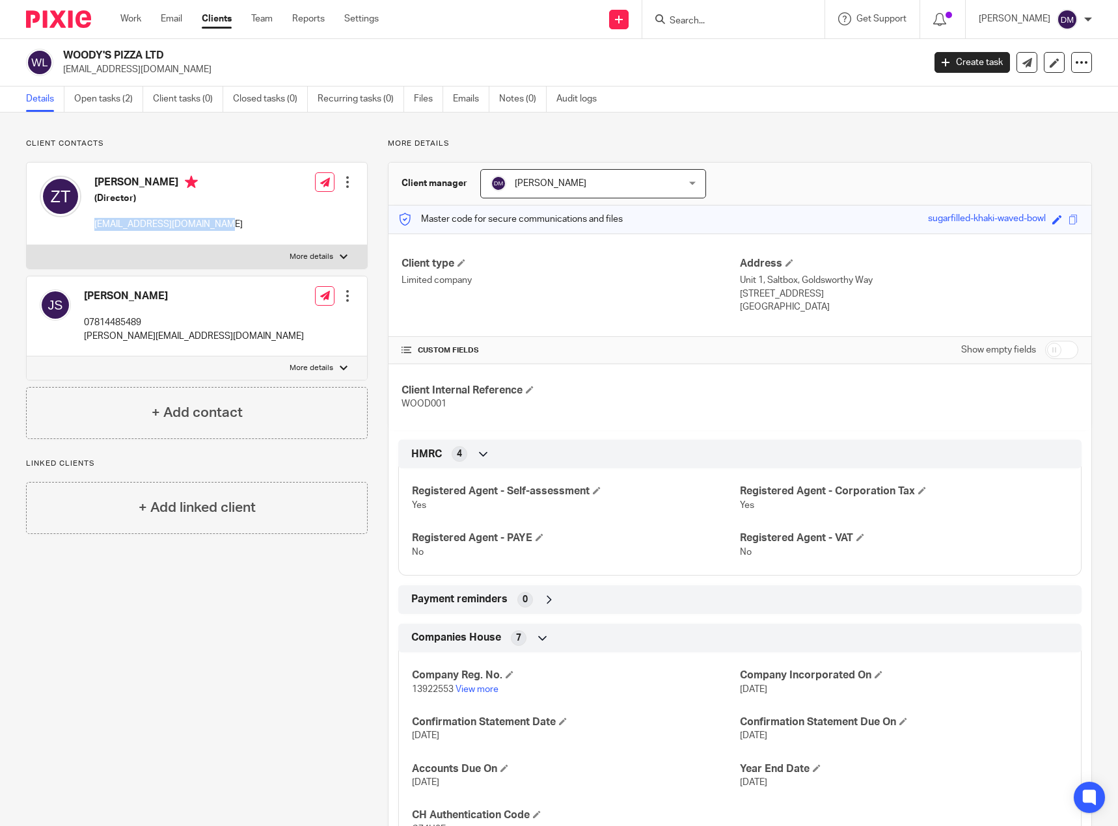
drag, startPoint x: 95, startPoint y: 226, endPoint x: 223, endPoint y: 227, distance: 128.2
click at [223, 227] on div "Zdenko Talajic (Director) accounts@woodyspizza.co.uk Edit contact Create client…" at bounding box center [197, 204] width 340 height 83
copy p "[EMAIL_ADDRESS][DOMAIN_NAME]"
click at [852, 413] on div "Client Internal Reference WOOD001" at bounding box center [740, 397] width 703 height 66
click at [342, 263] on label "More details" at bounding box center [197, 256] width 340 height 23
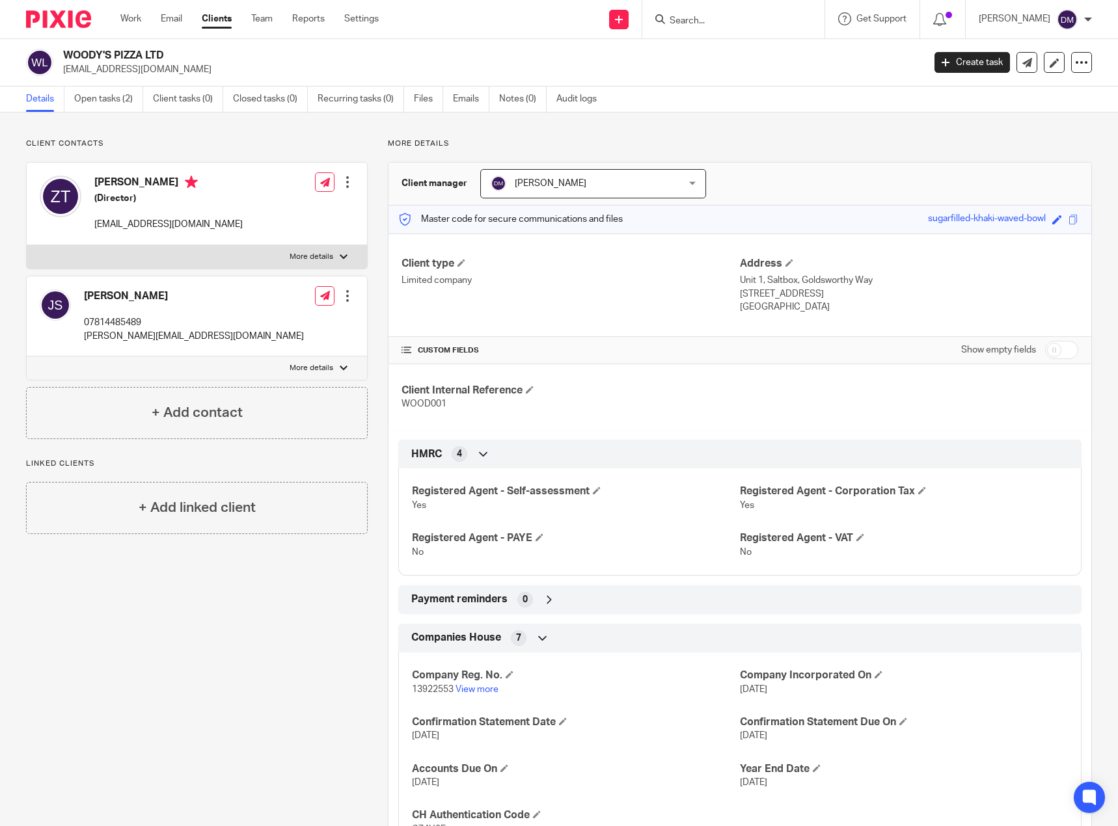
click at [27, 245] on input "More details" at bounding box center [26, 245] width 1 height 1
checkbox input "true"
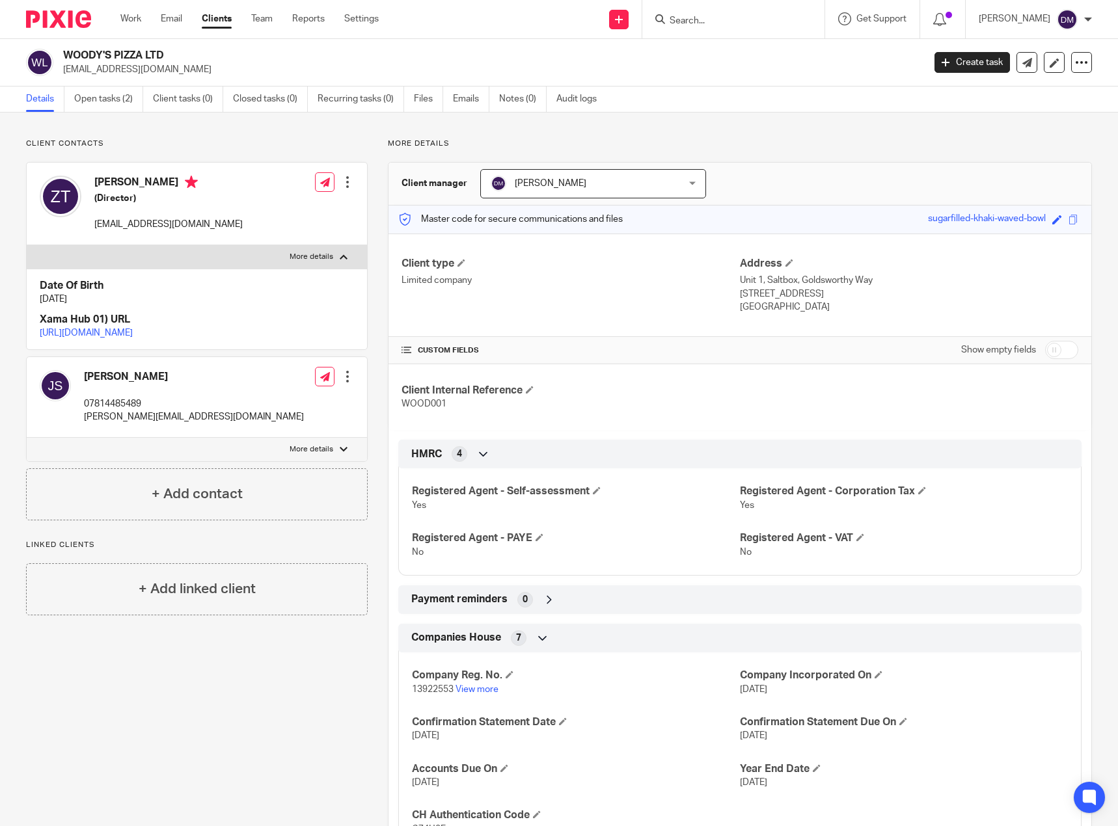
click at [133, 338] on link "https://platform.xamatech.com/portal/crm/clients/01e2d240-68ef-11f0-a88a-9db626…" at bounding box center [86, 333] width 93 height 9
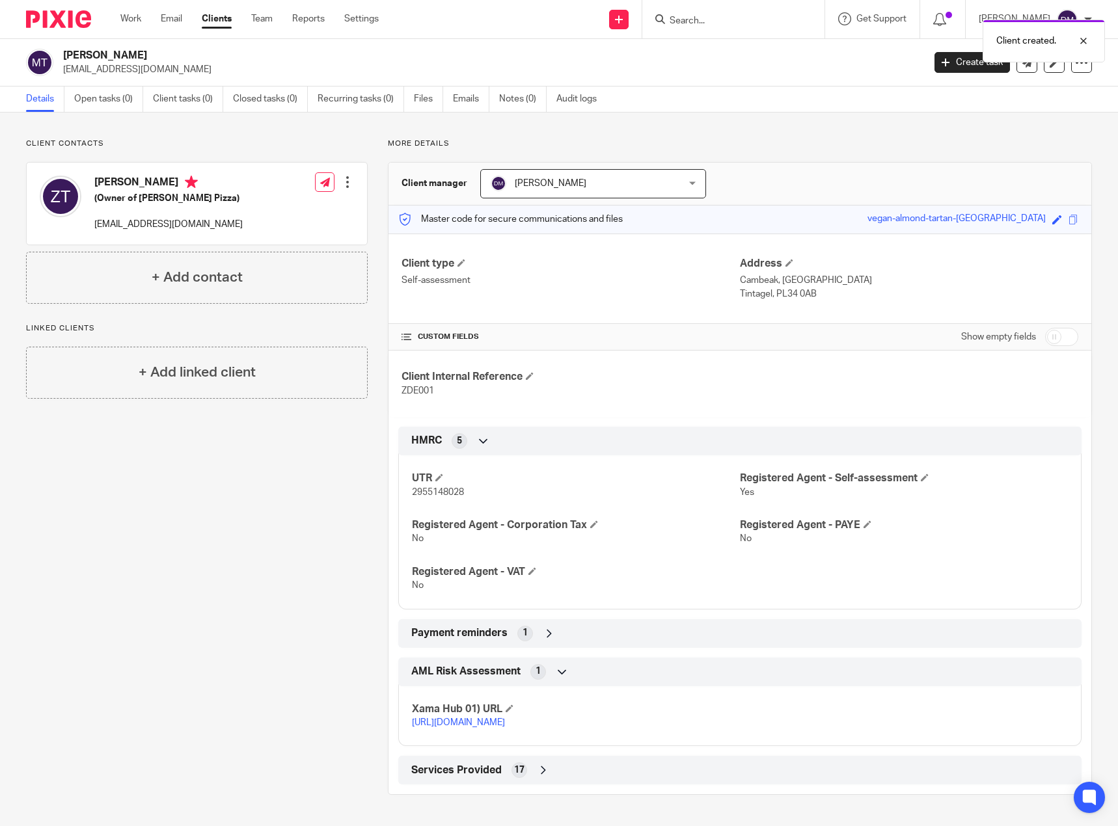
scroll to position [8, 0]
click at [202, 89] on link "Client tasks (0)" at bounding box center [188, 99] width 70 height 25
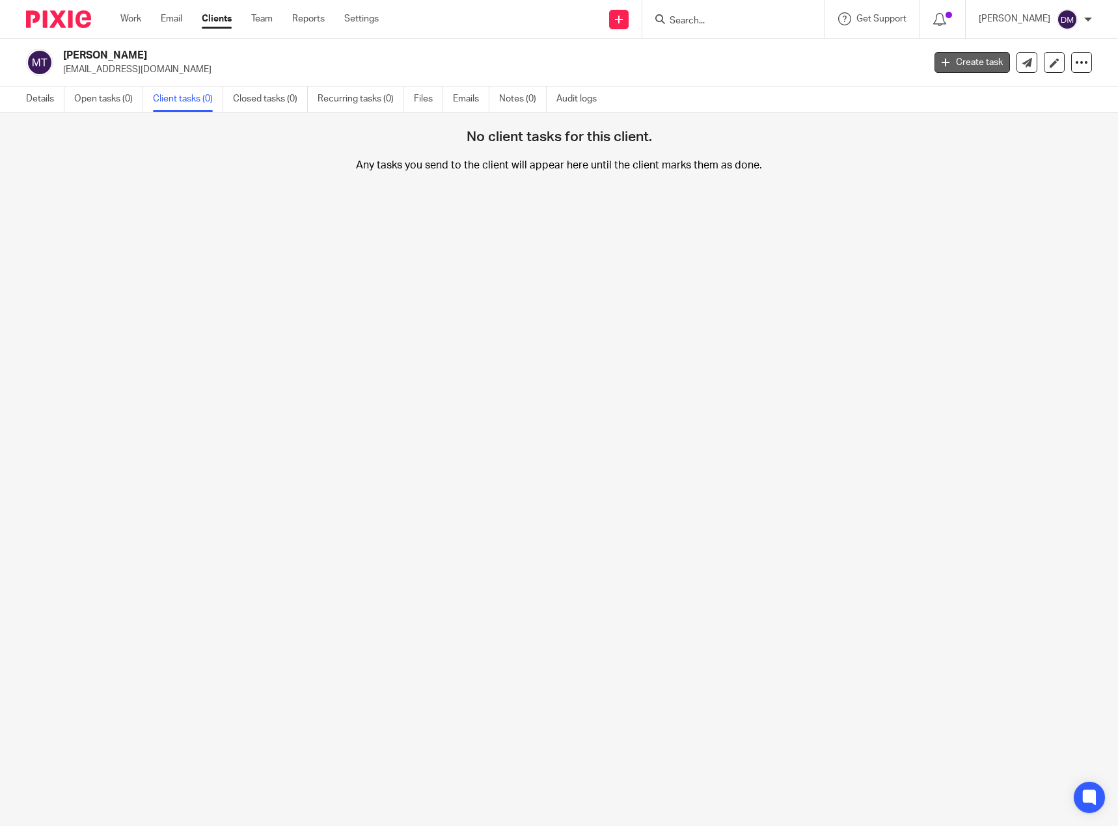
click at [955, 54] on link "Create task" at bounding box center [971, 62] width 75 height 21
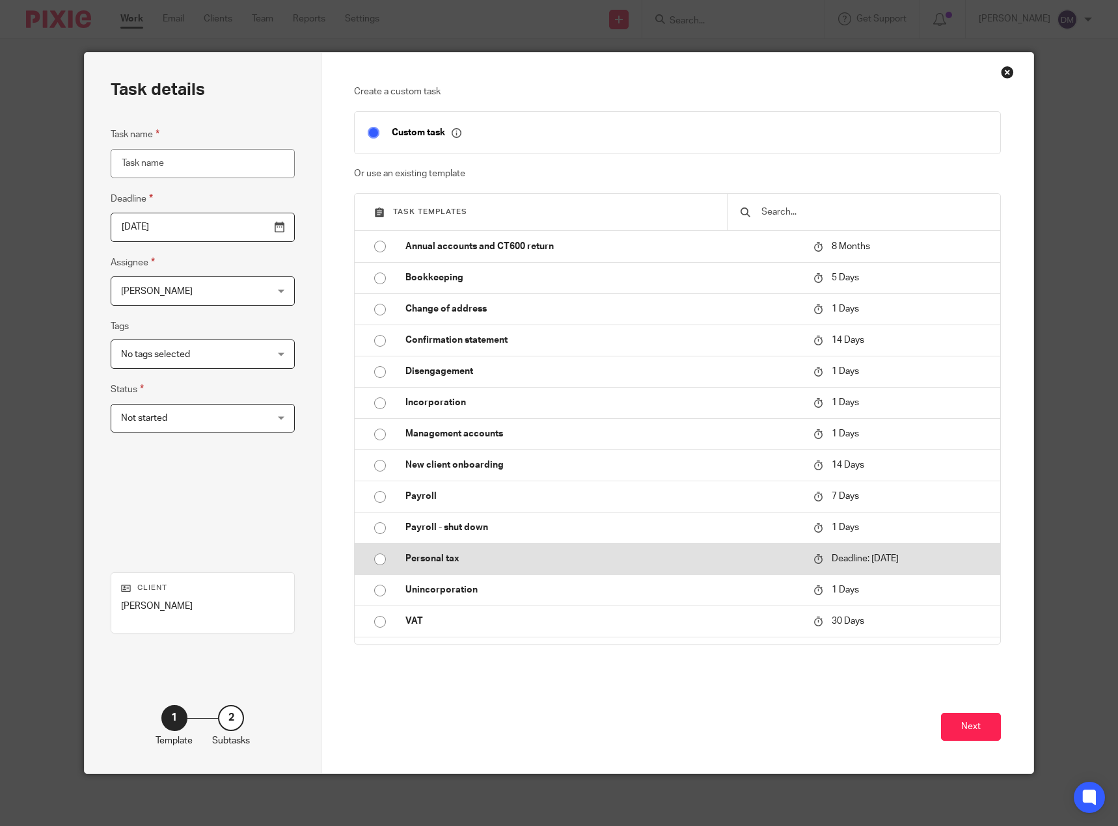
click at [378, 558] on input "radio" at bounding box center [380, 559] width 25 height 25
type input "[DATE]"
type input "Personal tax"
checkbox input "false"
radio input "false"
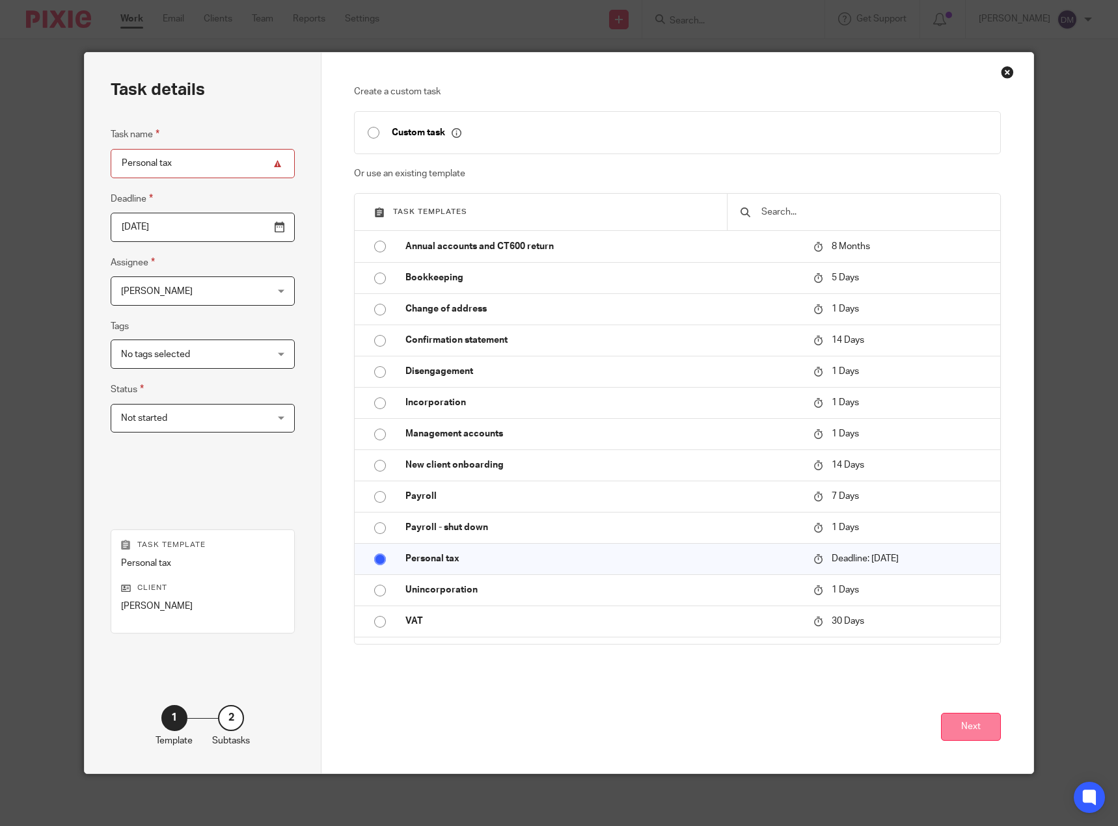
click at [975, 727] on button "Next" at bounding box center [971, 727] width 60 height 28
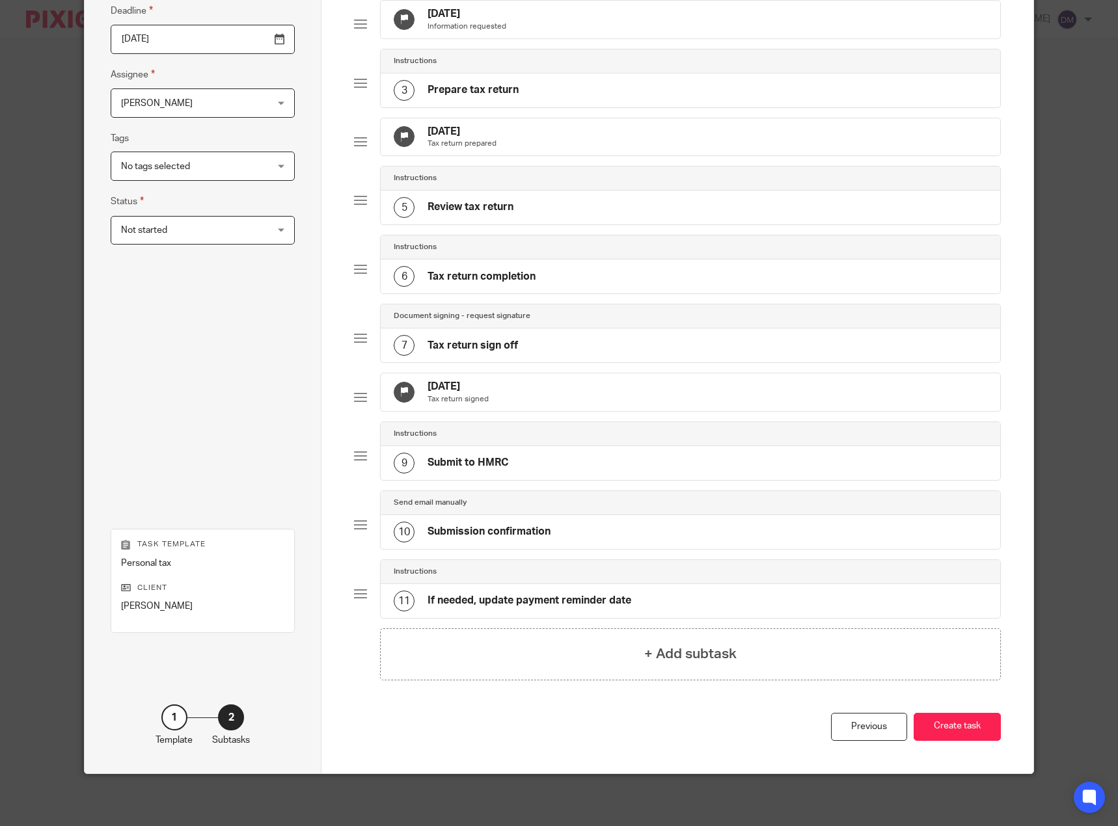
scroll to position [219, 0]
click at [977, 737] on button "Create task" at bounding box center [957, 727] width 87 height 28
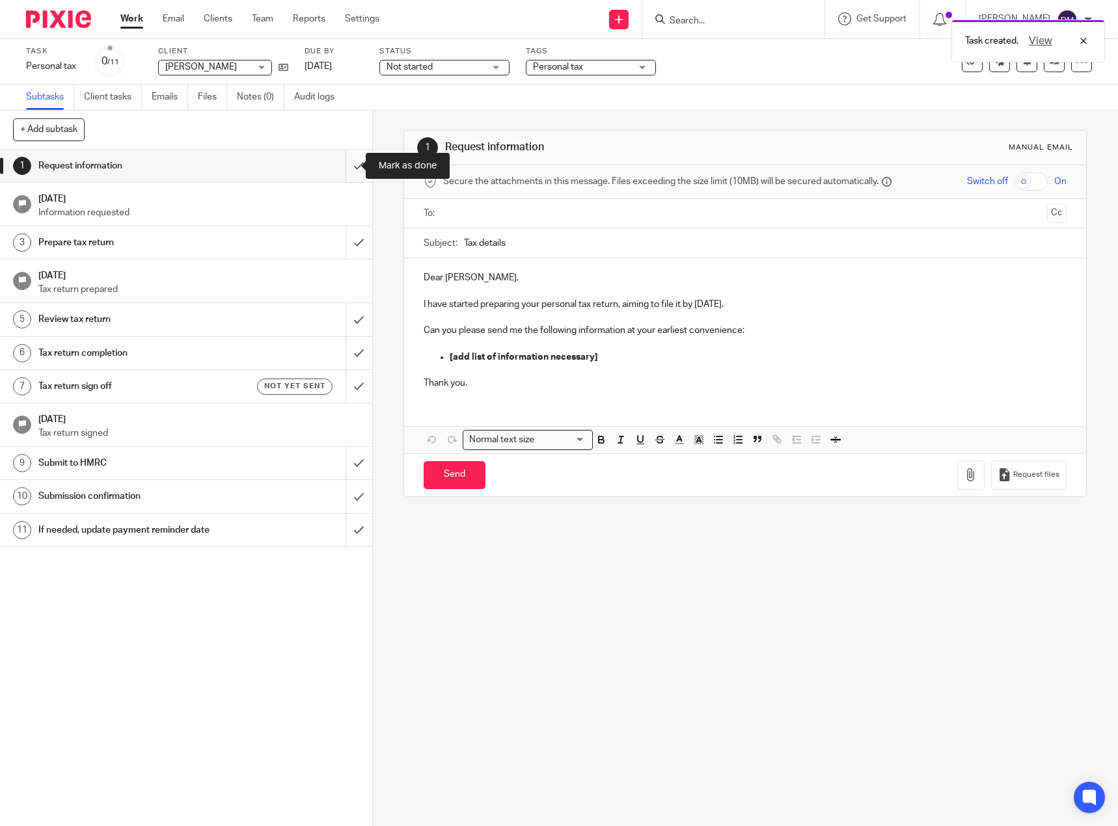
click at [349, 166] on input "submit" at bounding box center [186, 166] width 372 height 33
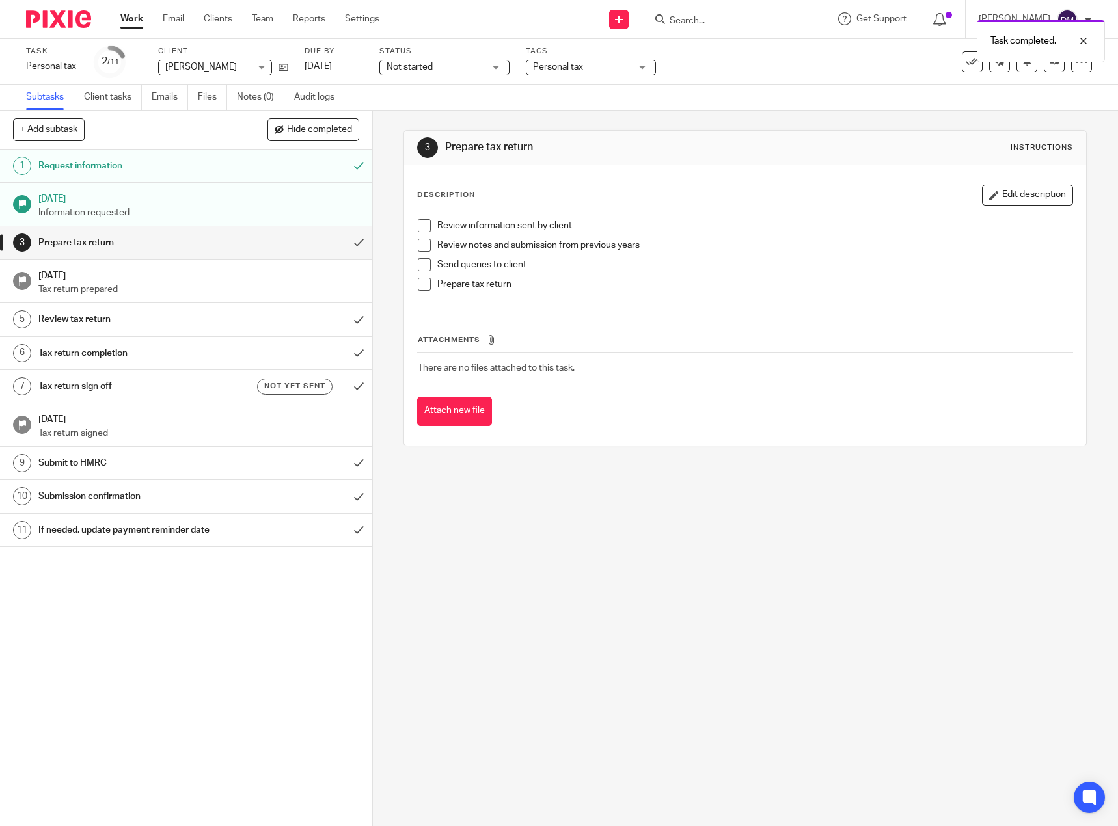
click at [426, 224] on span at bounding box center [424, 225] width 13 height 13
click at [420, 245] on span at bounding box center [424, 245] width 13 height 13
click at [420, 267] on span at bounding box center [424, 264] width 13 height 13
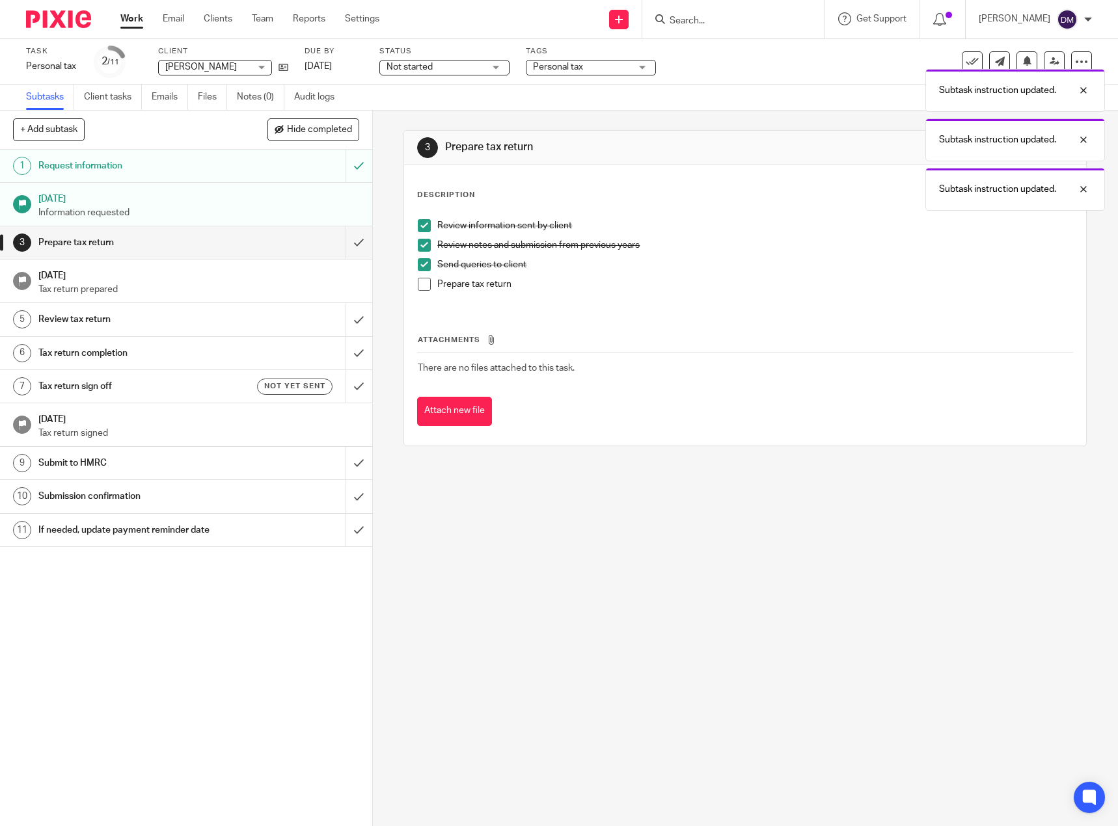
click at [420, 280] on span at bounding box center [424, 284] width 13 height 13
click at [346, 239] on input "submit" at bounding box center [186, 242] width 372 height 33
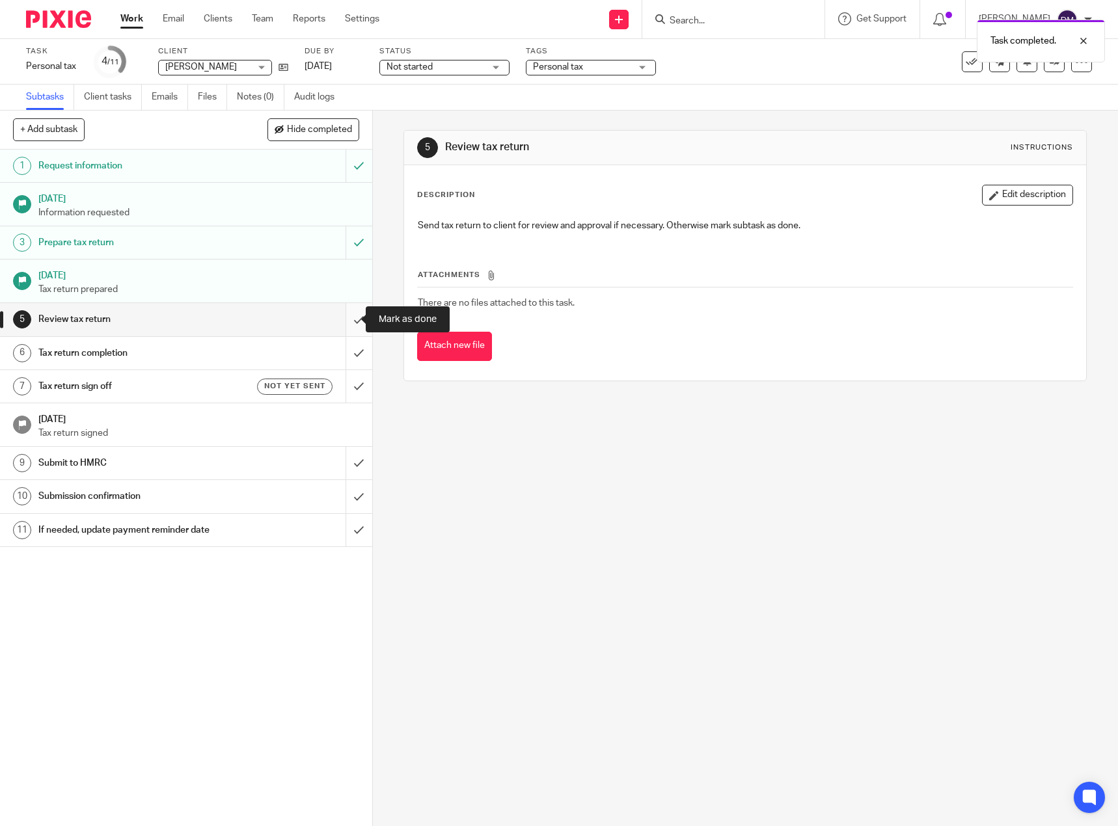
click at [352, 315] on input "submit" at bounding box center [186, 319] width 372 height 33
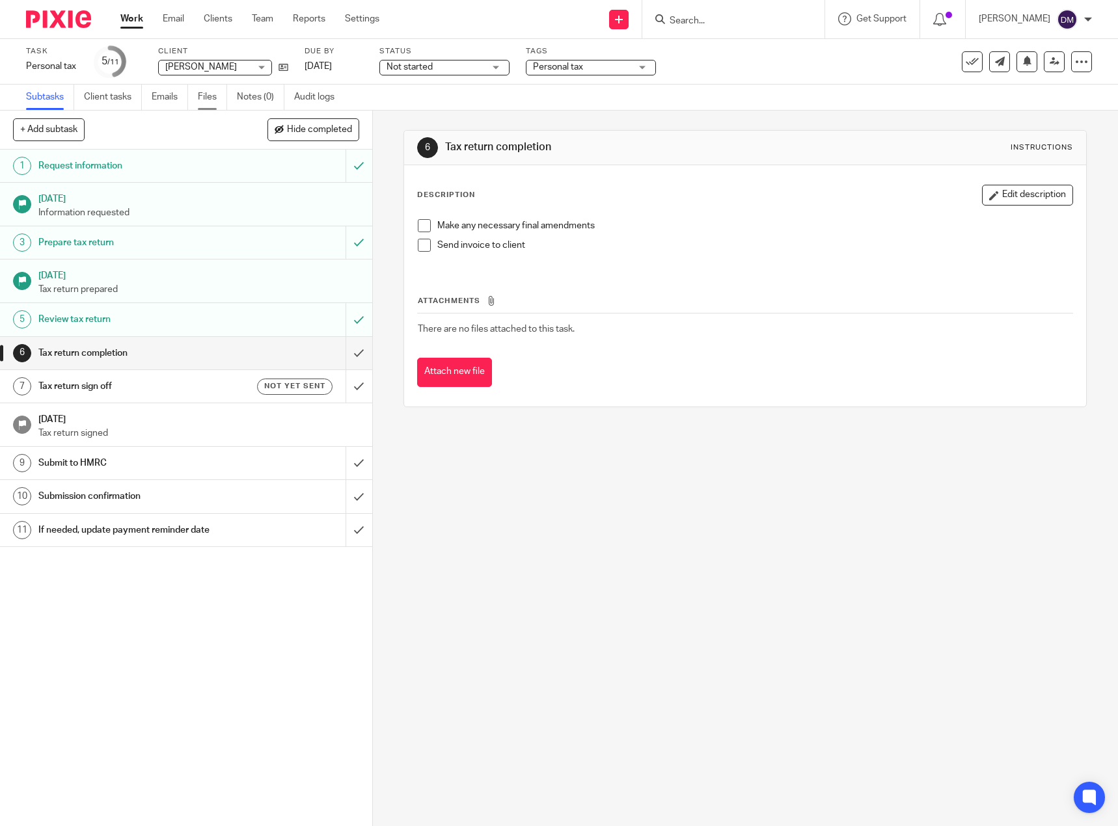
click at [213, 106] on link "Files" at bounding box center [212, 97] width 29 height 25
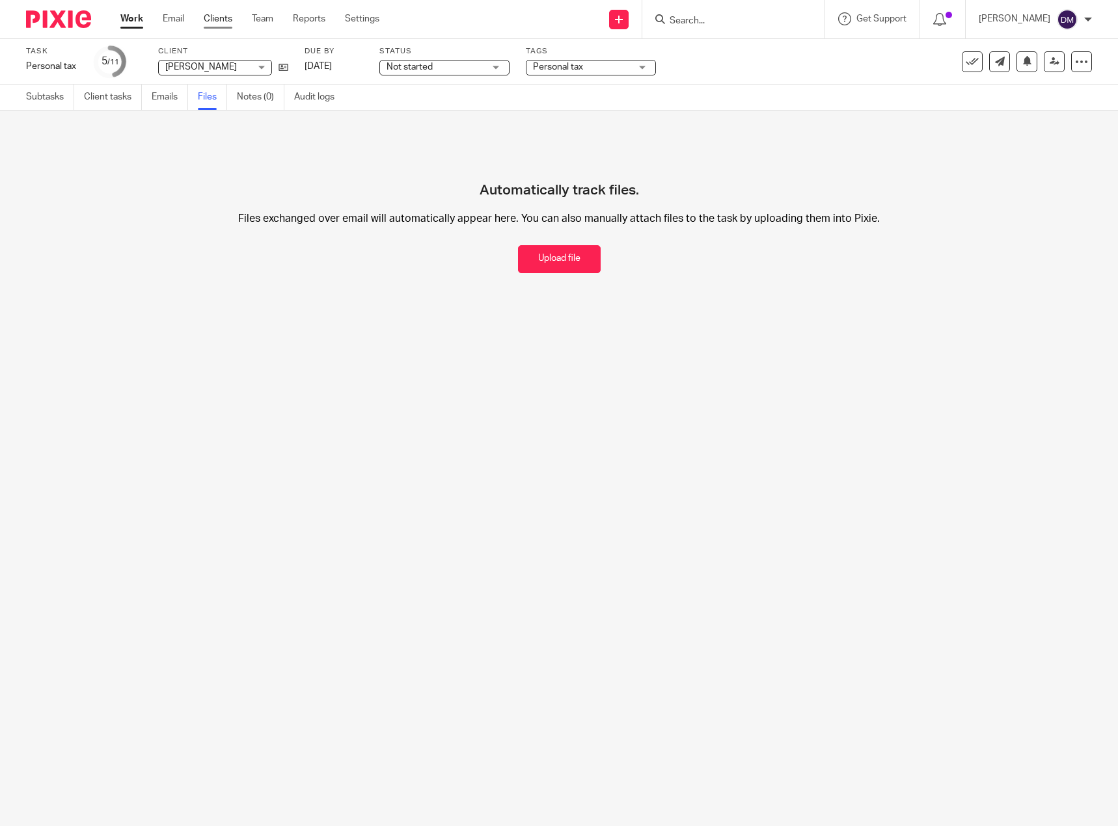
click at [225, 23] on link "Clients" at bounding box center [218, 18] width 29 height 13
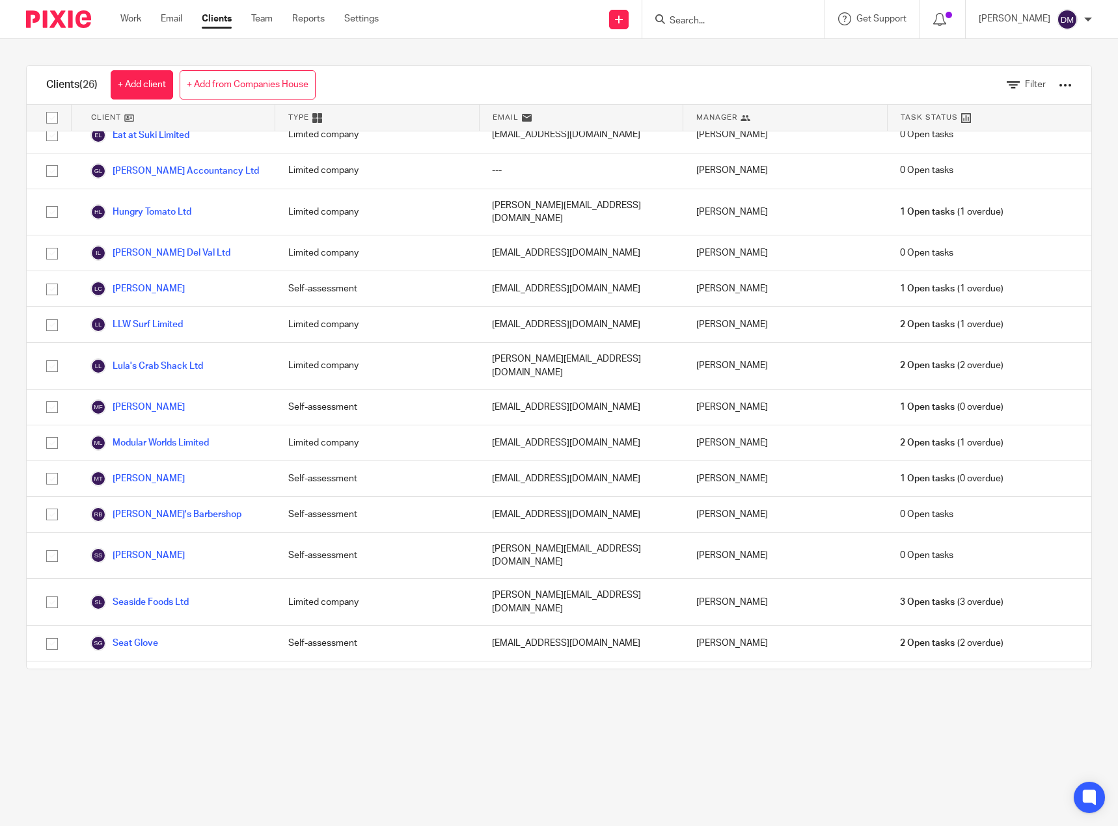
scroll to position [405, 0]
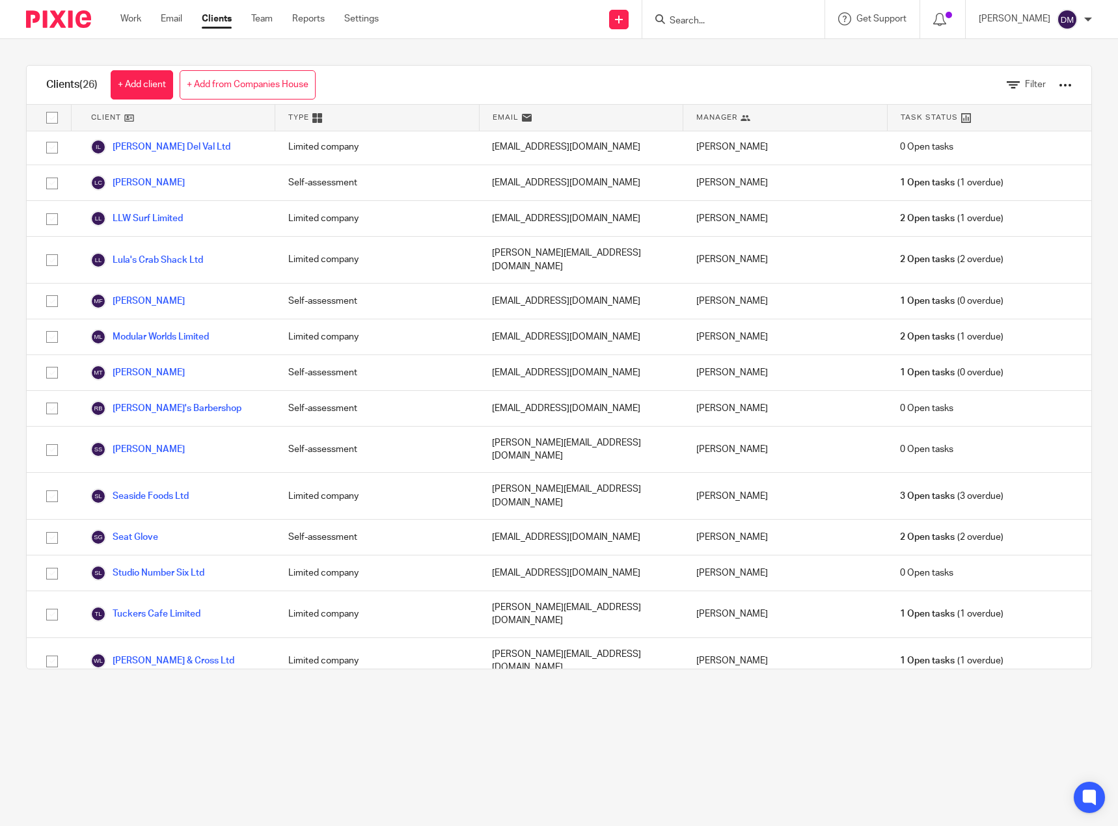
click at [152, 741] on link "WOODY'S PIZZA LTD" at bounding box center [144, 749] width 109 height 16
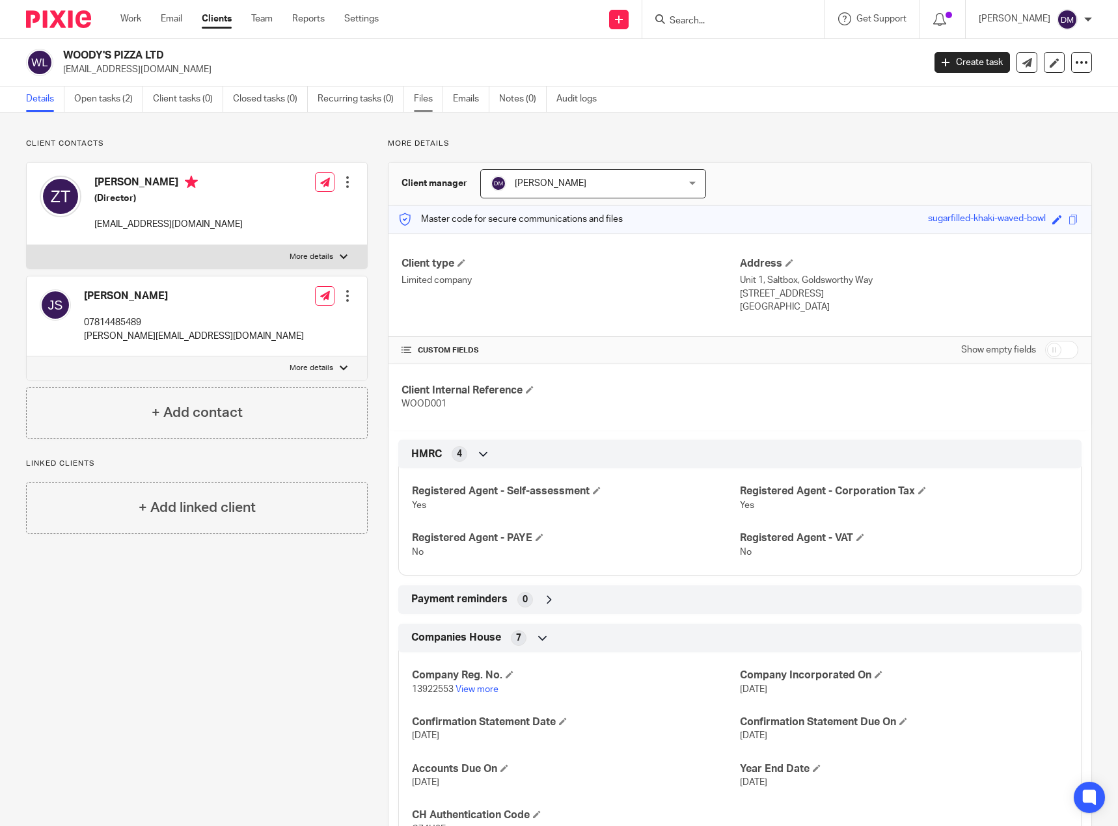
click at [417, 101] on link "Files" at bounding box center [428, 99] width 29 height 25
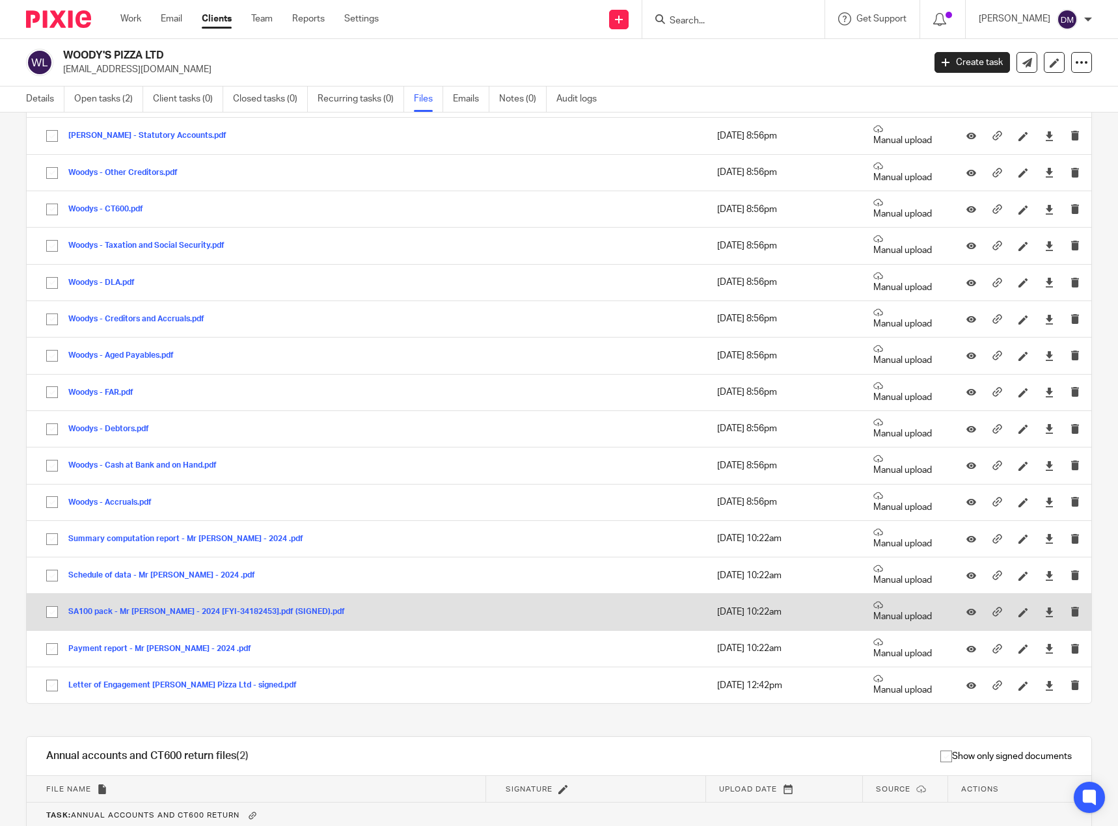
scroll to position [434, 0]
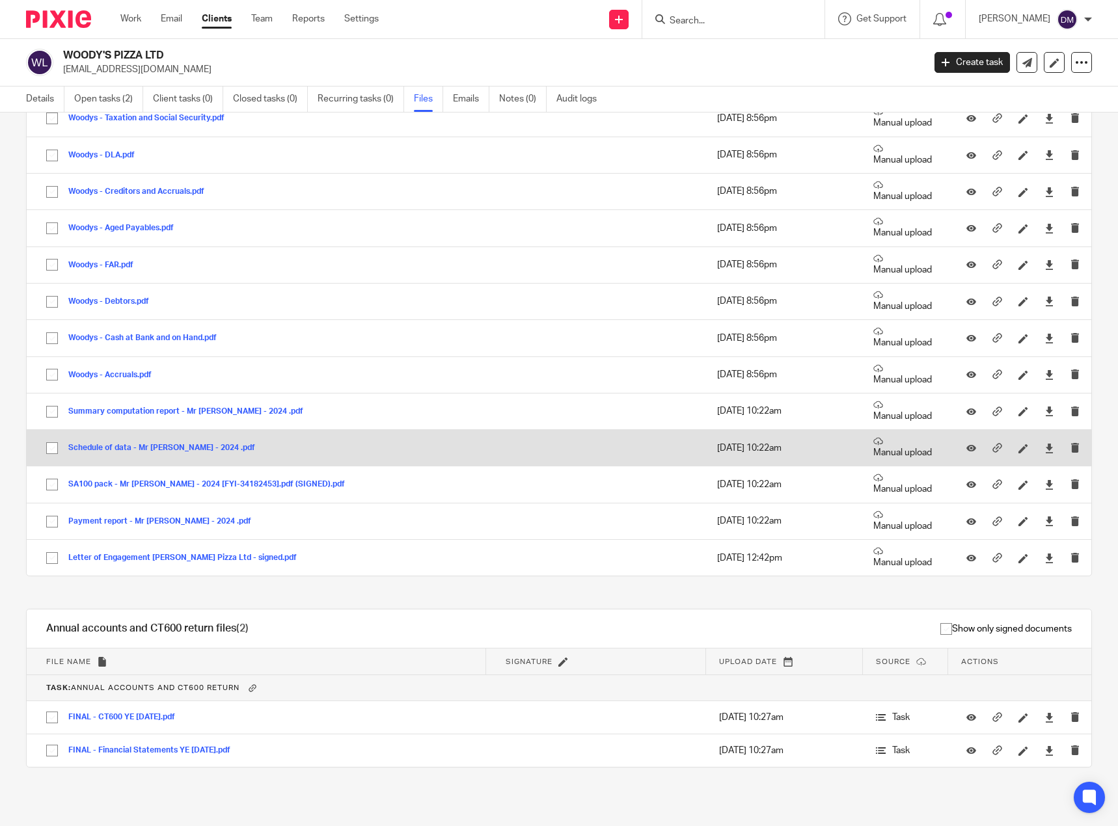
click at [116, 447] on button "Schedule of data - Mr [PERSON_NAME] - 2024 .pdf" at bounding box center [166, 448] width 197 height 9
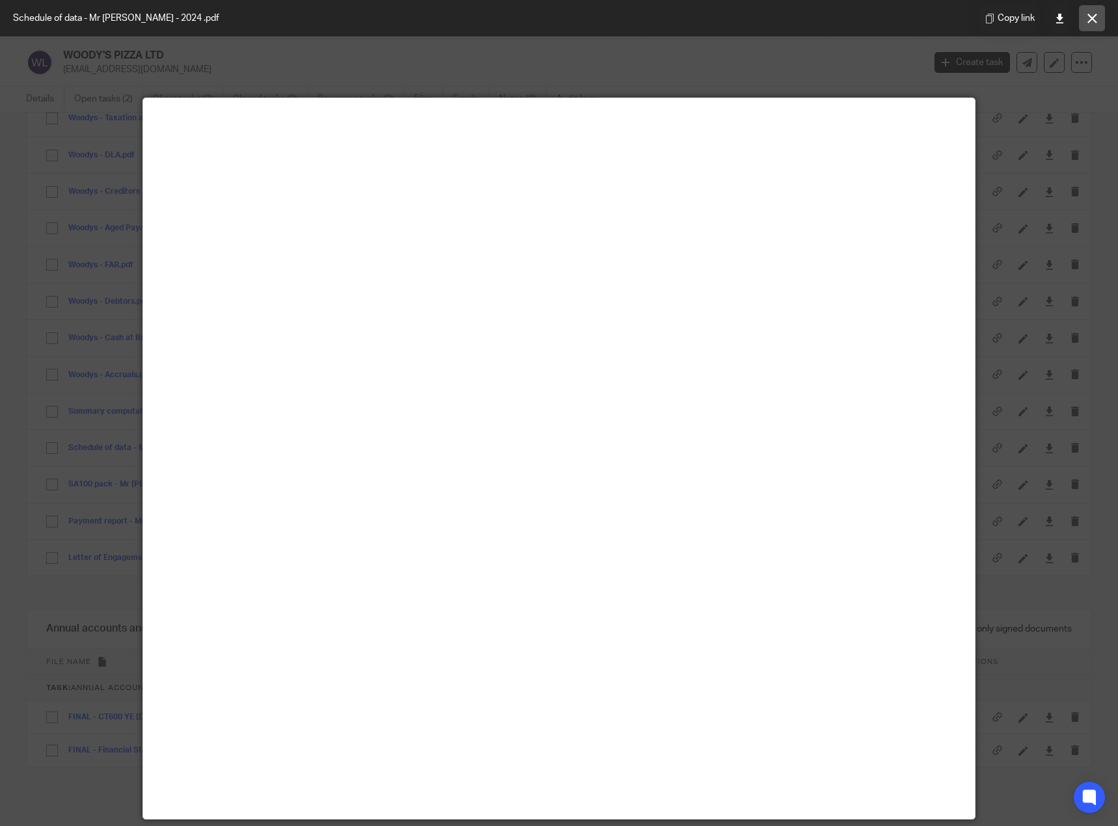
click at [1084, 18] on button at bounding box center [1092, 18] width 26 height 26
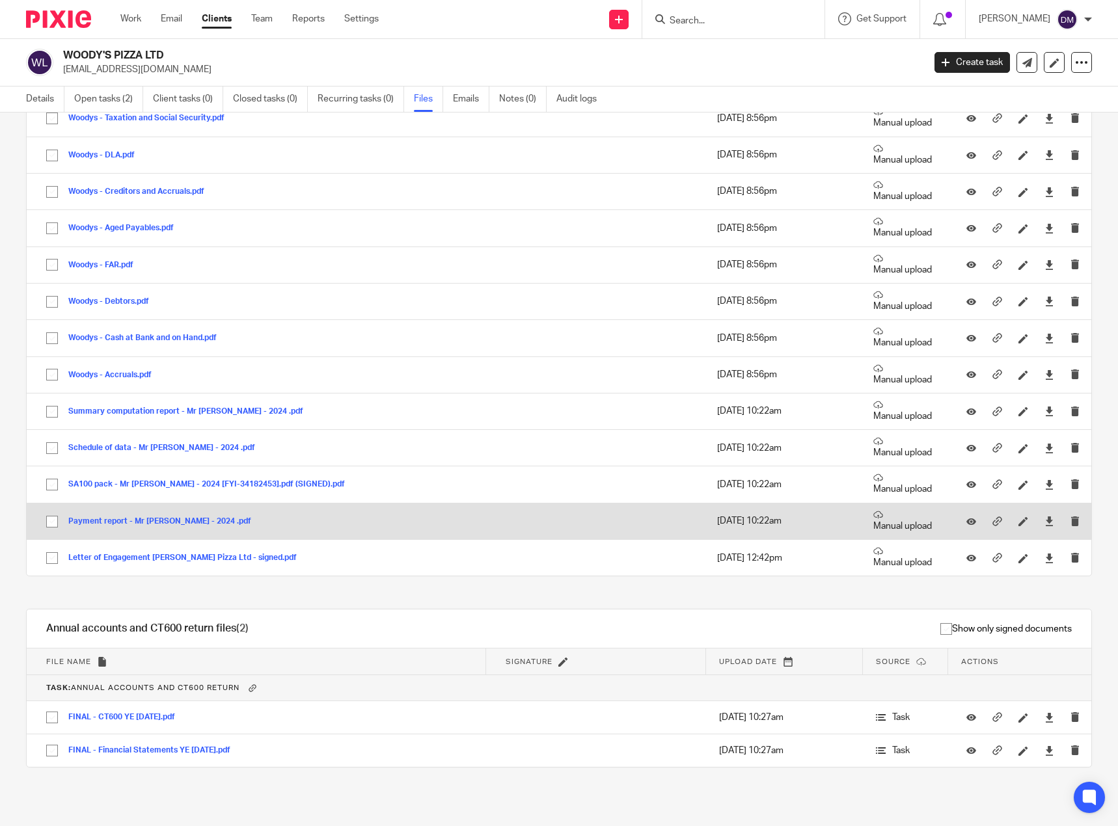
click at [142, 522] on button "Payment report - Mr [PERSON_NAME] - 2024 .pdf" at bounding box center [164, 521] width 193 height 9
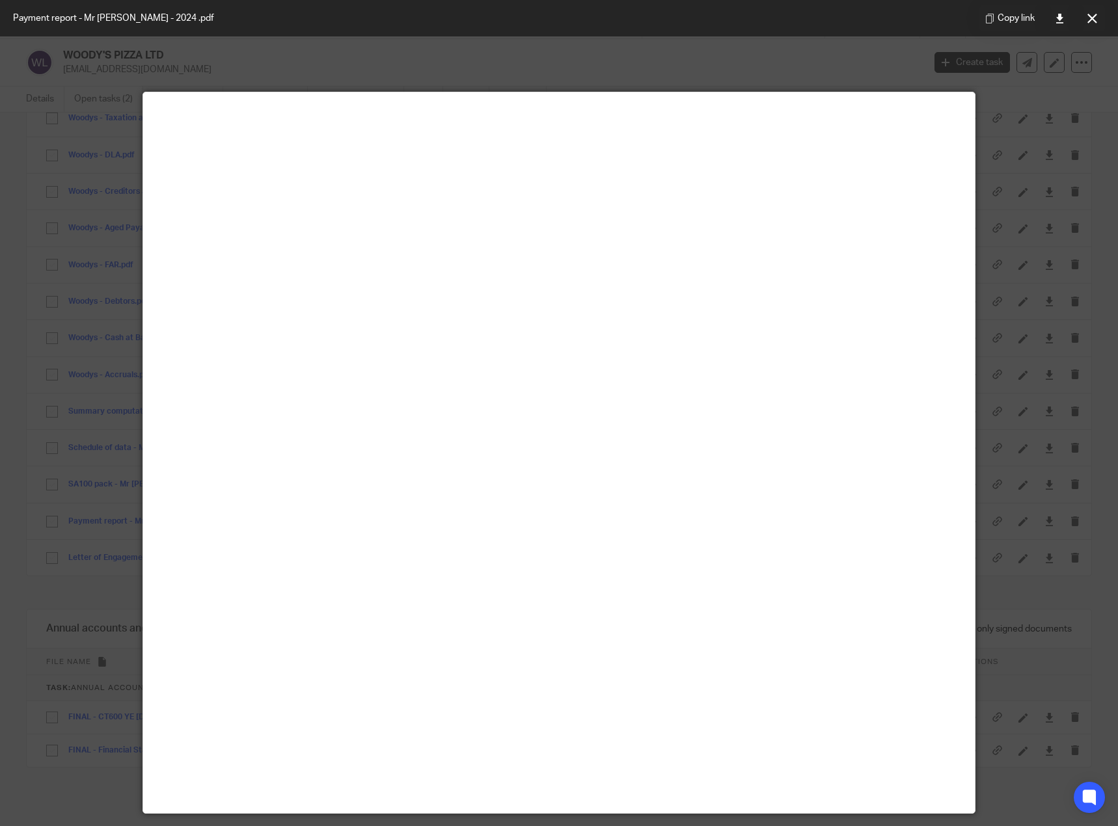
scroll to position [0, 0]
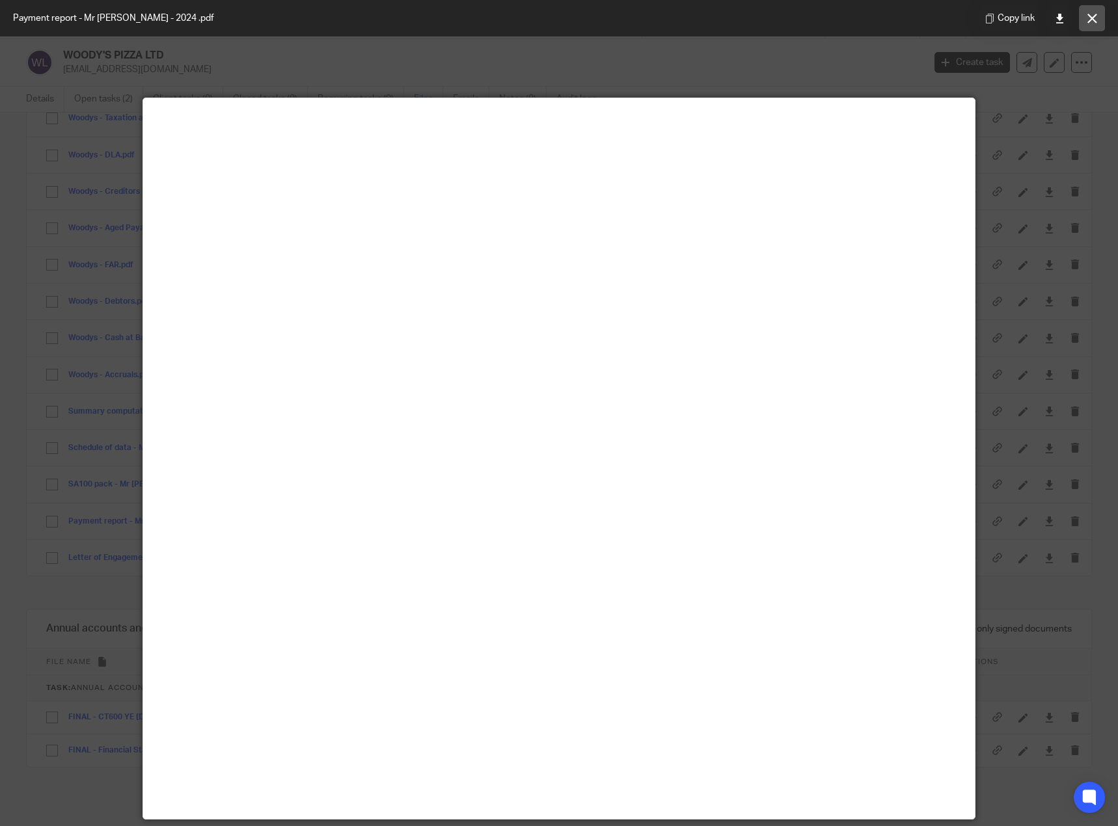
click at [1098, 15] on button at bounding box center [1092, 18] width 26 height 26
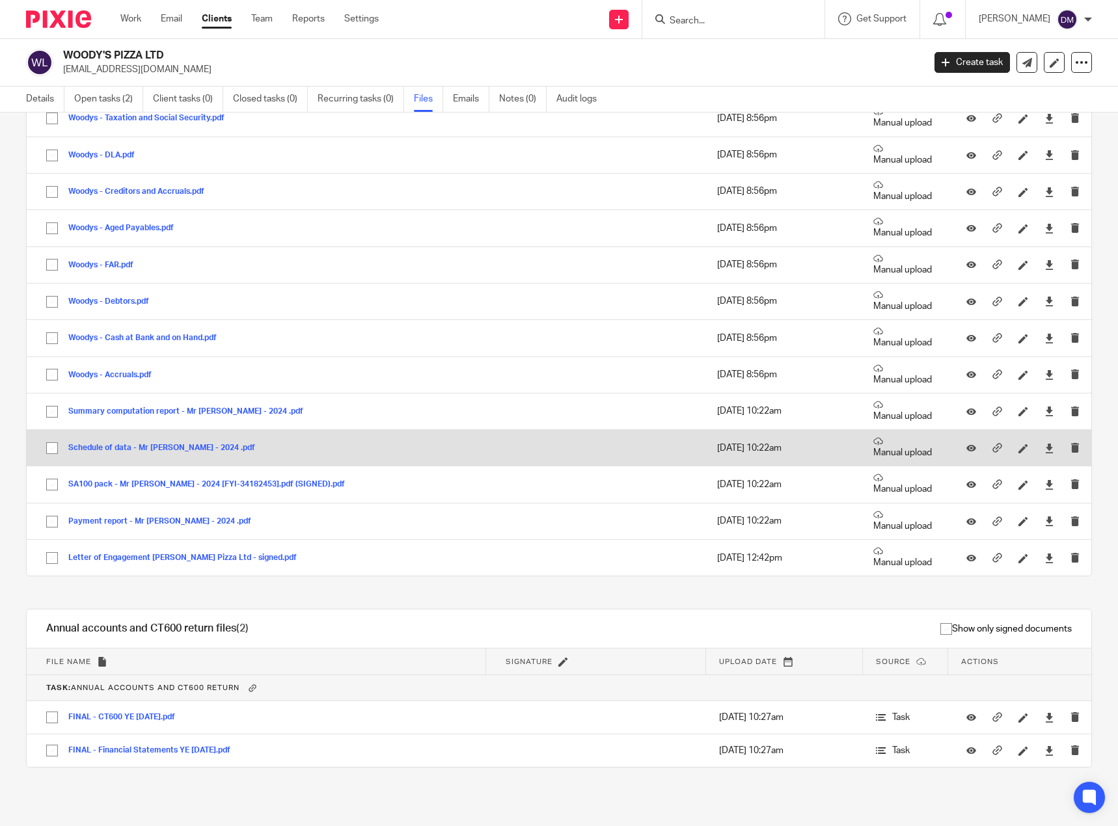
click at [146, 448] on button "Schedule of data - Mr [PERSON_NAME] - 2024 .pdf" at bounding box center [166, 448] width 197 height 9
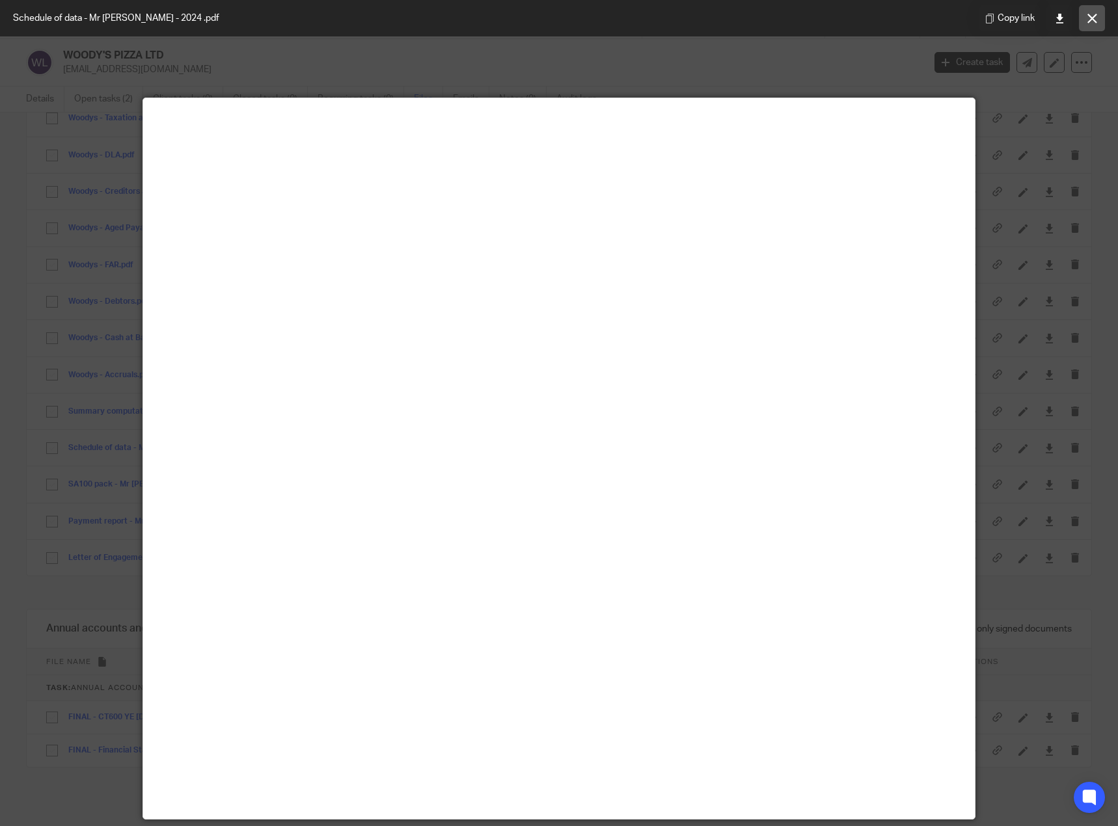
click at [1097, 16] on button at bounding box center [1092, 18] width 26 height 26
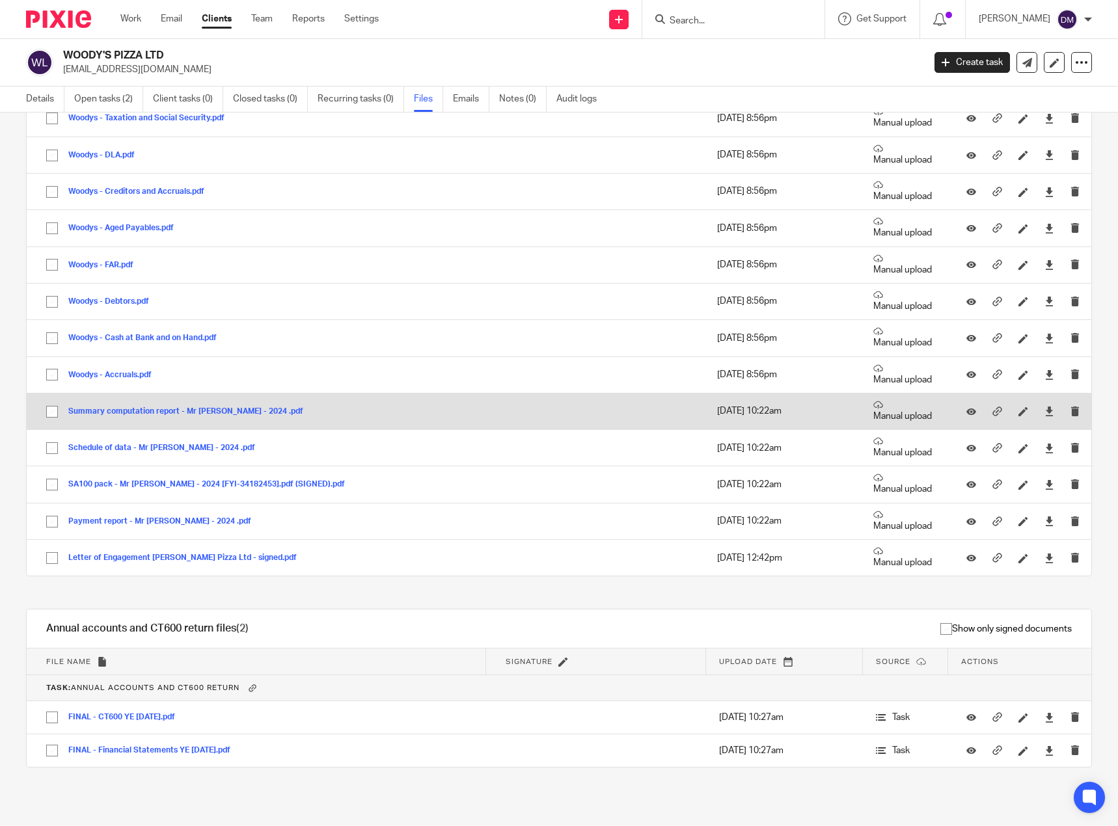
click at [130, 411] on button "Summary computation report - Mr [PERSON_NAME] - 2024 .pdf" at bounding box center [190, 411] width 245 height 9
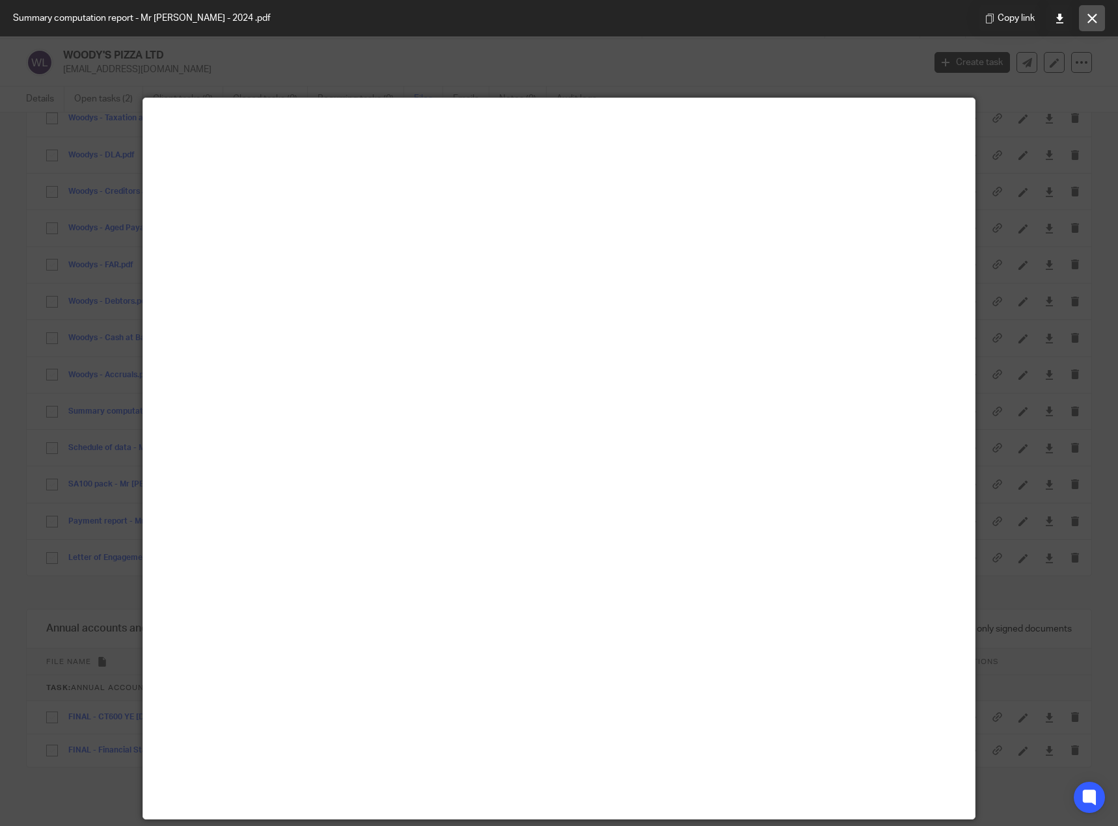
click at [1091, 10] on button at bounding box center [1092, 18] width 26 height 26
